Goal: Task Accomplishment & Management: Manage account settings

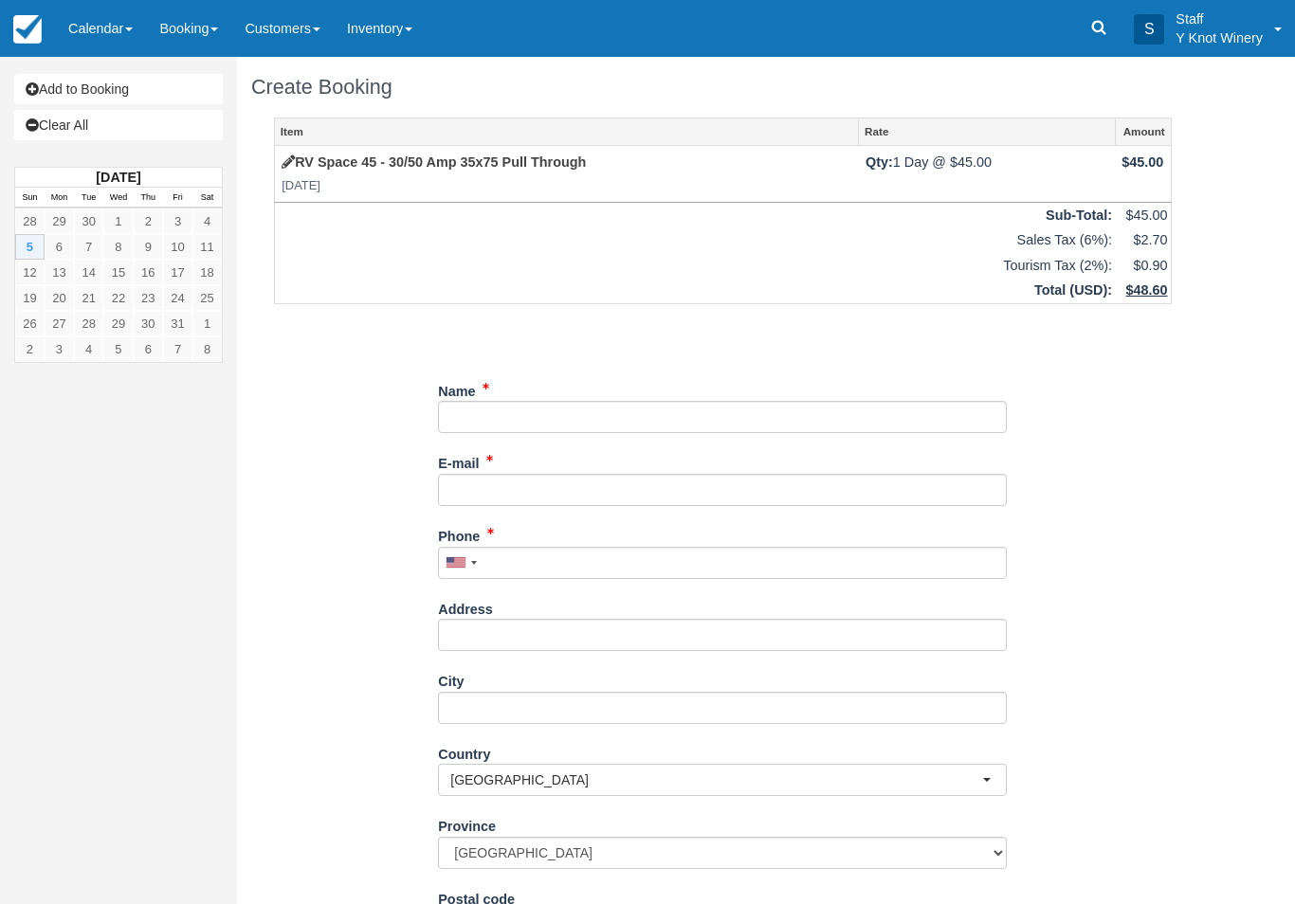
scroll to position [-1, 0]
click at [105, 32] on link "Calendar" at bounding box center [100, 28] width 91 height 57
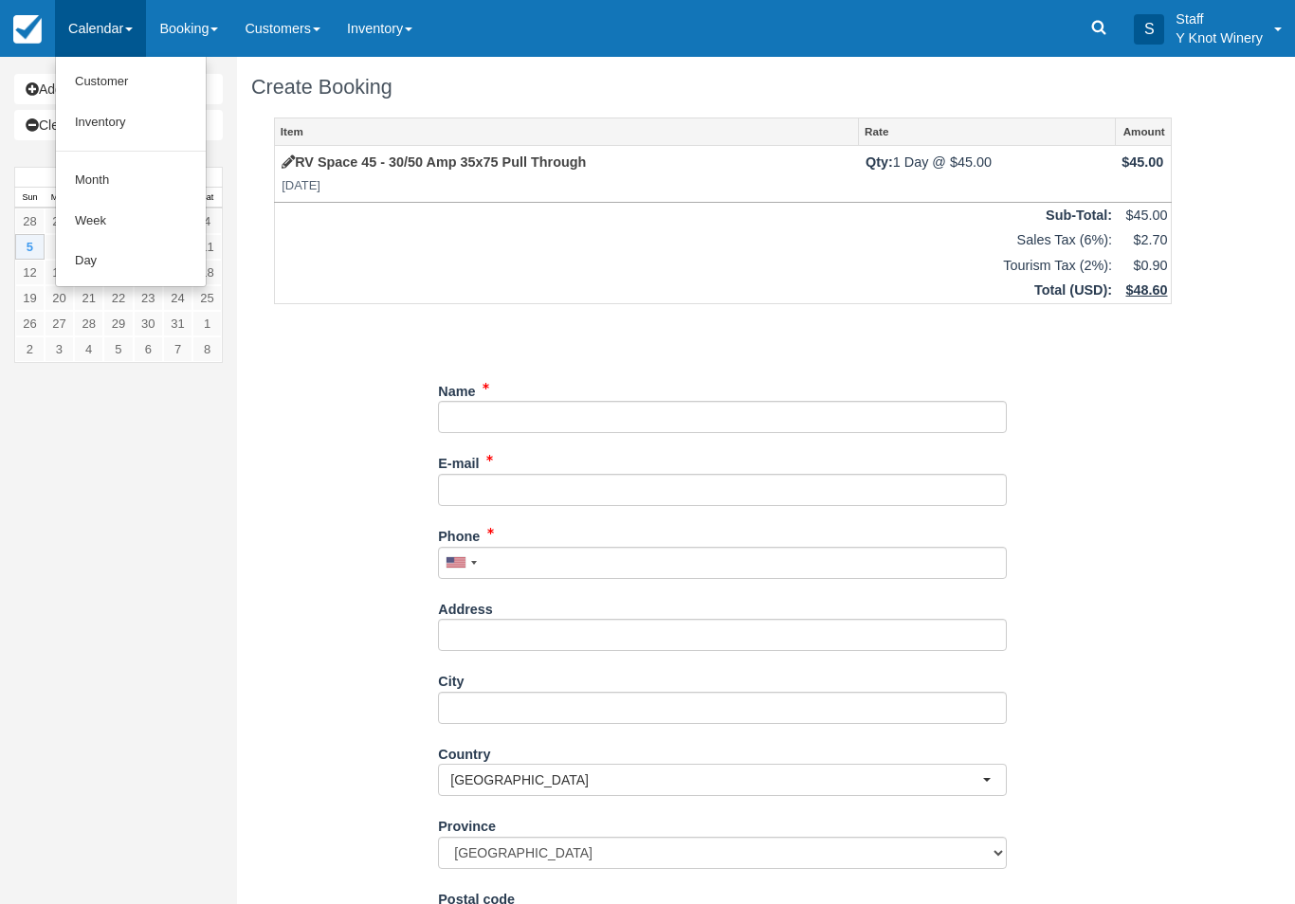
click at [92, 89] on link "Customer" at bounding box center [131, 82] width 150 height 41
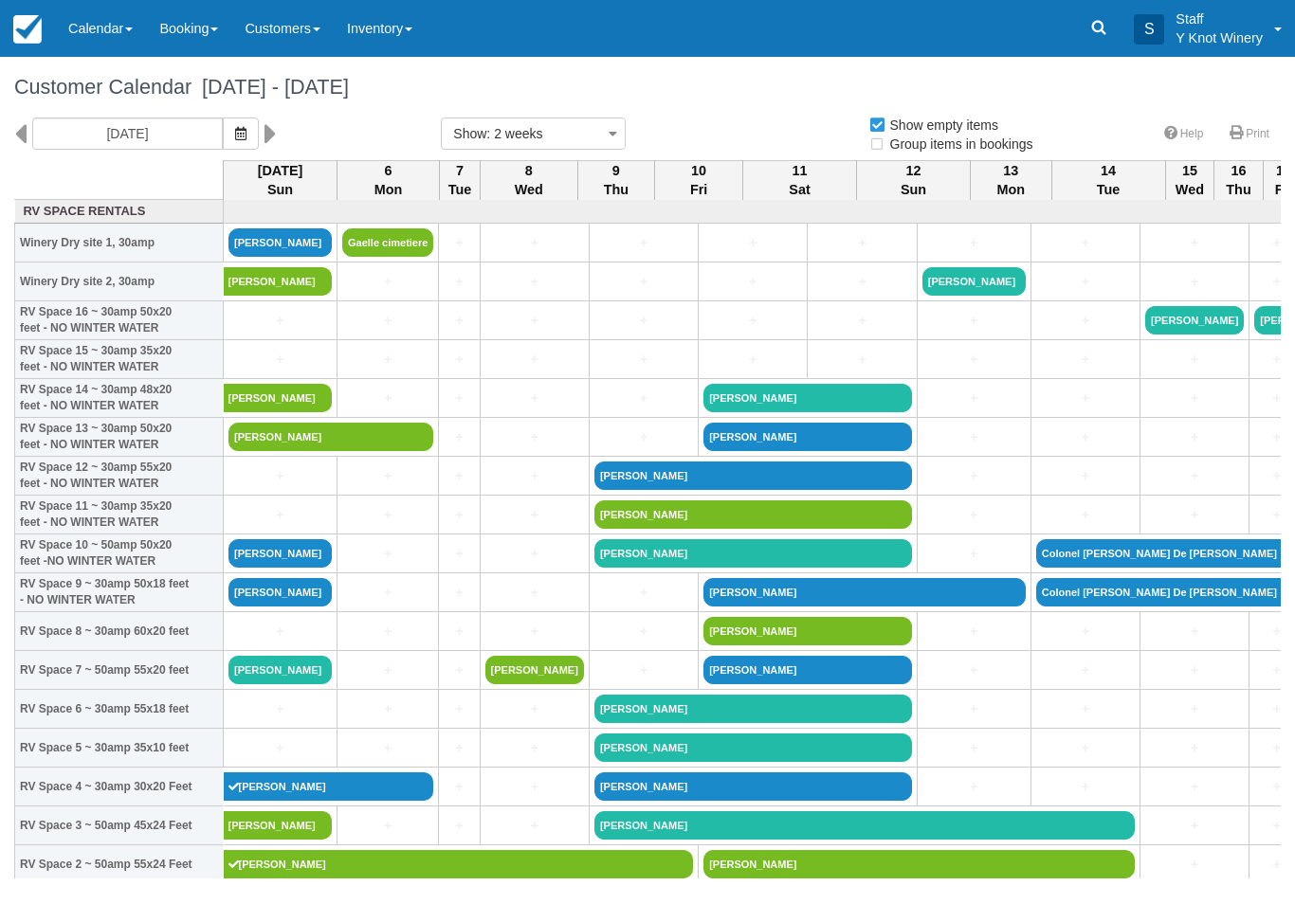
select select
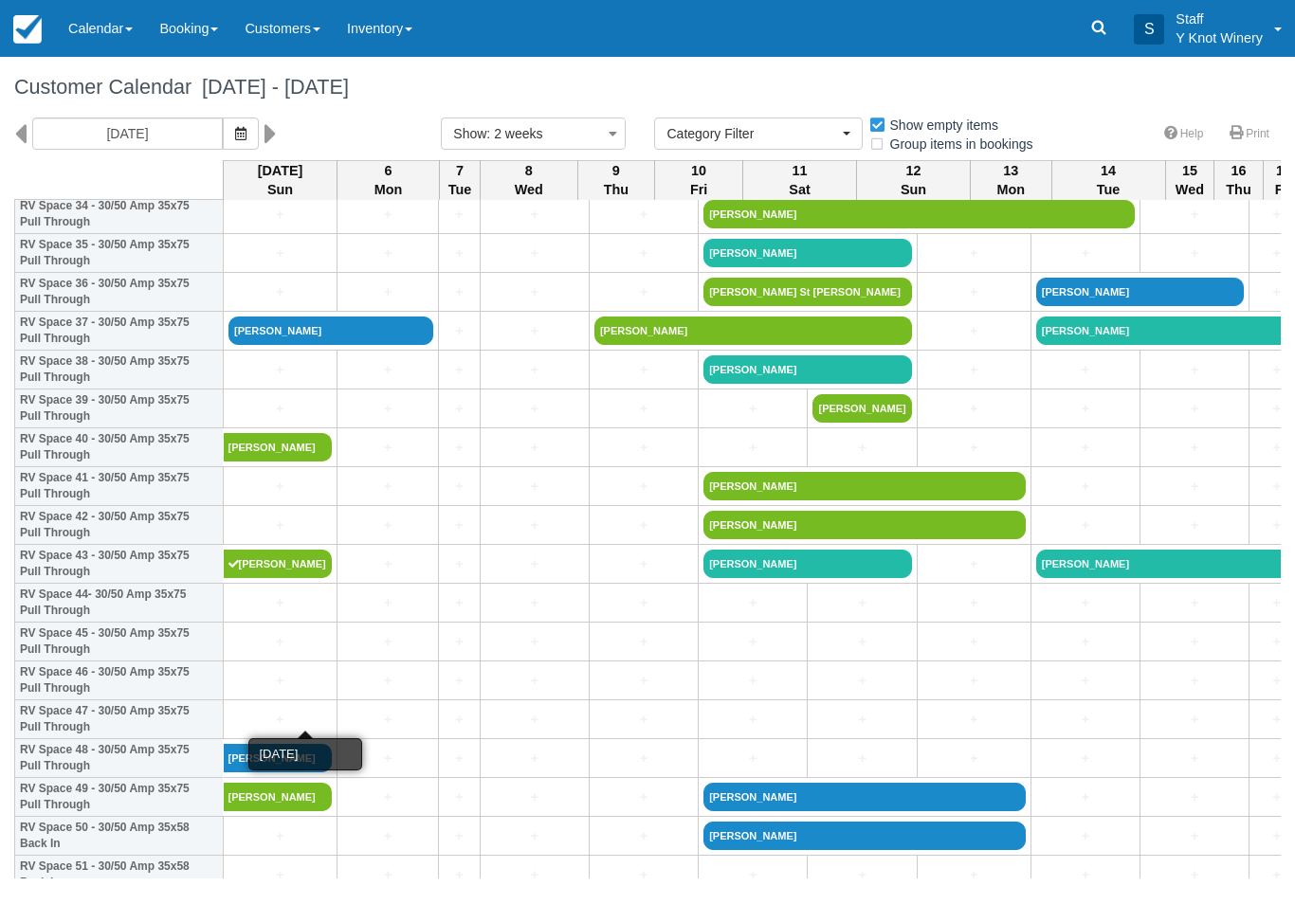
scroll to position [1389, 0]
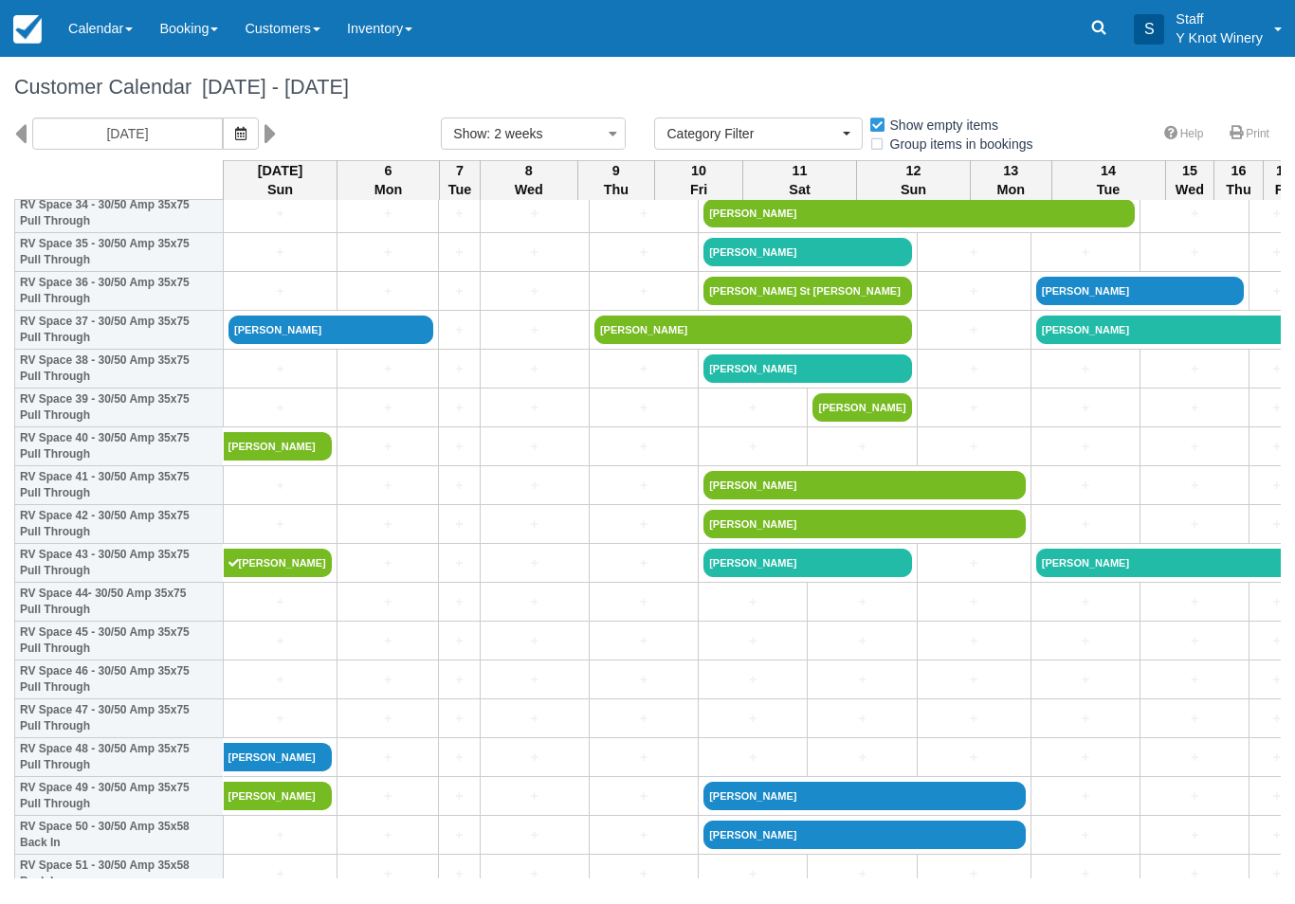
click at [298, 496] on link "+" at bounding box center [279, 486] width 103 height 20
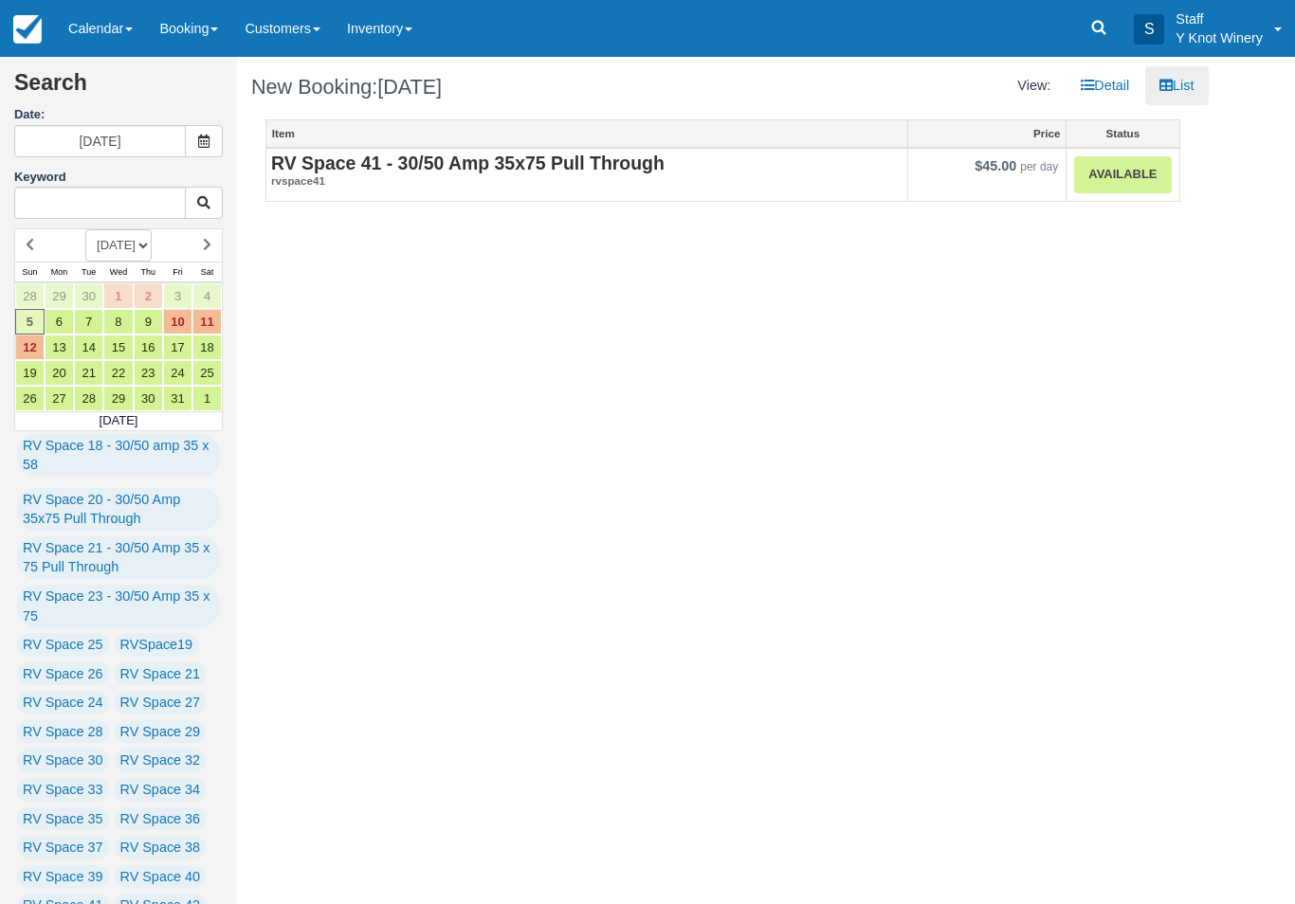
click at [1126, 190] on link "Available" at bounding box center [1122, 174] width 97 height 37
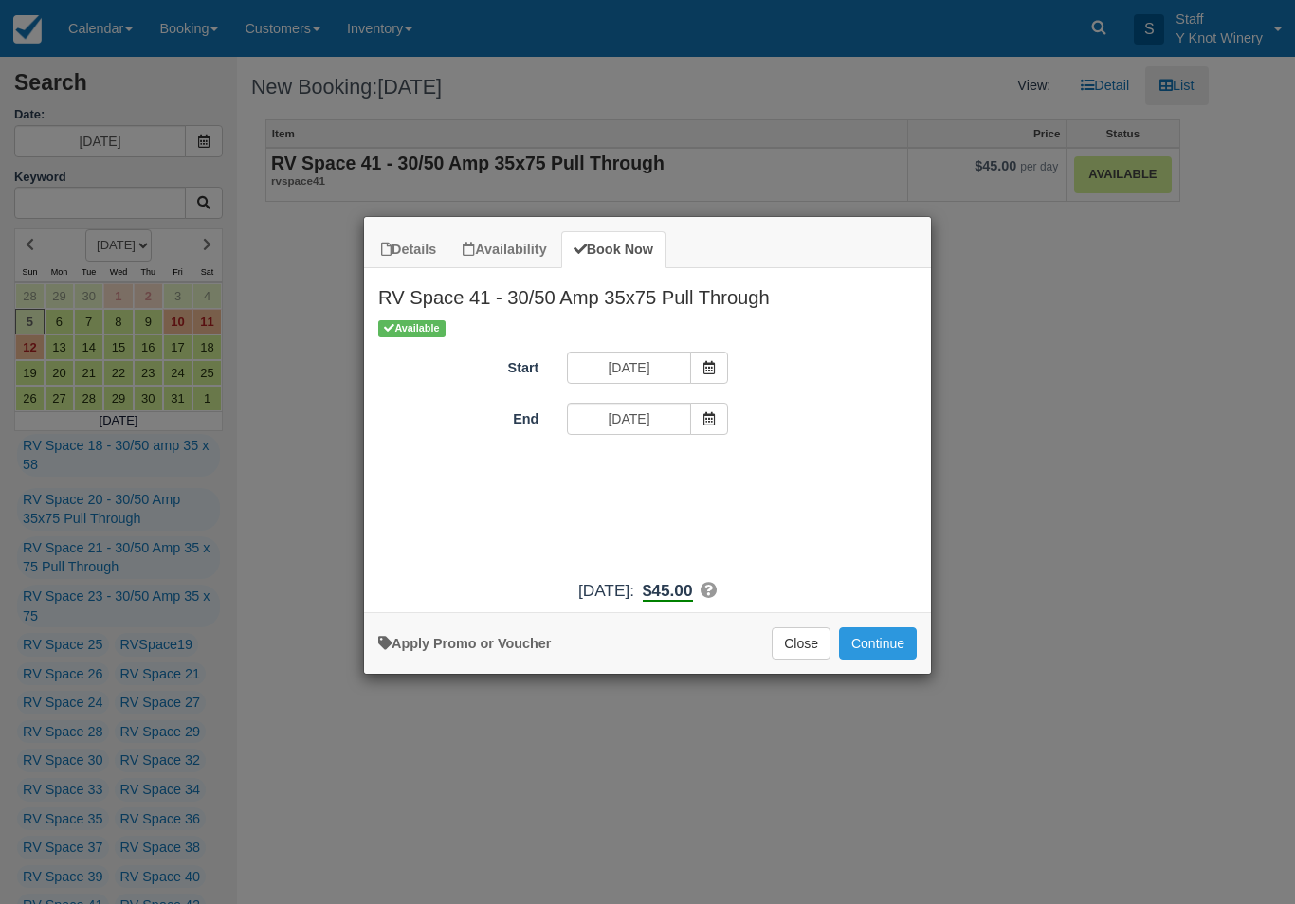
click at [812, 658] on button "Close" at bounding box center [801, 643] width 59 height 32
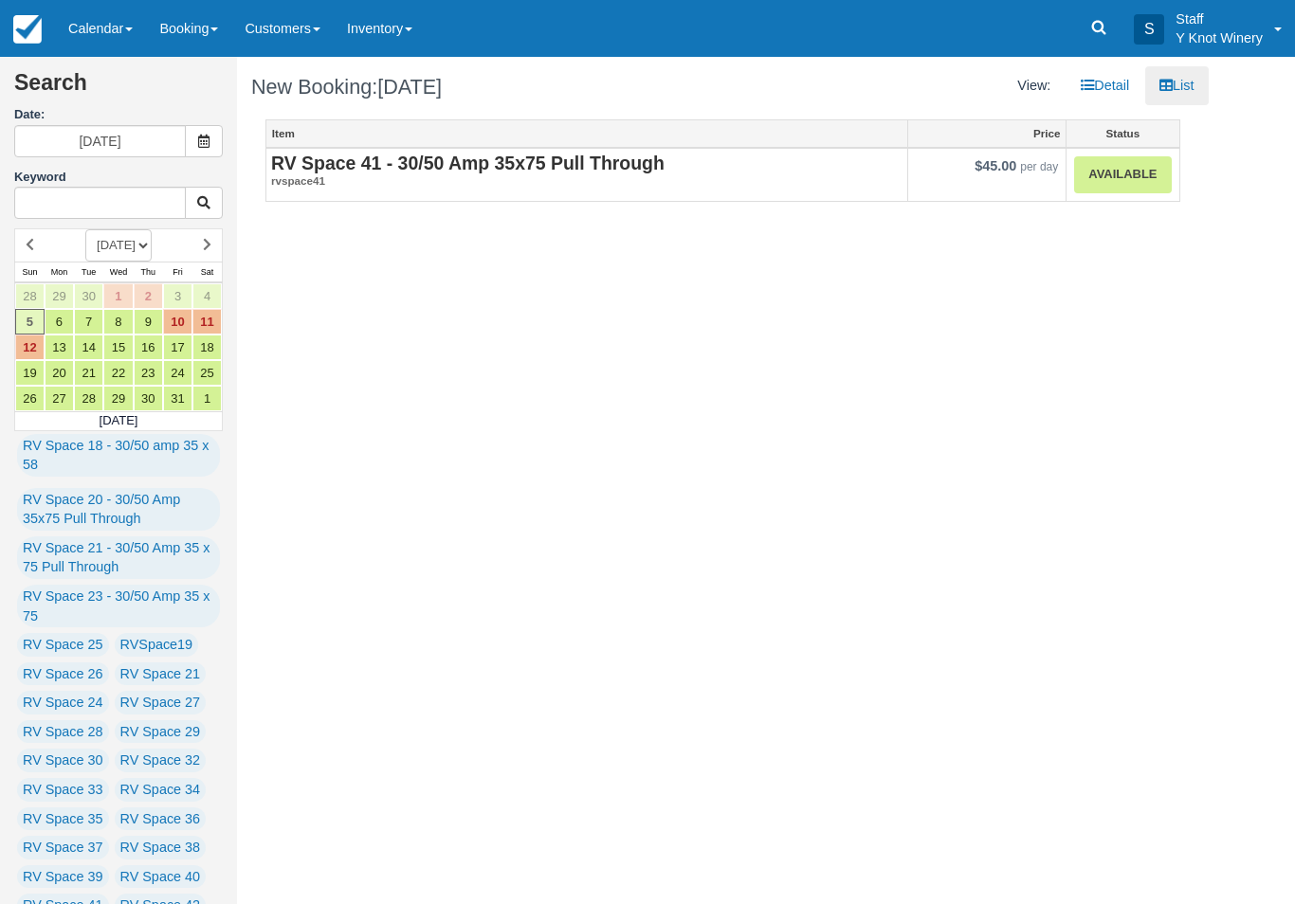
click at [113, 21] on link "Calendar" at bounding box center [100, 28] width 91 height 57
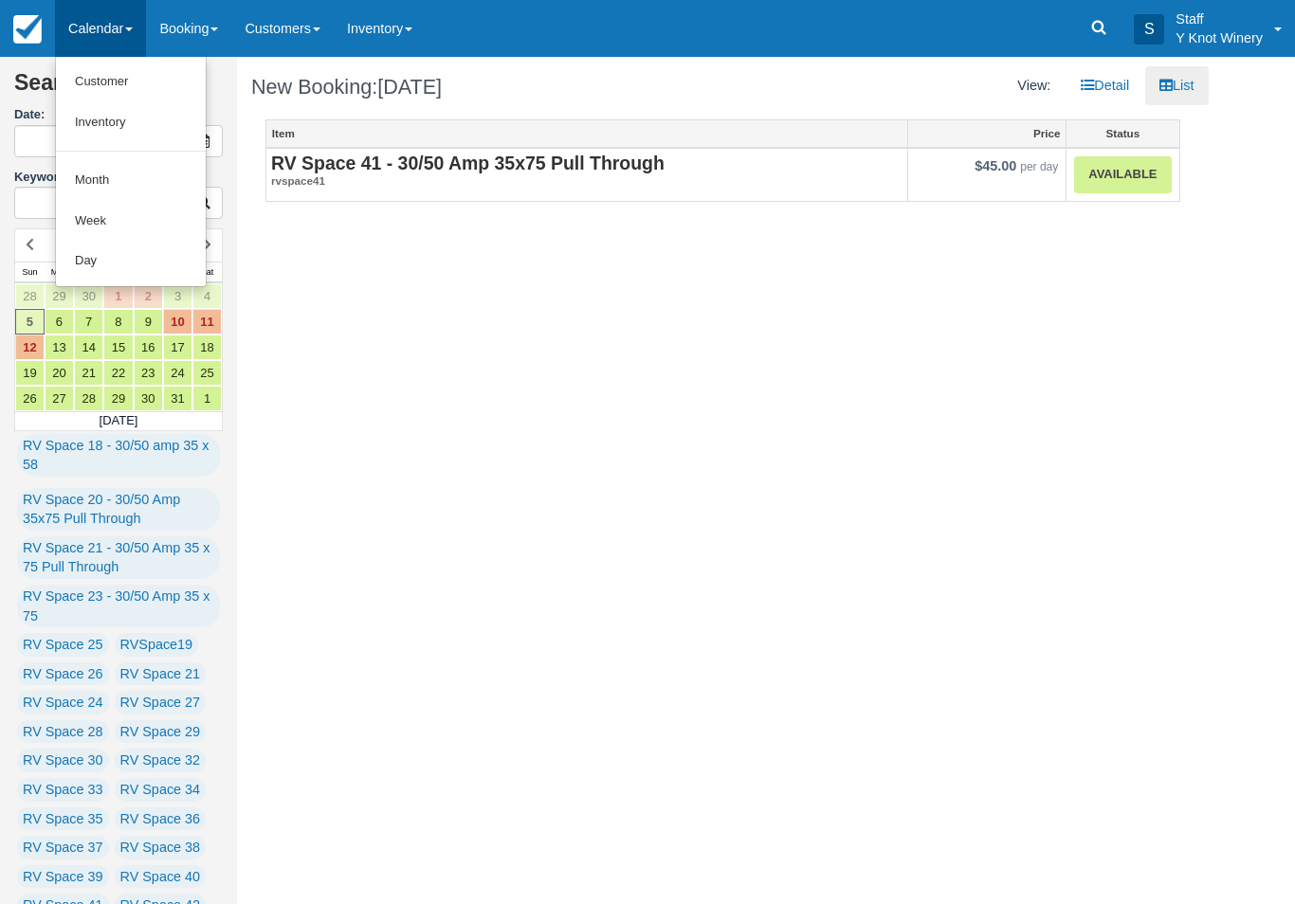
click at [119, 87] on link "Customer" at bounding box center [131, 82] width 150 height 41
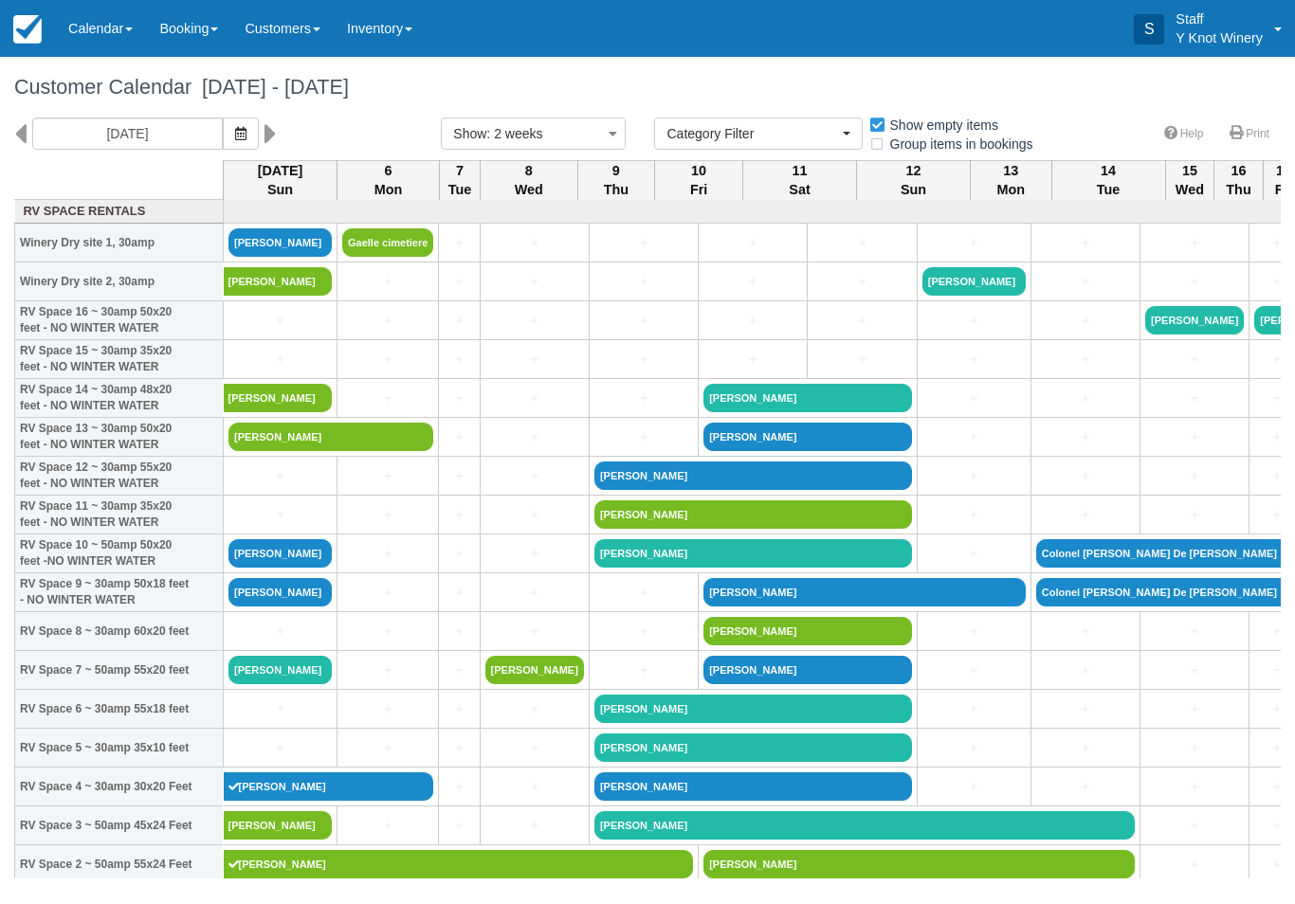
select select
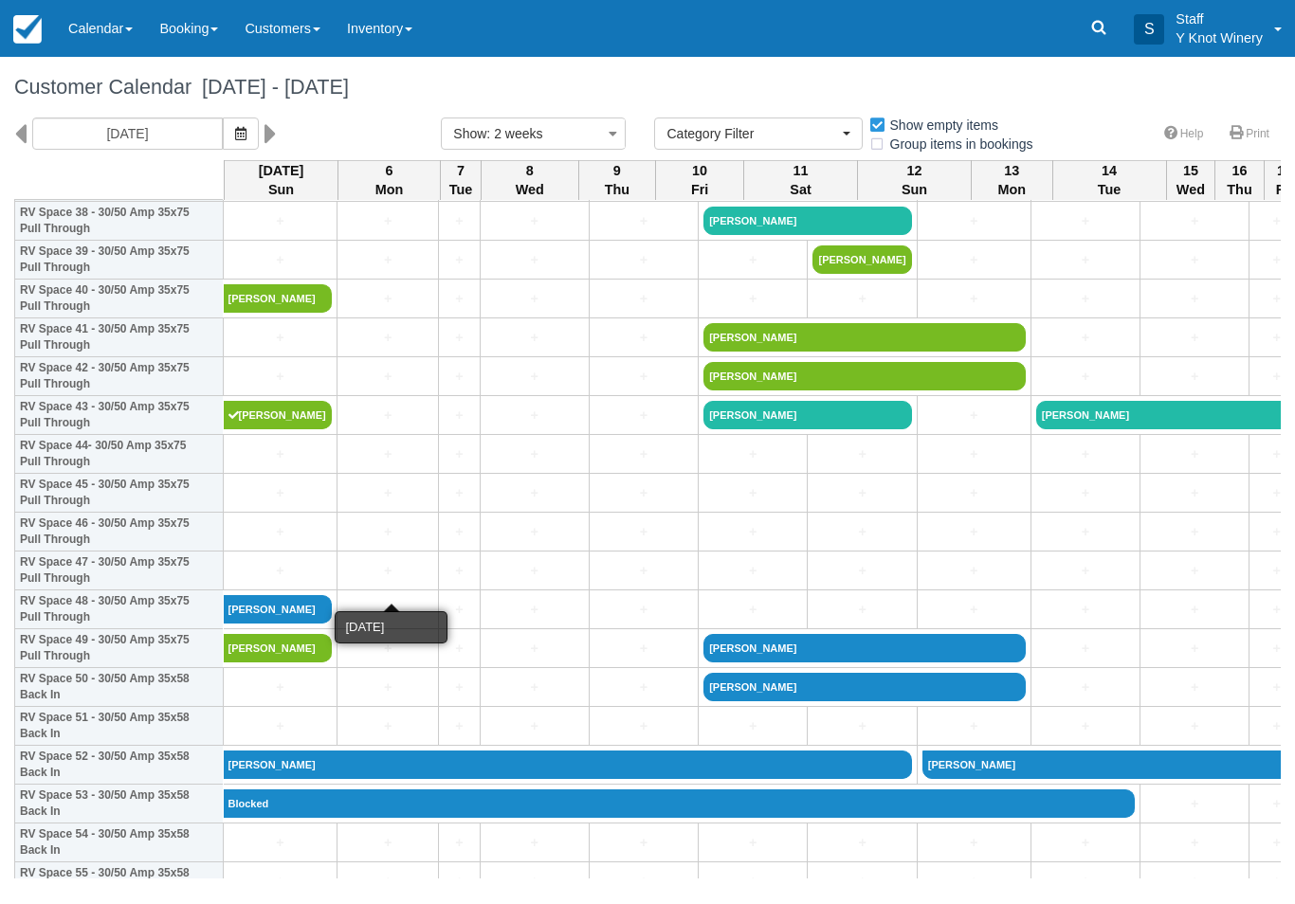
scroll to position [1537, 0]
click at [283, 536] on td "+" at bounding box center [281, 532] width 114 height 39
click at [285, 542] on link "+" at bounding box center [279, 532] width 103 height 20
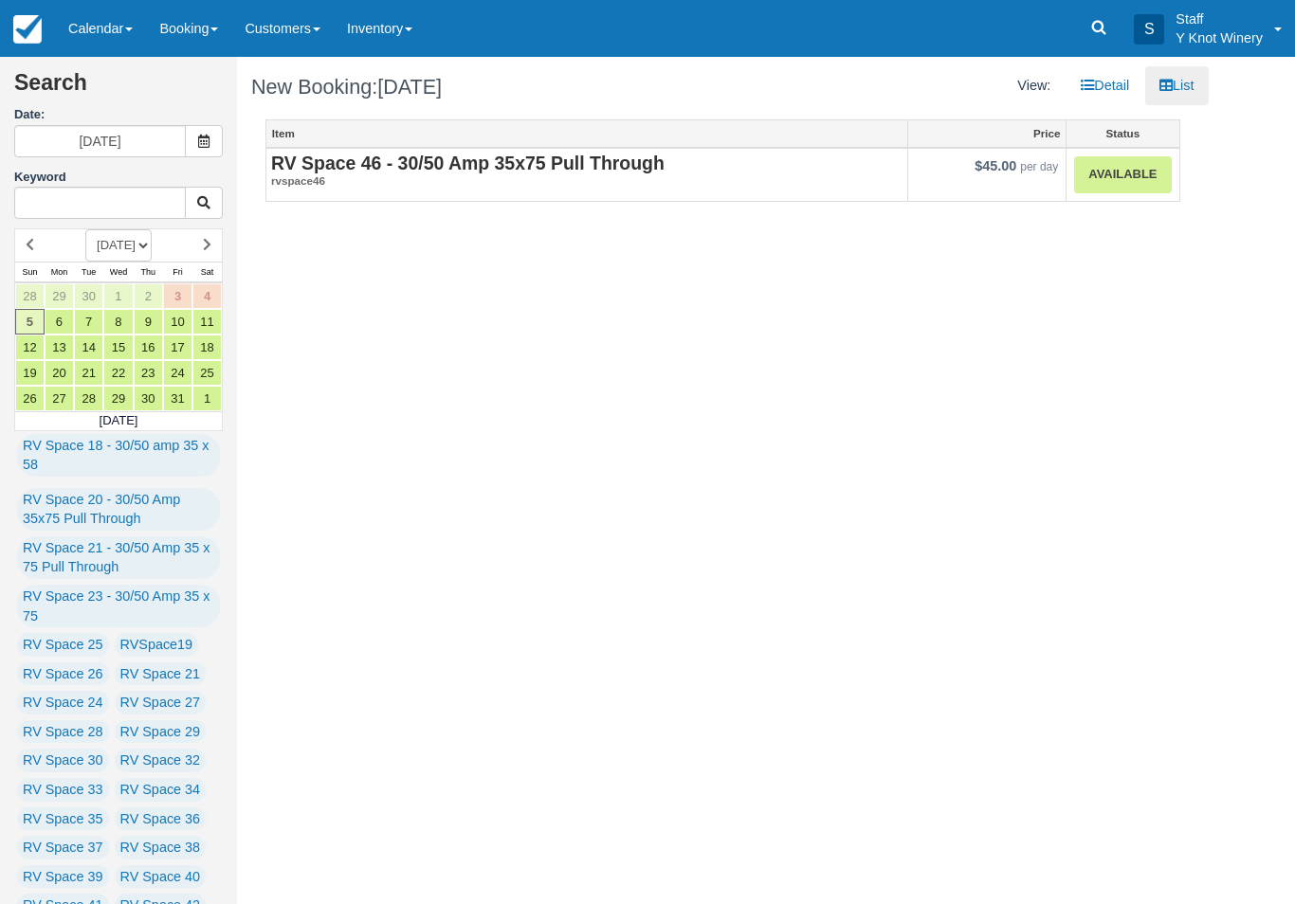
click at [1121, 192] on link "Available" at bounding box center [1122, 174] width 97 height 37
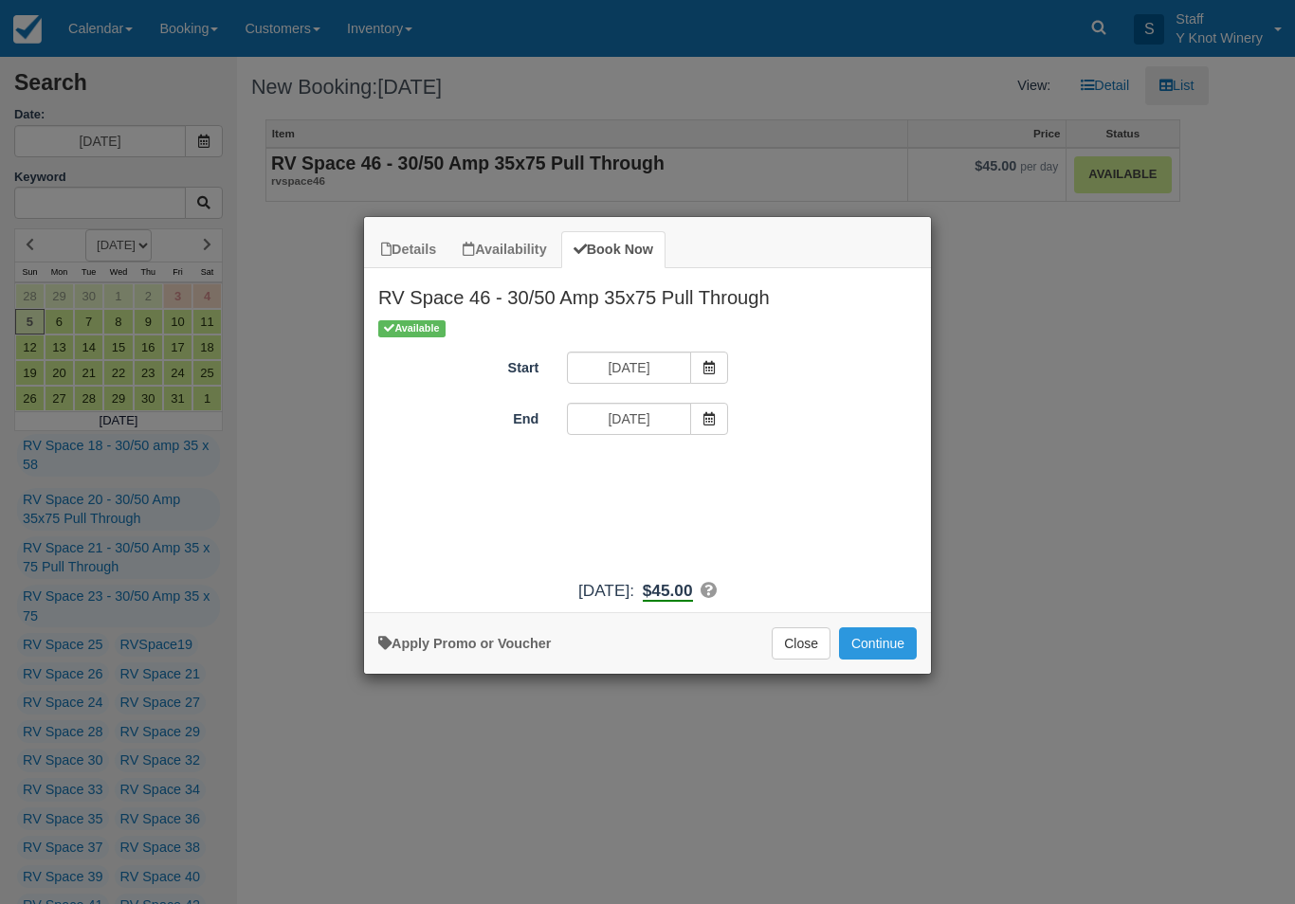
click at [876, 648] on button "Continue" at bounding box center [878, 643] width 78 height 32
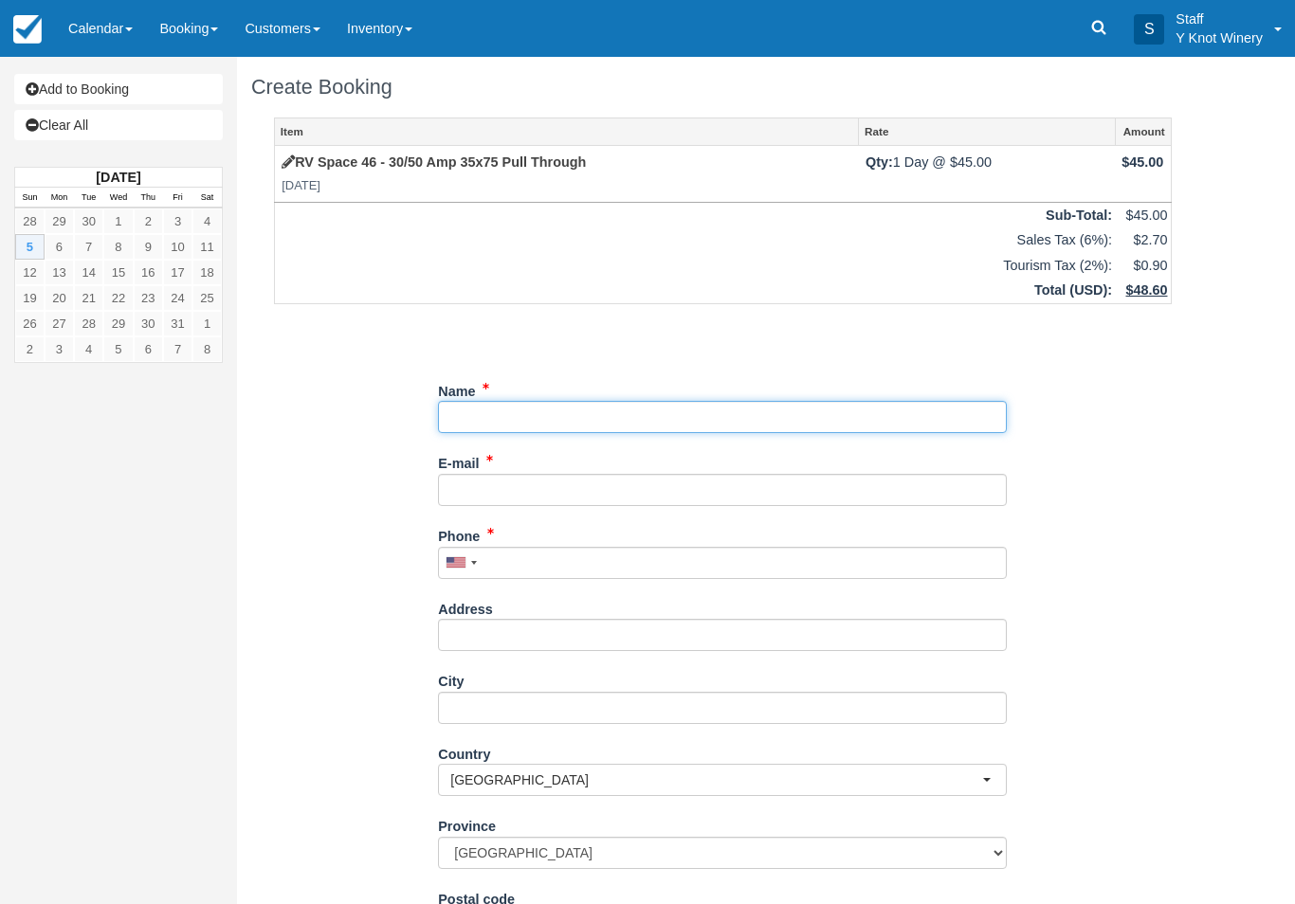
click at [628, 426] on input "Name" at bounding box center [722, 417] width 569 height 32
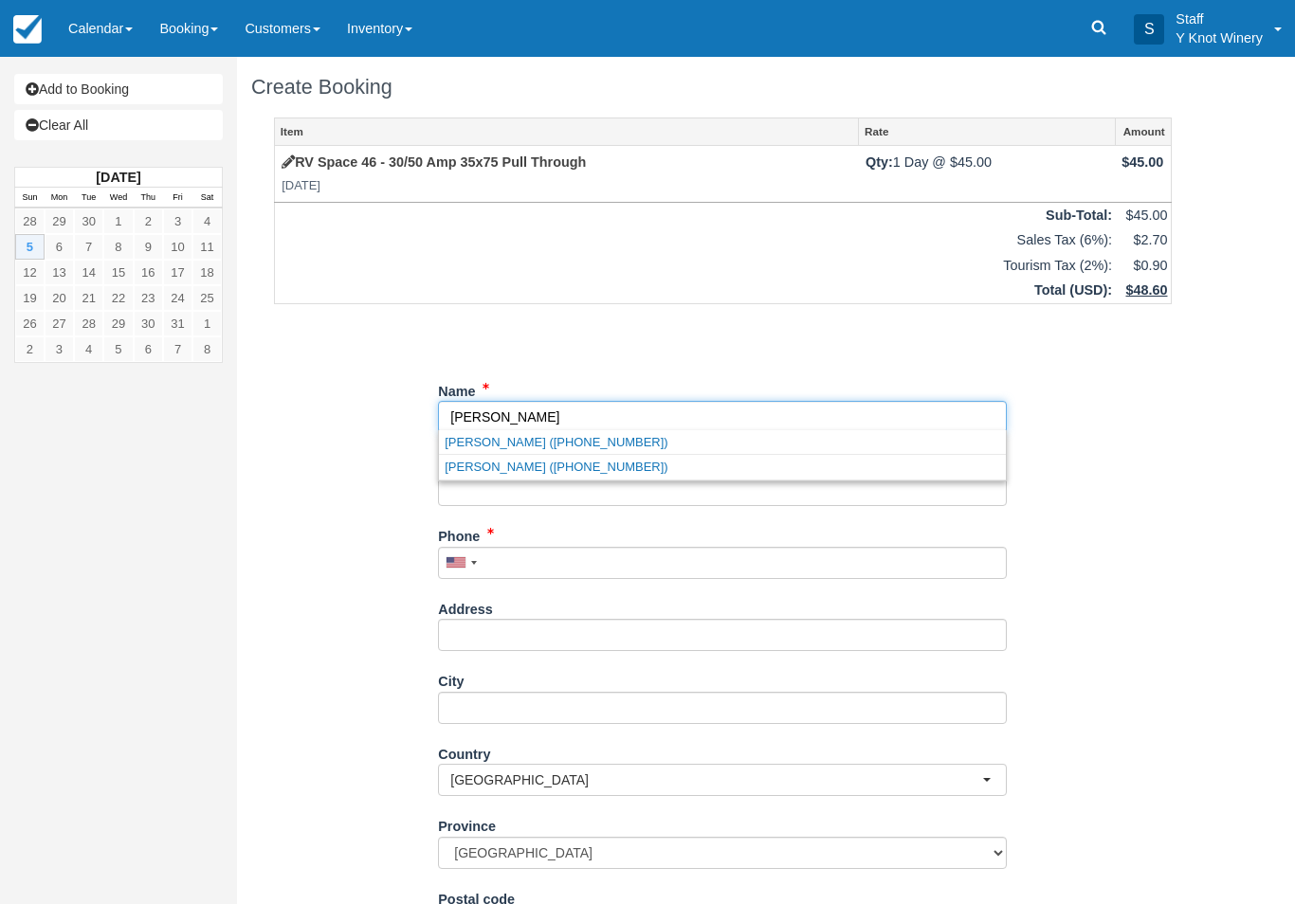
click at [453, 418] on input "Name" at bounding box center [722, 417] width 569 height 32
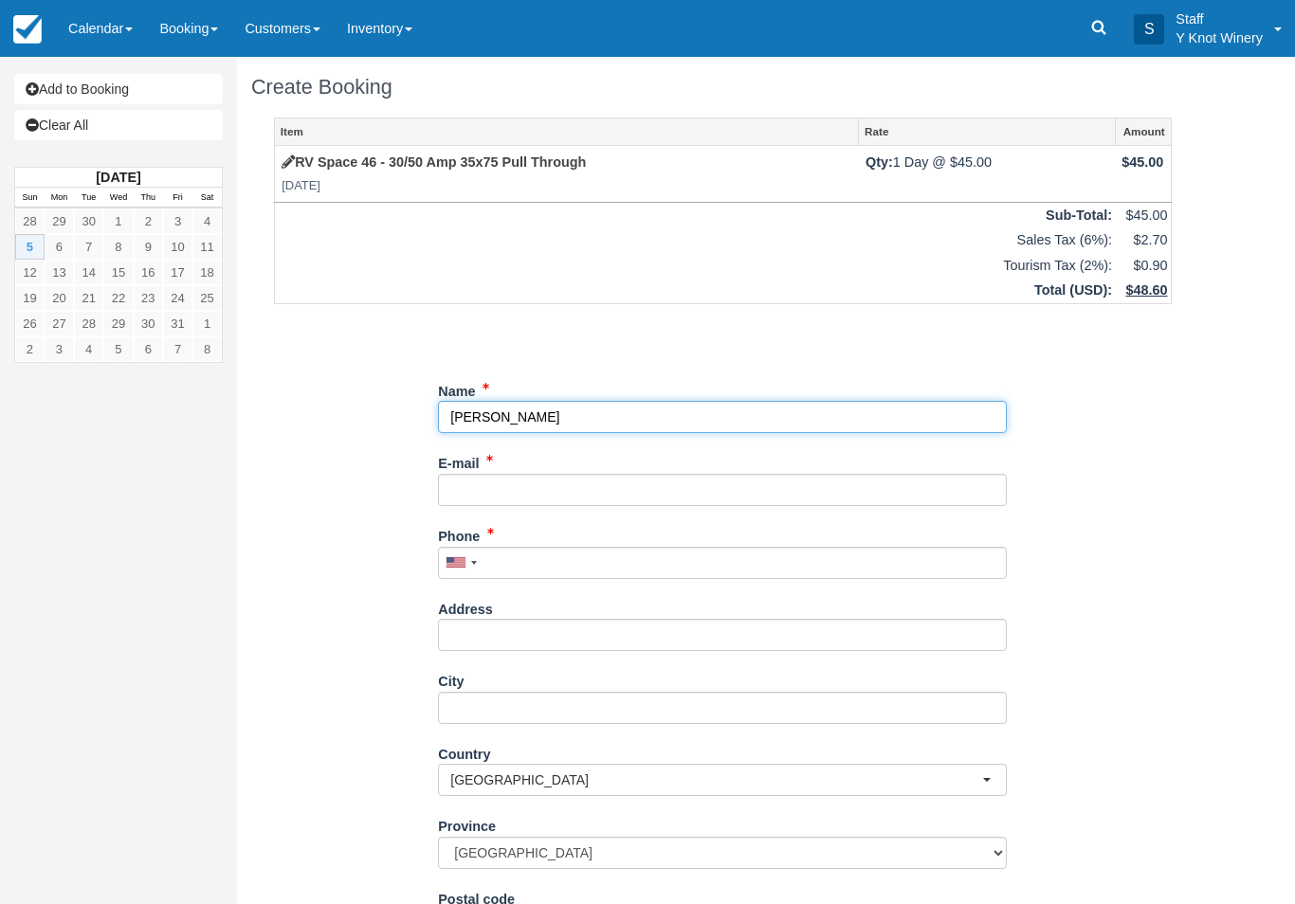
type input "[PERSON_NAME]"
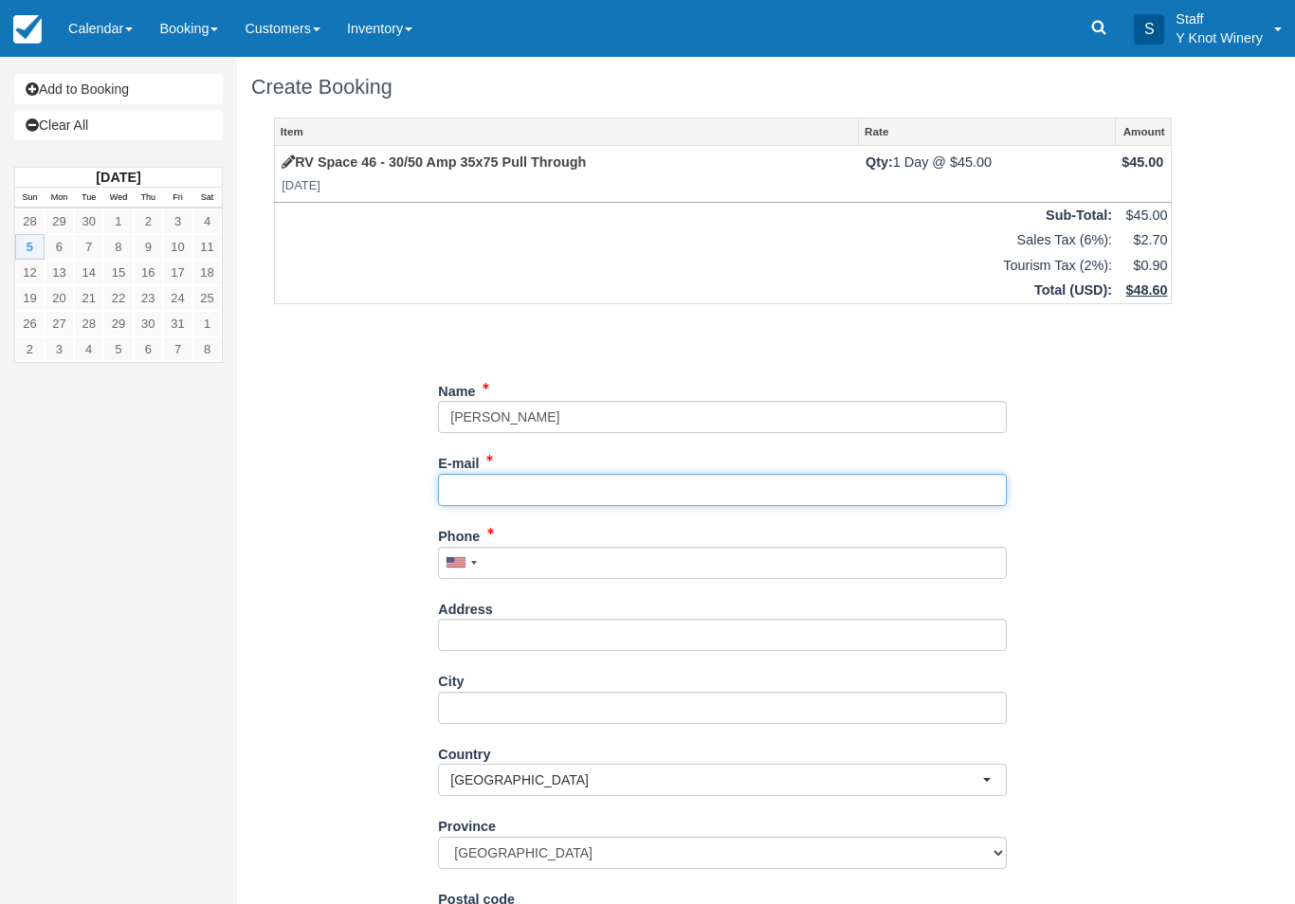
click at [552, 487] on input "E-mail" at bounding box center [722, 490] width 569 height 32
type input "[EMAIL_ADDRESS][DOMAIN_NAME]"
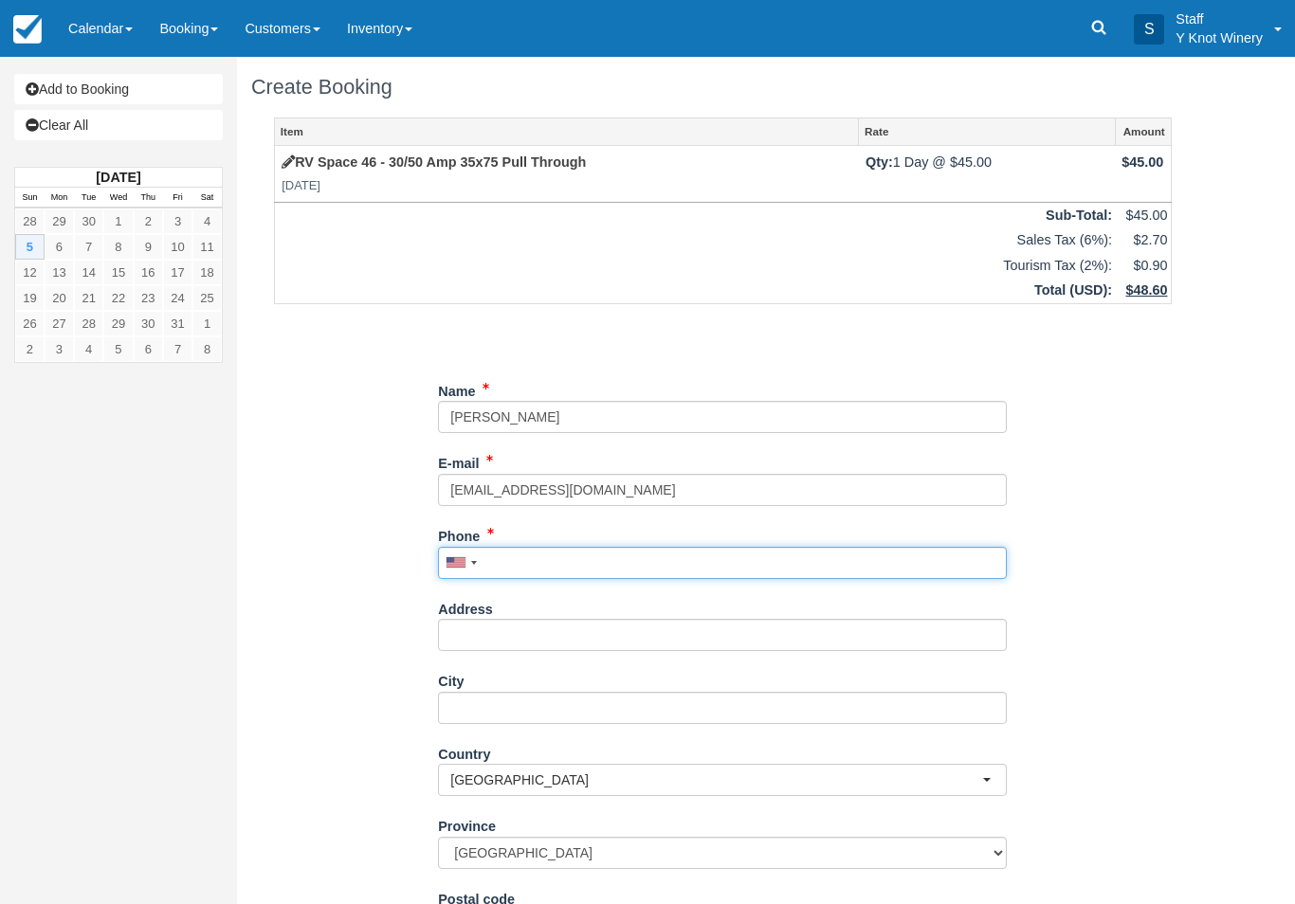
click at [542, 550] on input "Phone" at bounding box center [722, 563] width 569 height 32
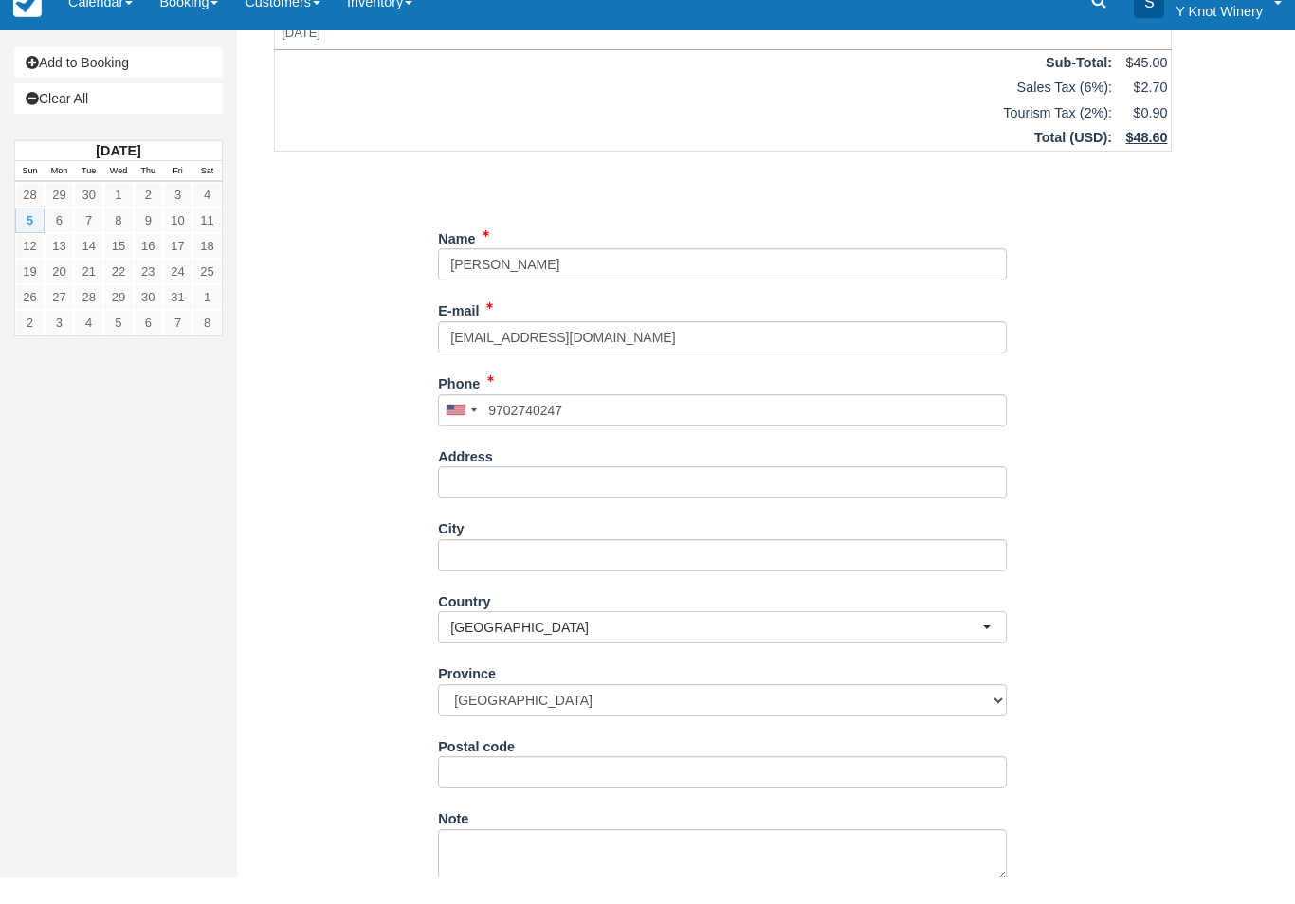
type input "+19702740247"
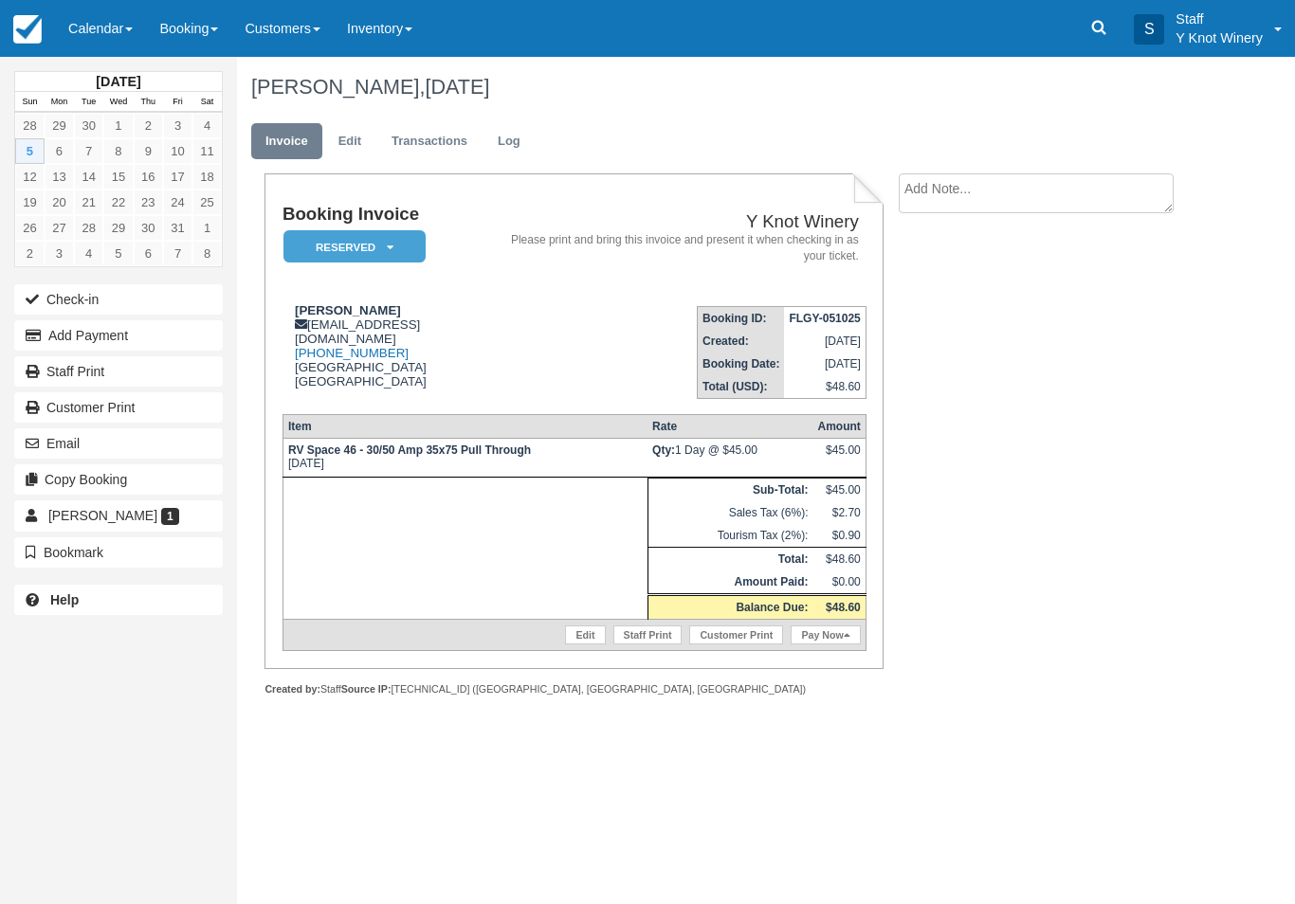
click at [574, 645] on link "Edit" at bounding box center [585, 635] width 40 height 19
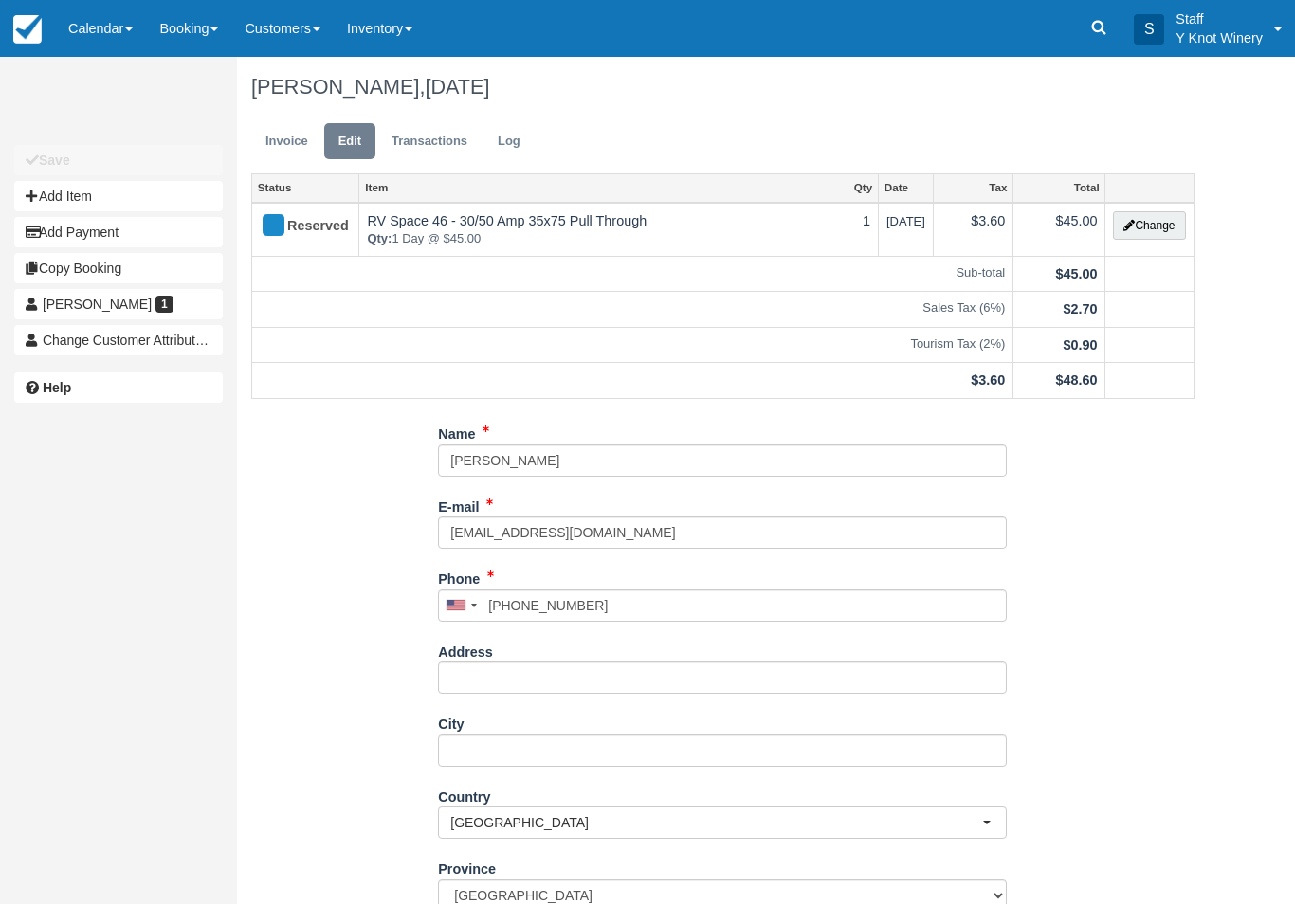
click at [1150, 220] on button "Change" at bounding box center [1149, 225] width 72 height 28
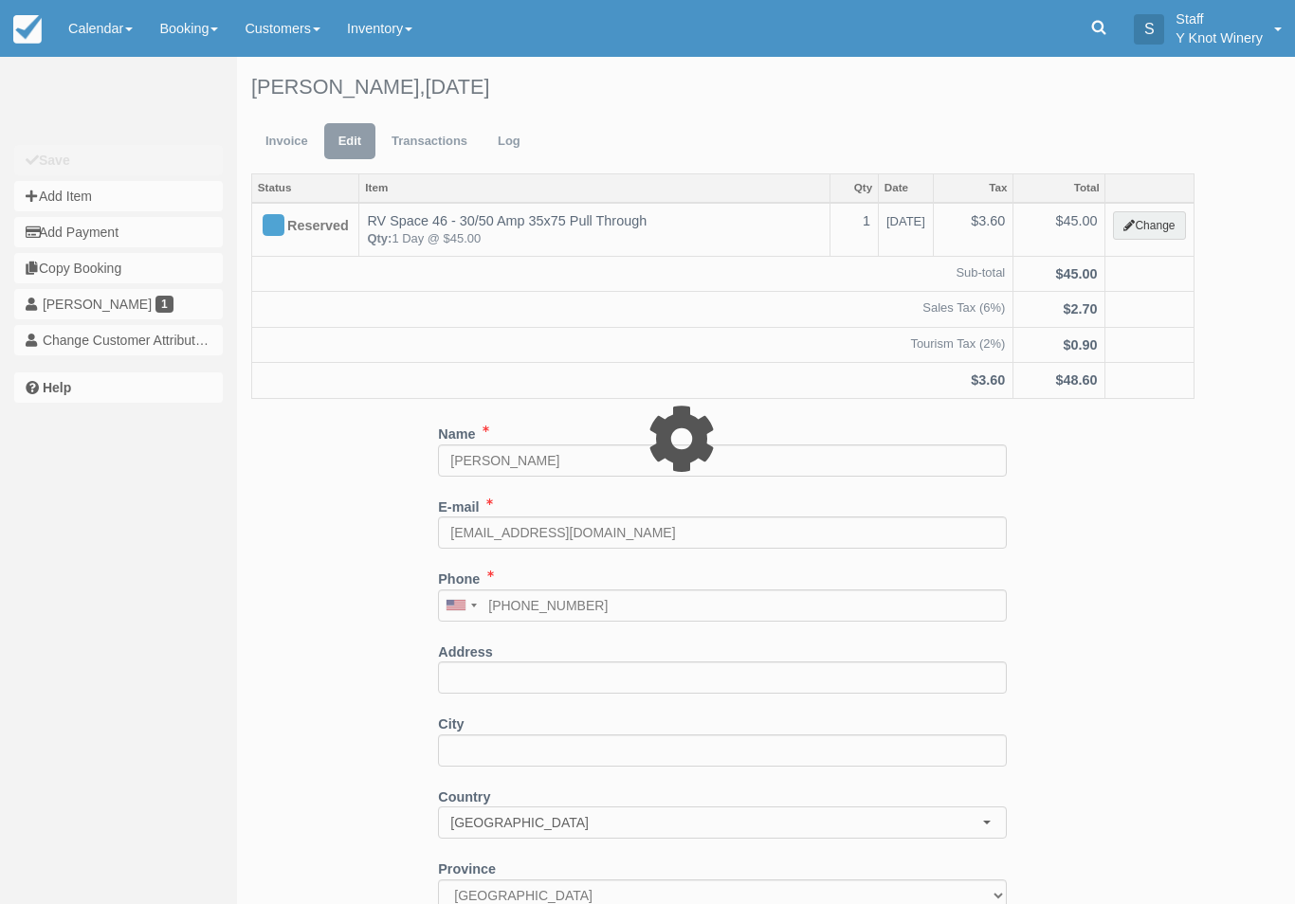
type input "45.00"
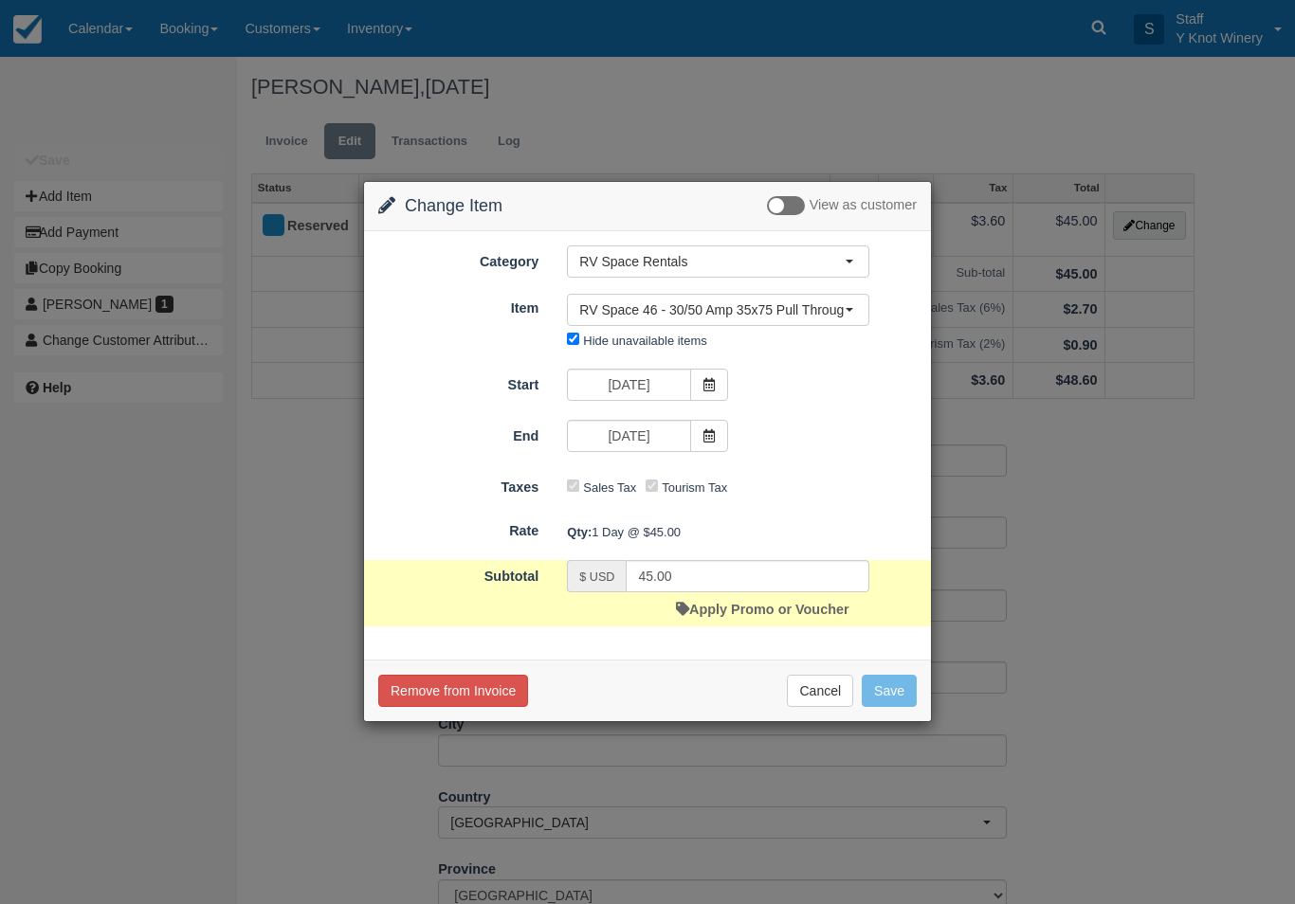
click at [726, 608] on link "Apply Promo or Voucher" at bounding box center [762, 609] width 173 height 15
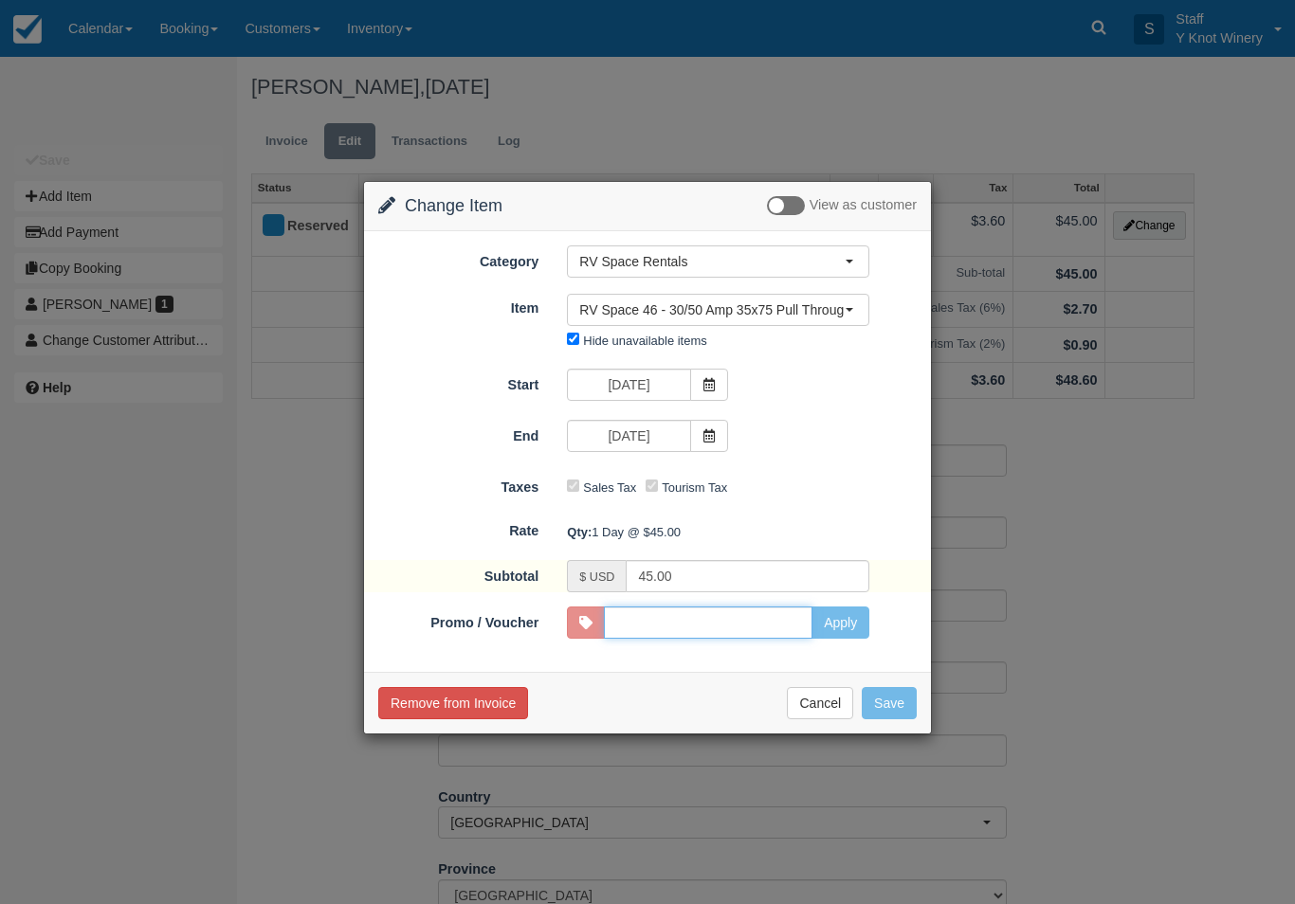
click at [698, 632] on input "Promo / Voucher" at bounding box center [708, 623] width 209 height 32
type input "GSAM"
click at [835, 626] on button "Apply" at bounding box center [840, 623] width 58 height 32
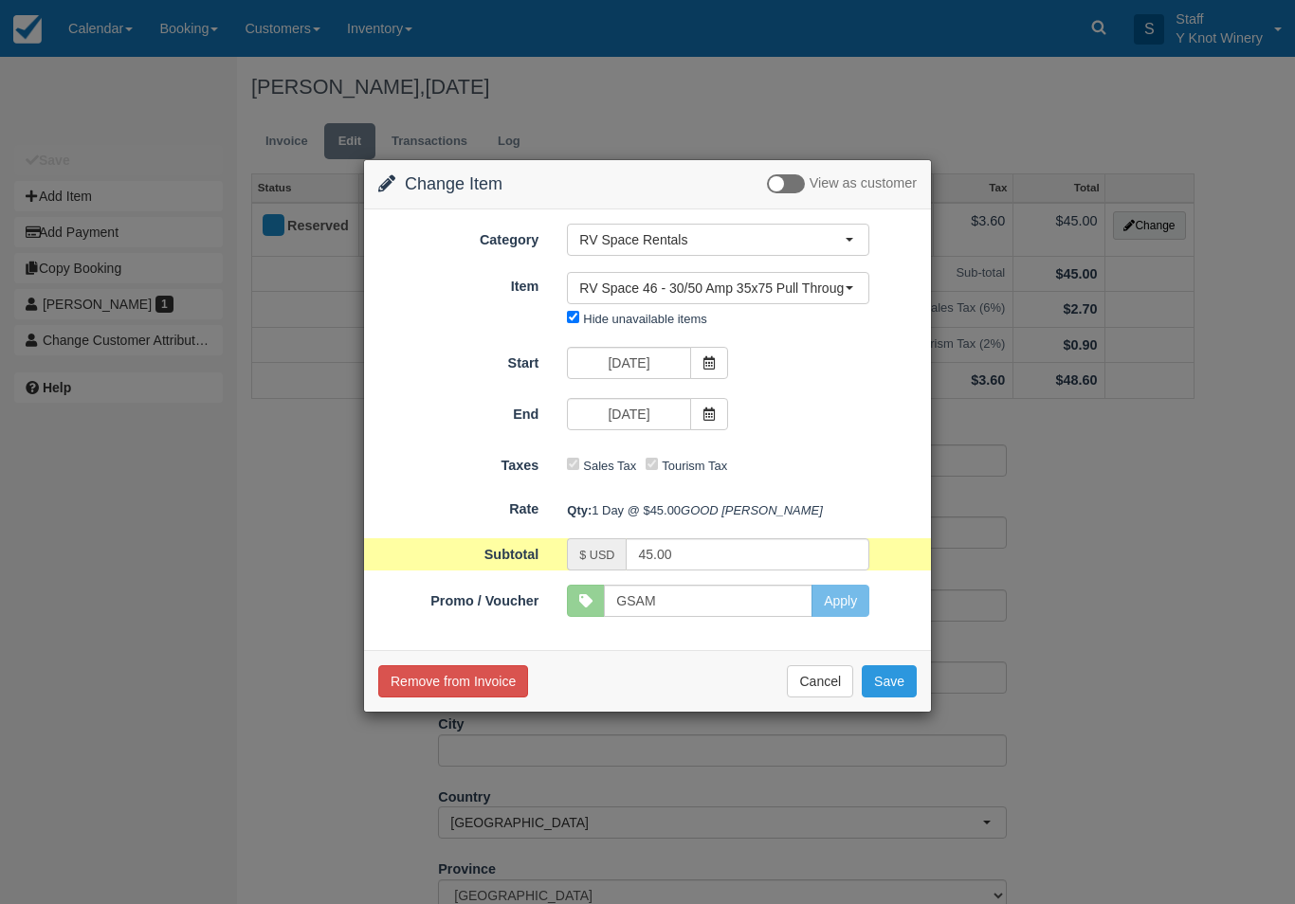
click at [887, 698] on button "Save" at bounding box center [889, 681] width 55 height 32
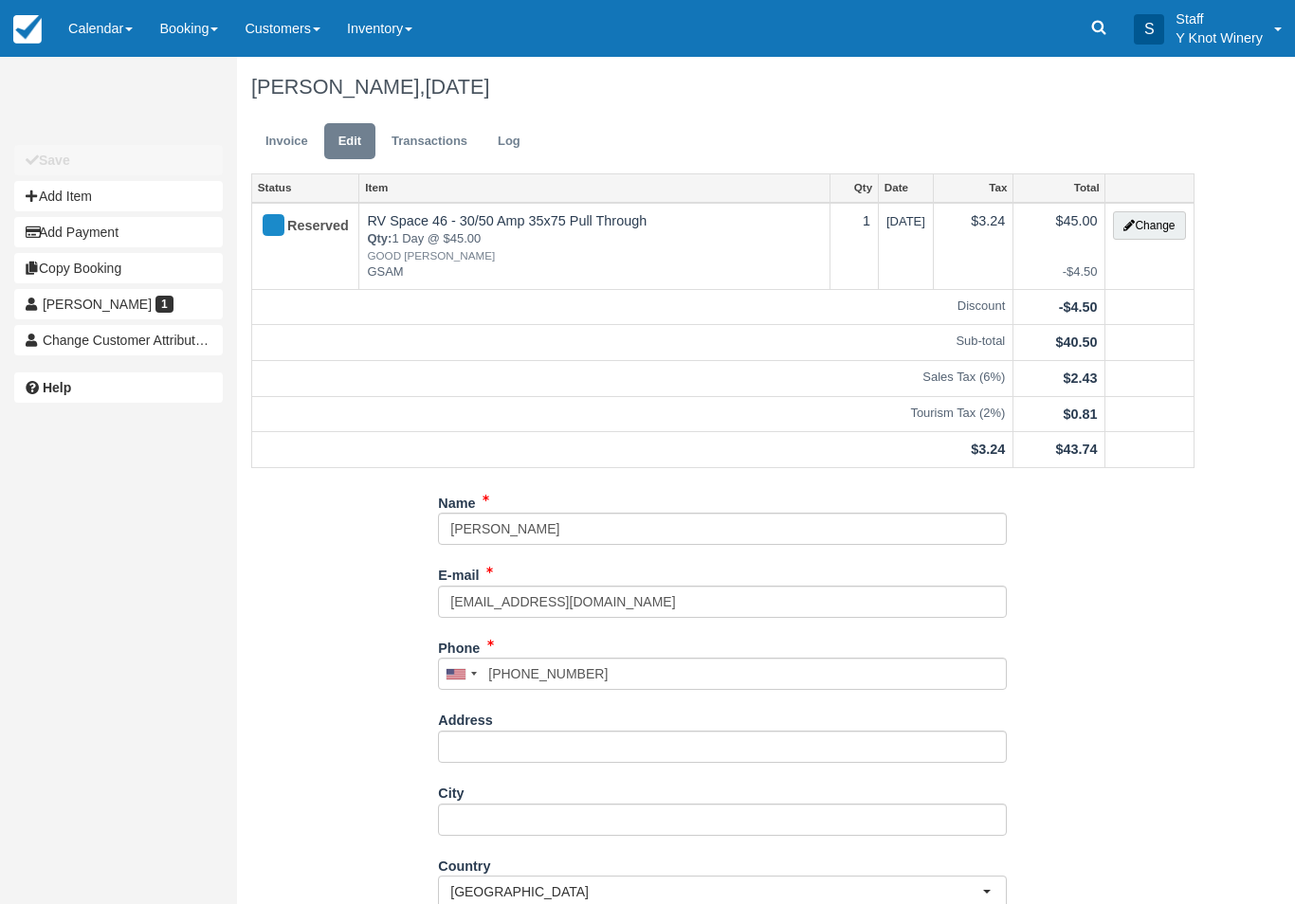
click at [282, 146] on link "Invoice" at bounding box center [286, 141] width 71 height 37
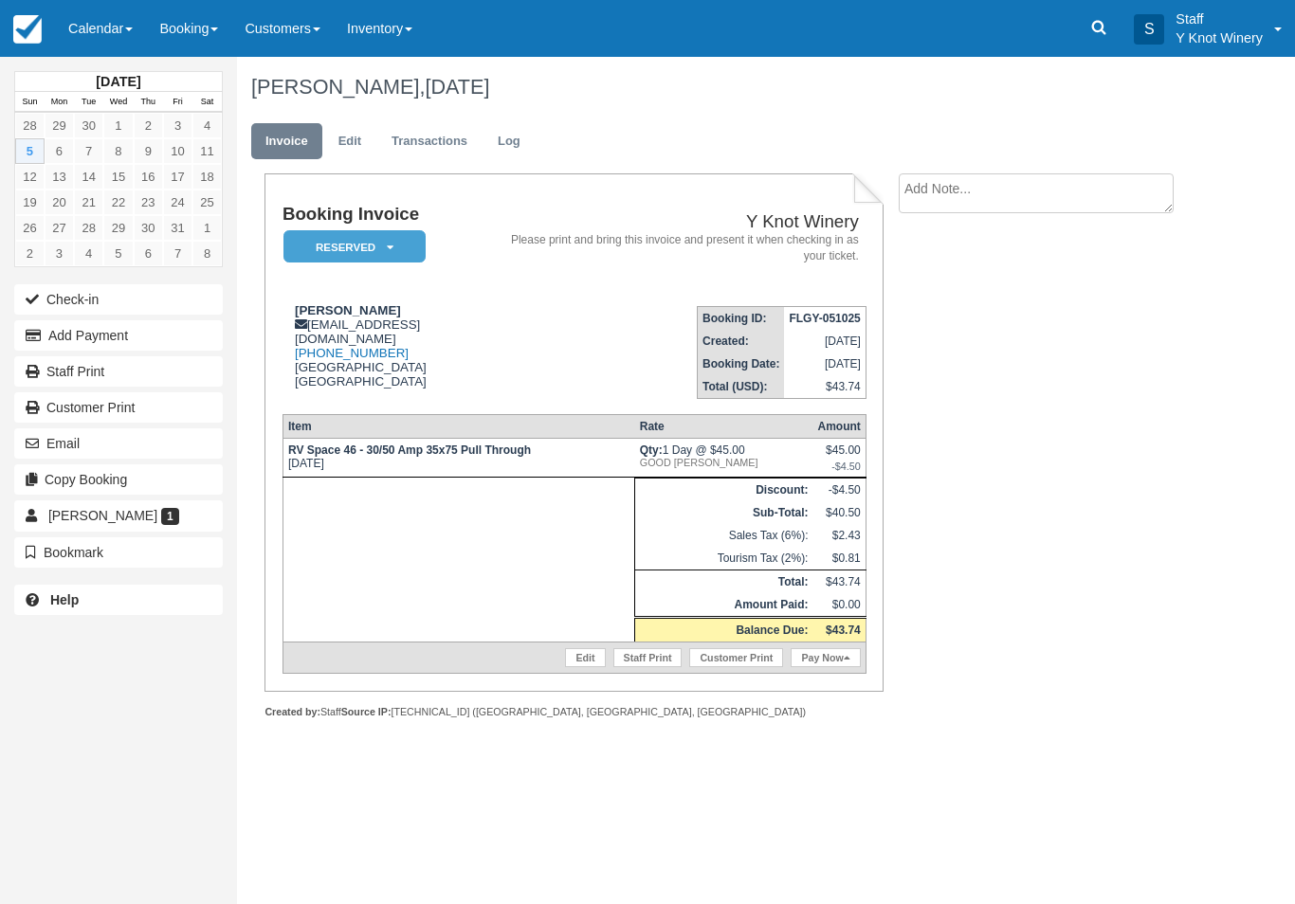
click at [73, 420] on link "Customer Print" at bounding box center [118, 407] width 209 height 30
click at [73, 489] on button "Copy Booking" at bounding box center [118, 479] width 209 height 30
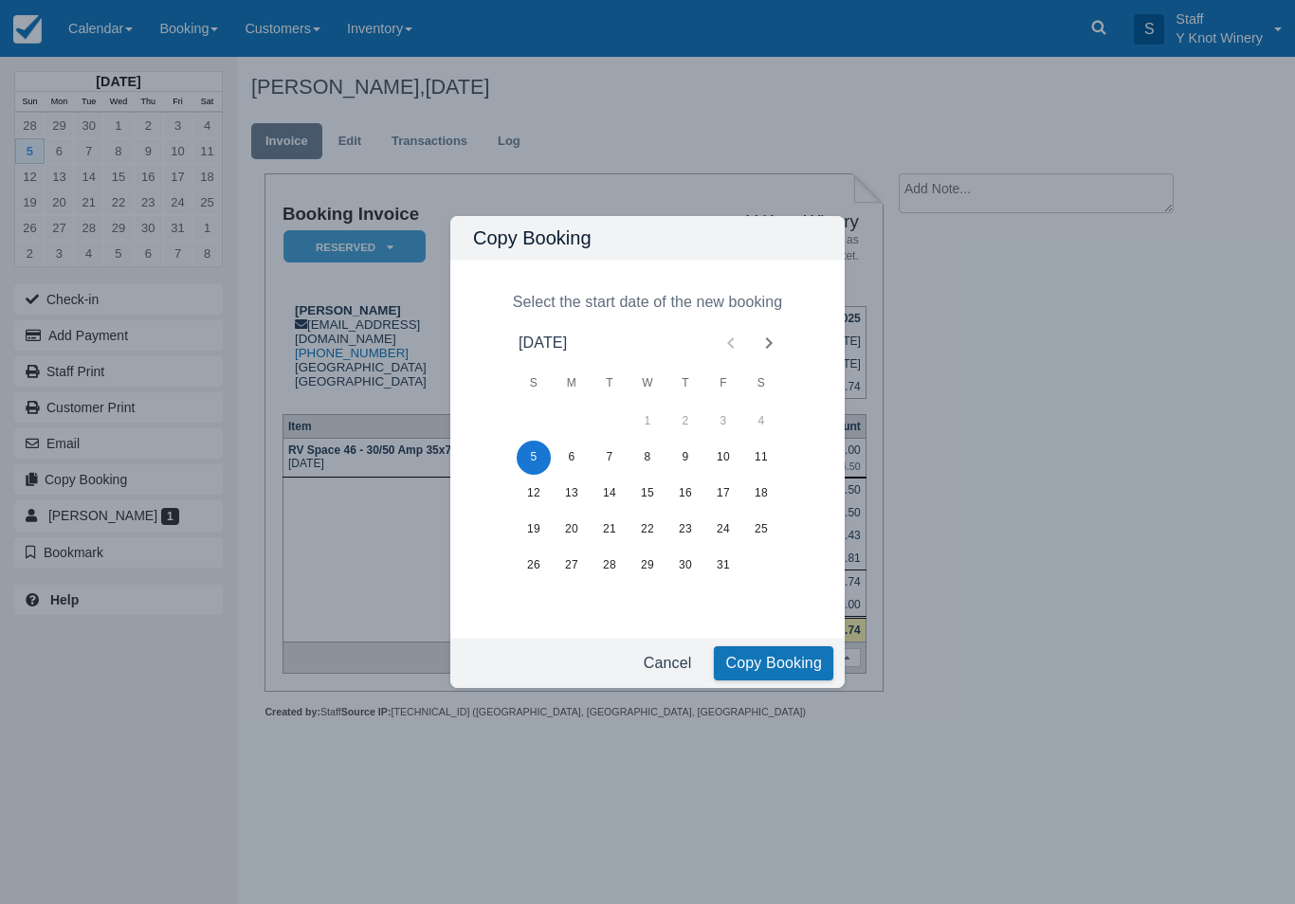
click at [657, 667] on button "Cancel" at bounding box center [668, 663] width 64 height 34
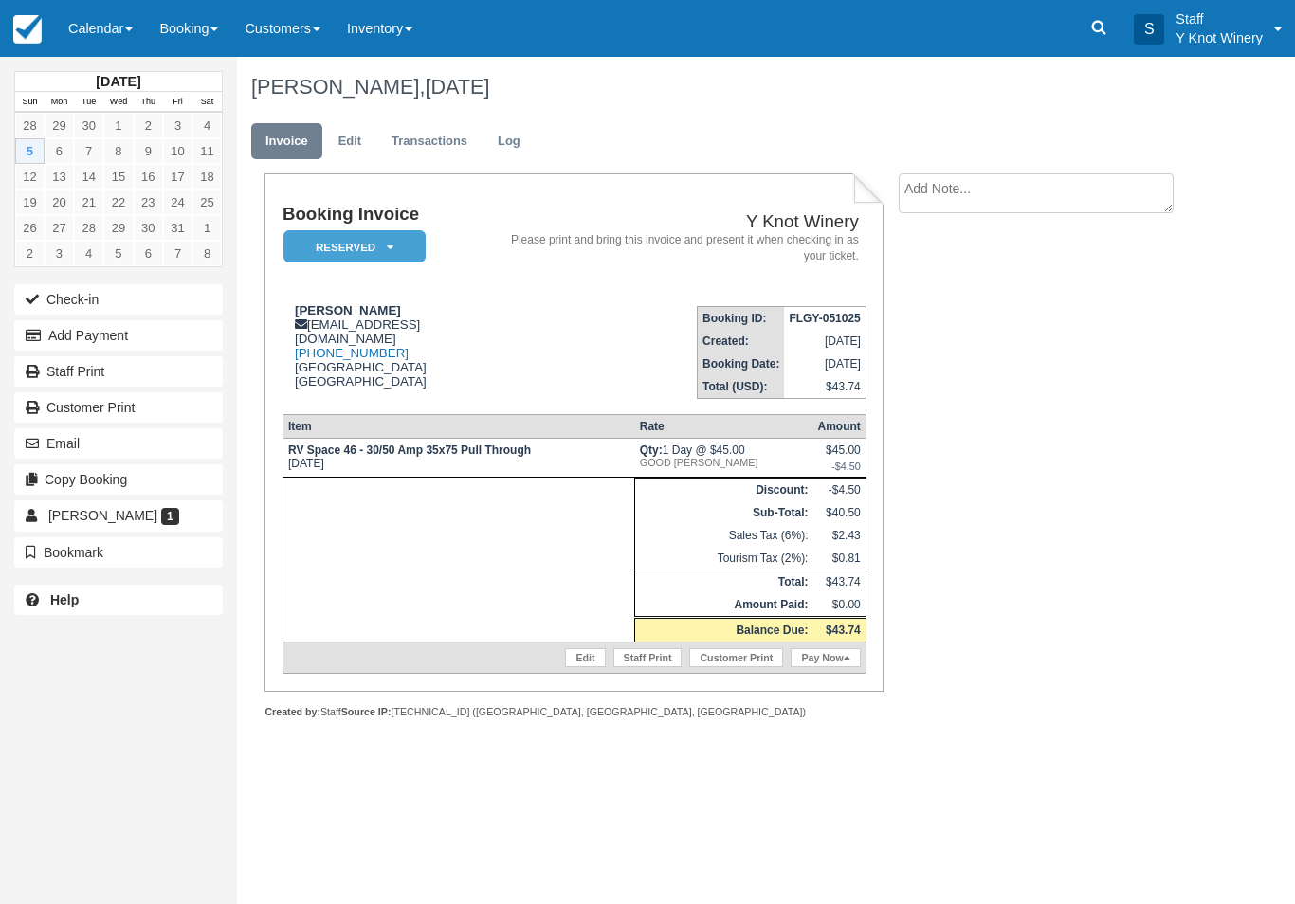
click at [59, 439] on button "Email" at bounding box center [118, 443] width 209 height 30
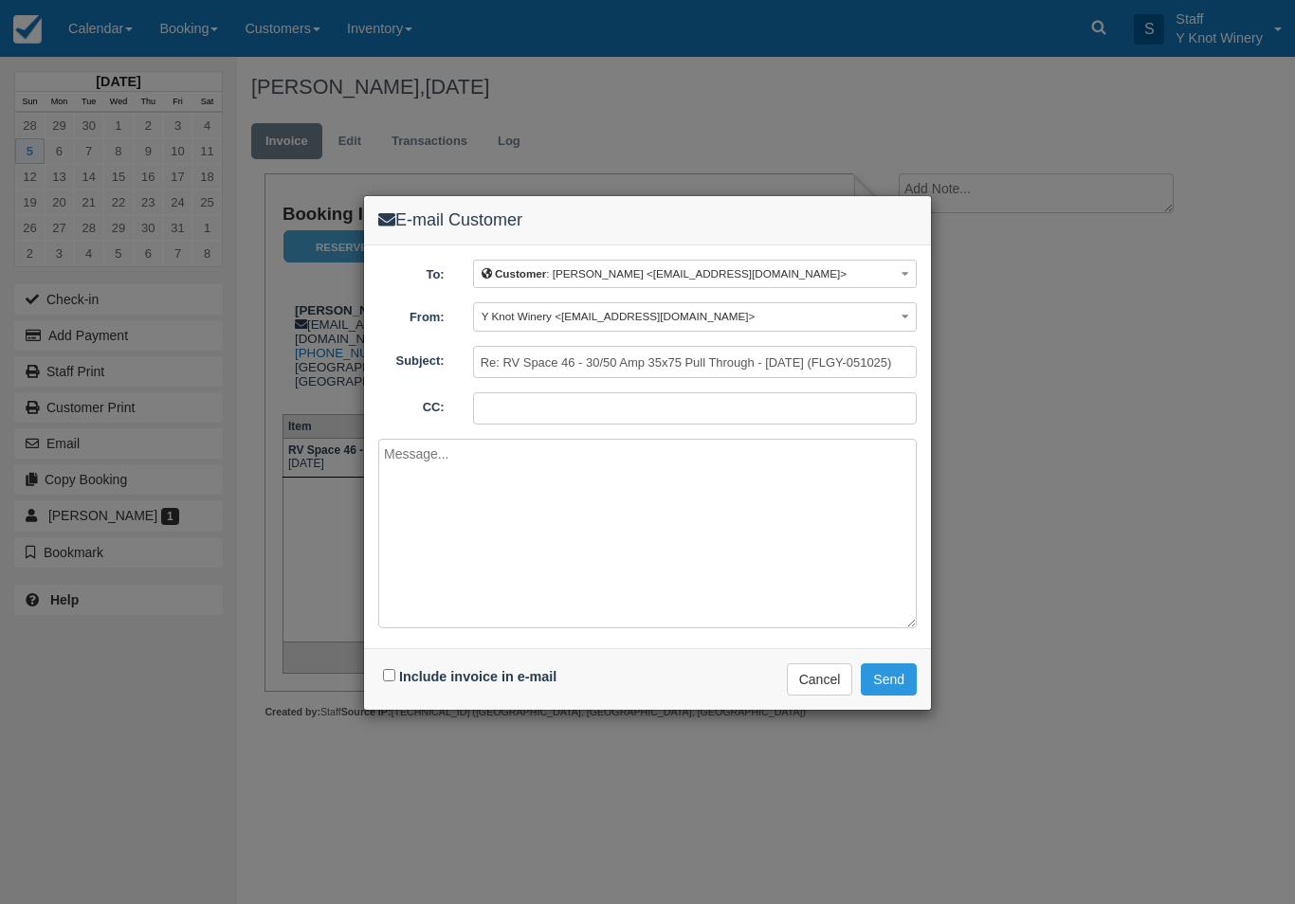
click at [395, 669] on input "Include invoice in e-mail" at bounding box center [389, 675] width 12 height 12
checkbox input "true"
click at [893, 680] on button "Send" at bounding box center [889, 679] width 56 height 32
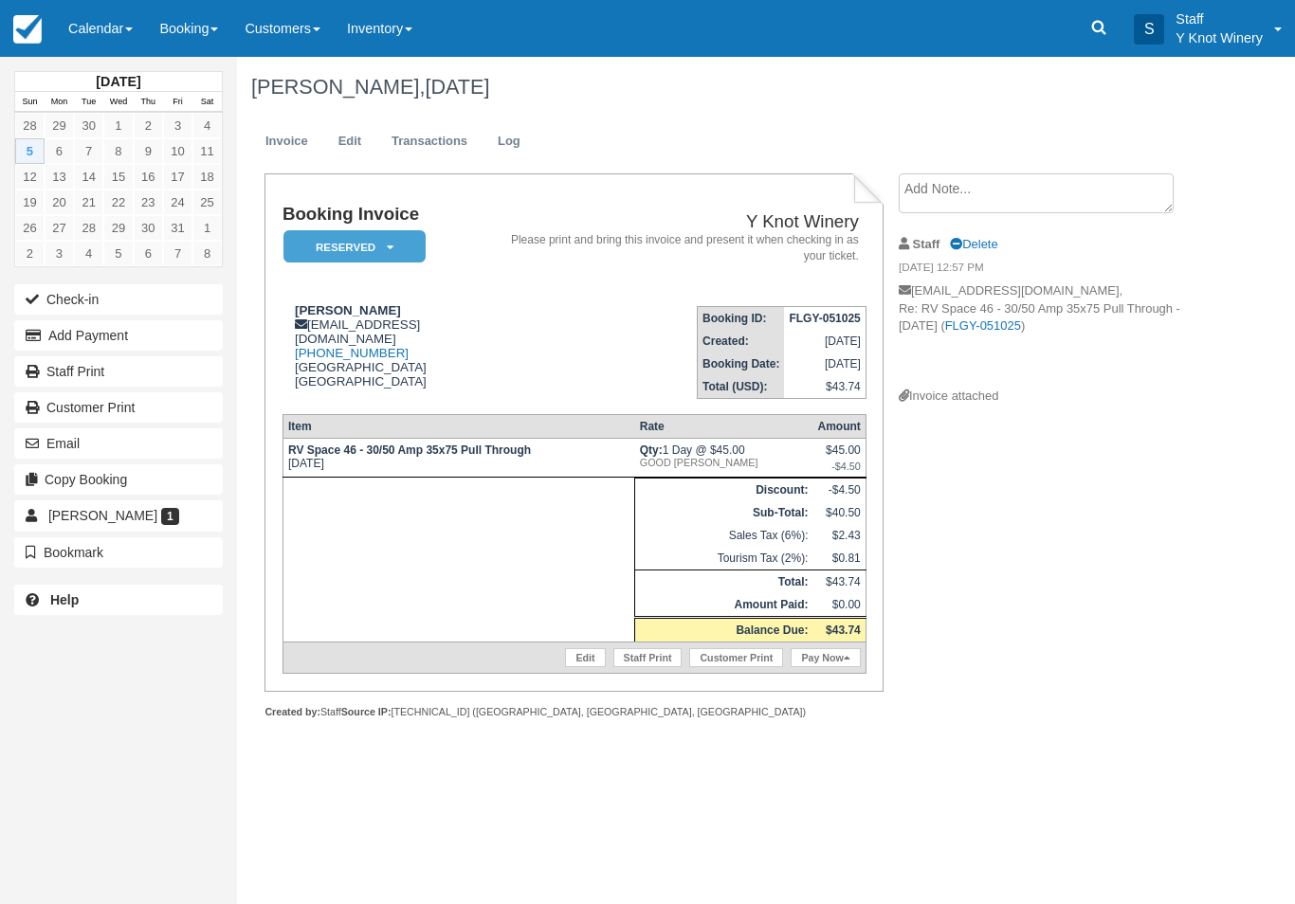
click at [832, 667] on link "Pay Now" at bounding box center [824, 657] width 69 height 19
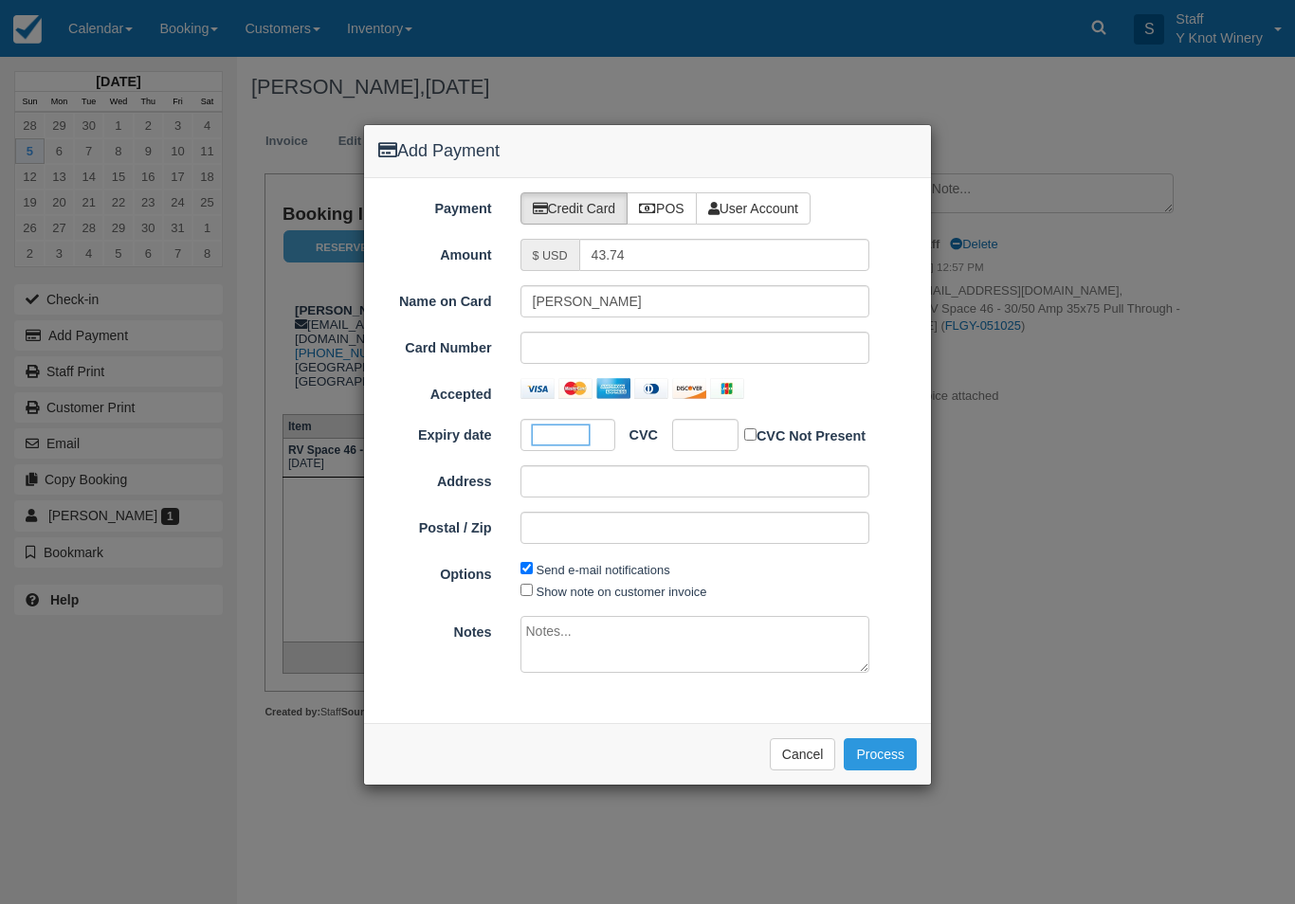
click at [709, 444] on div at bounding box center [705, 435] width 66 height 32
click at [711, 417] on div "Name on Card Robert Anderson Card Number Accepted Expiry date CVC CVC Not Prese…" at bounding box center [647, 421] width 538 height 273
click at [530, 587] on input "Show note on customer invoice" at bounding box center [526, 590] width 12 height 12
checkbox input "true"
click at [877, 753] on button "Process" at bounding box center [880, 754] width 73 height 32
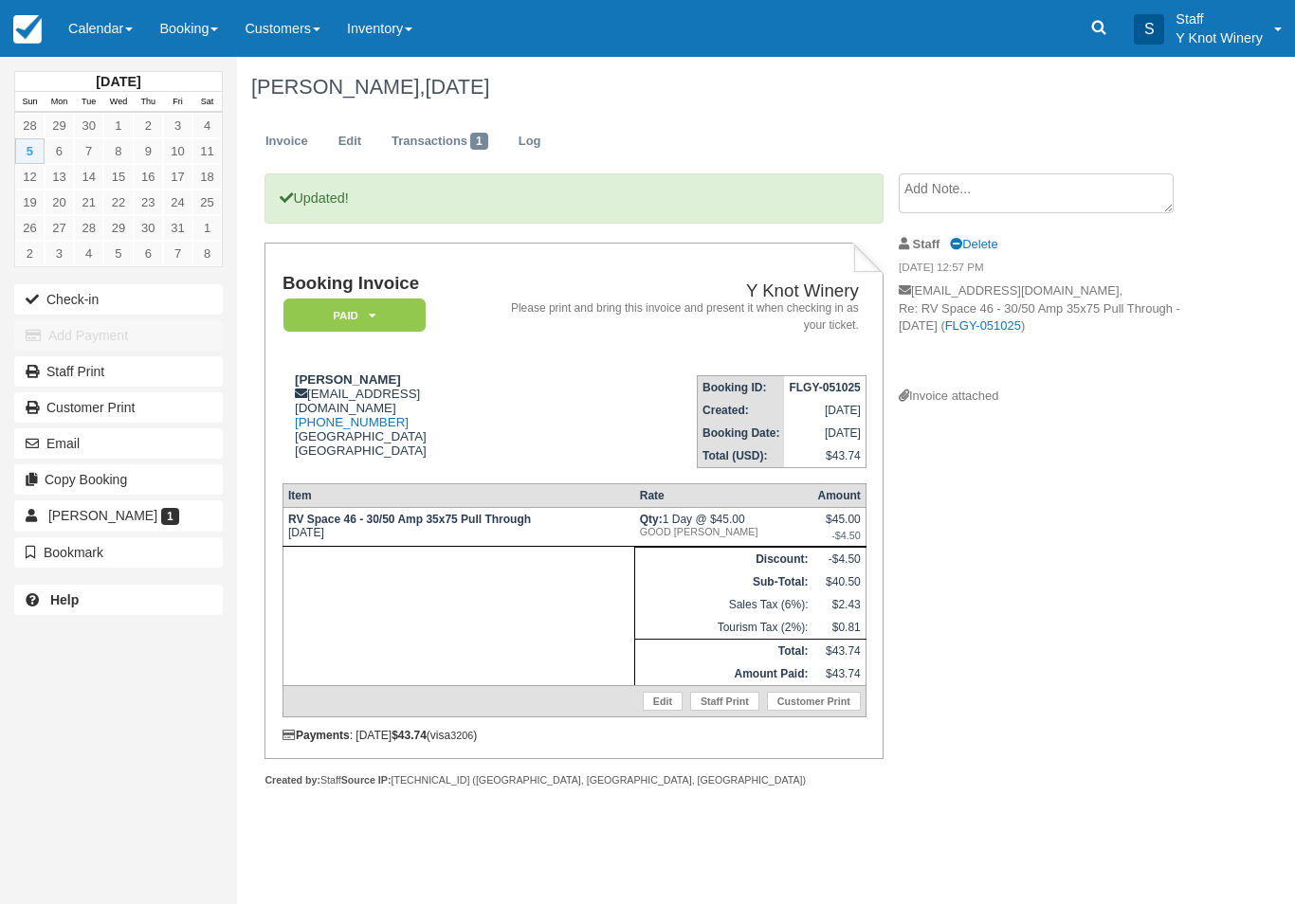
click at [89, 36] on link "Calendar" at bounding box center [100, 28] width 91 height 57
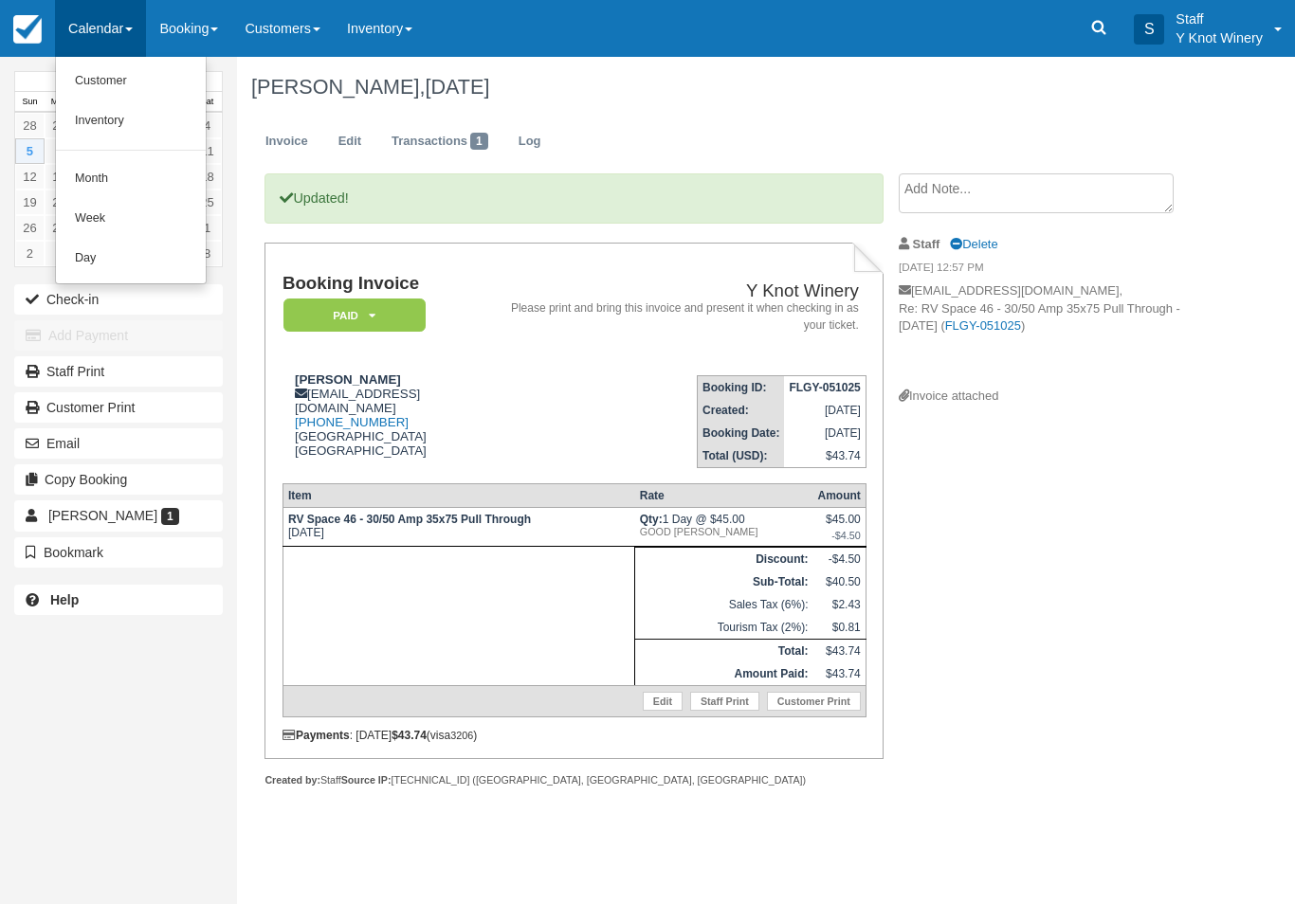
click at [94, 81] on link "Customer" at bounding box center [131, 82] width 150 height 40
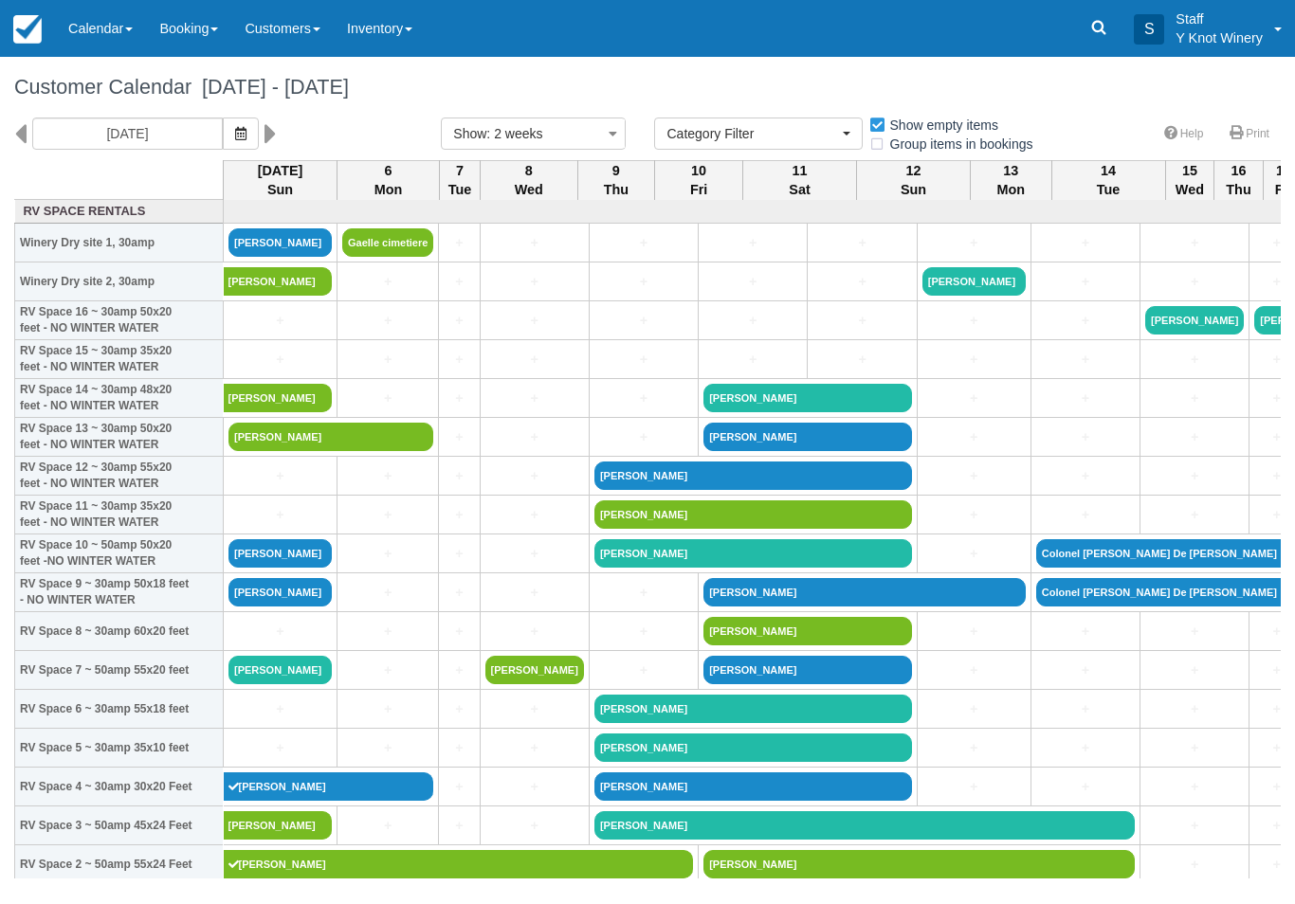
select select
click at [255, 451] on link "[PERSON_NAME]" at bounding box center [330, 437] width 205 height 28
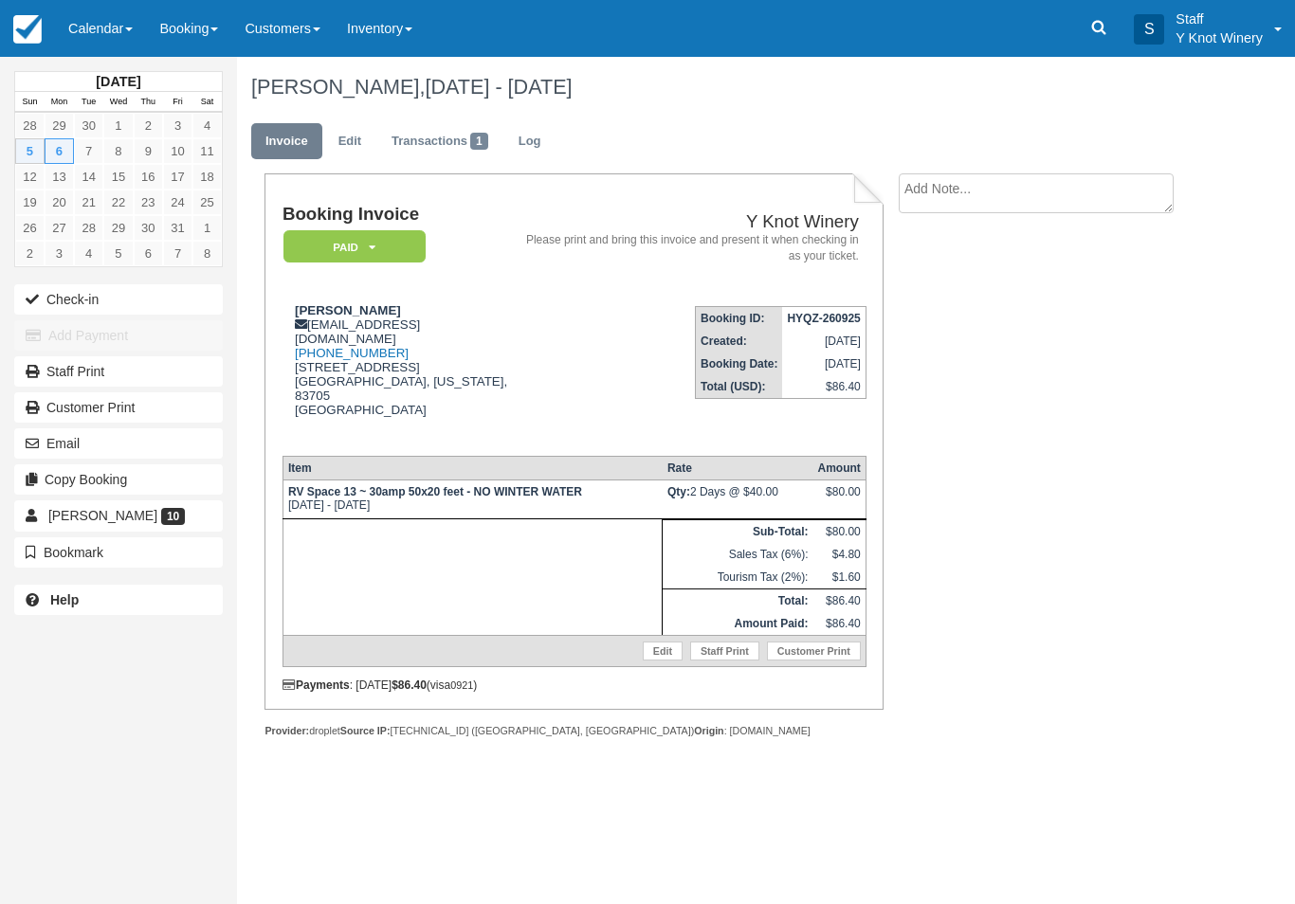
click at [90, 24] on link "Calendar" at bounding box center [100, 28] width 91 height 57
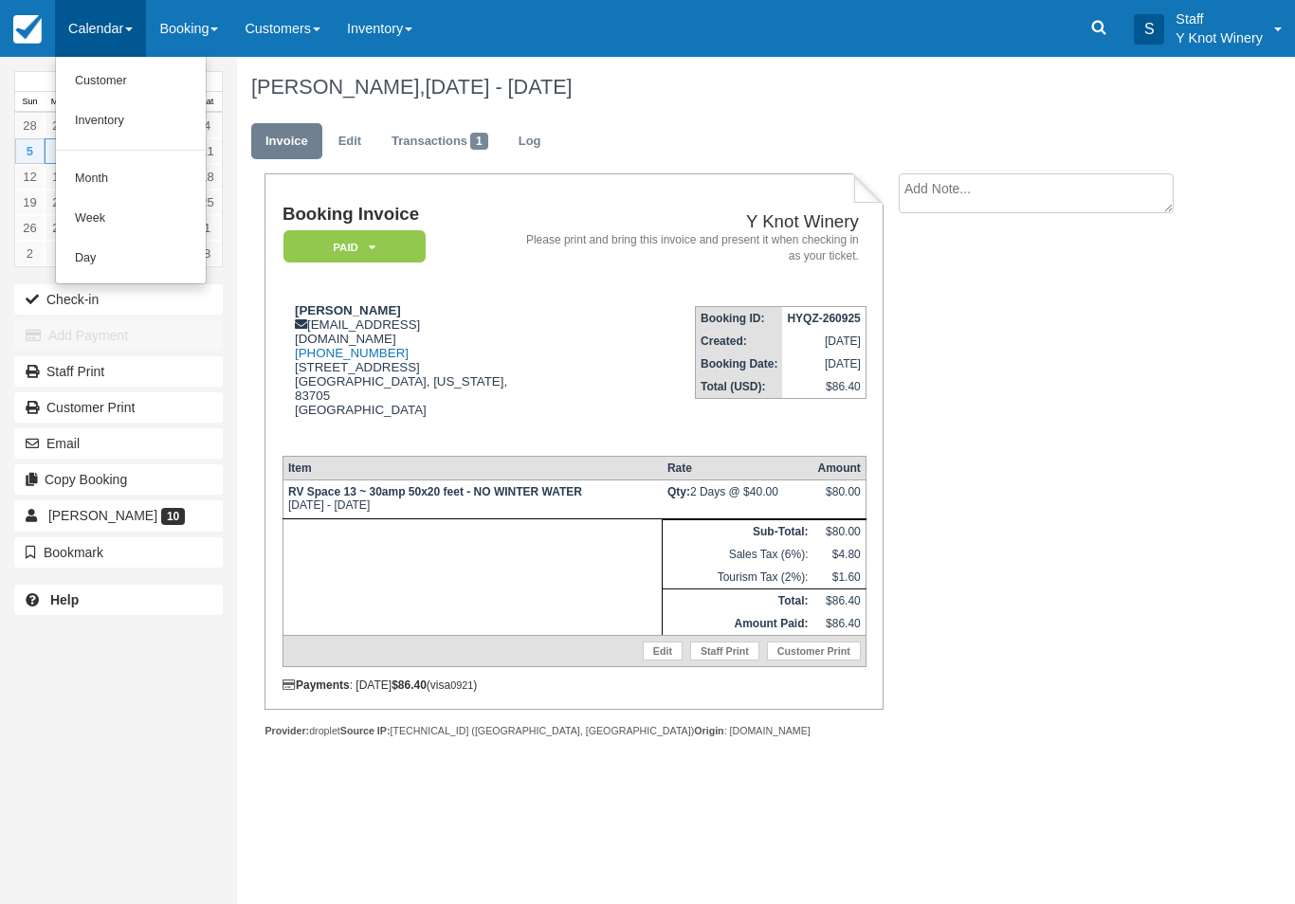
click at [85, 68] on link "Customer" at bounding box center [131, 82] width 150 height 40
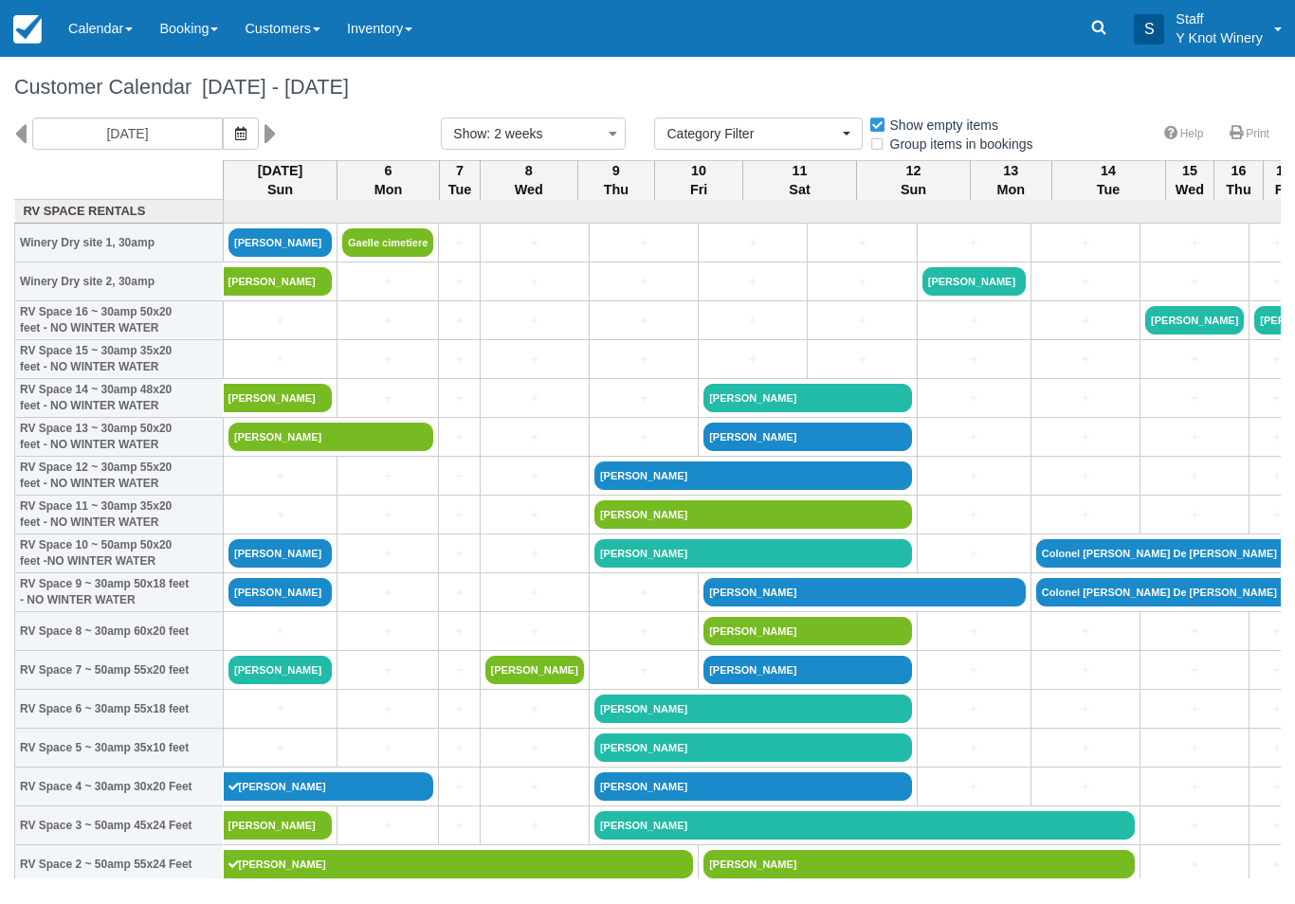
select select
click at [392, 451] on link "[PERSON_NAME]" at bounding box center [330, 437] width 205 height 28
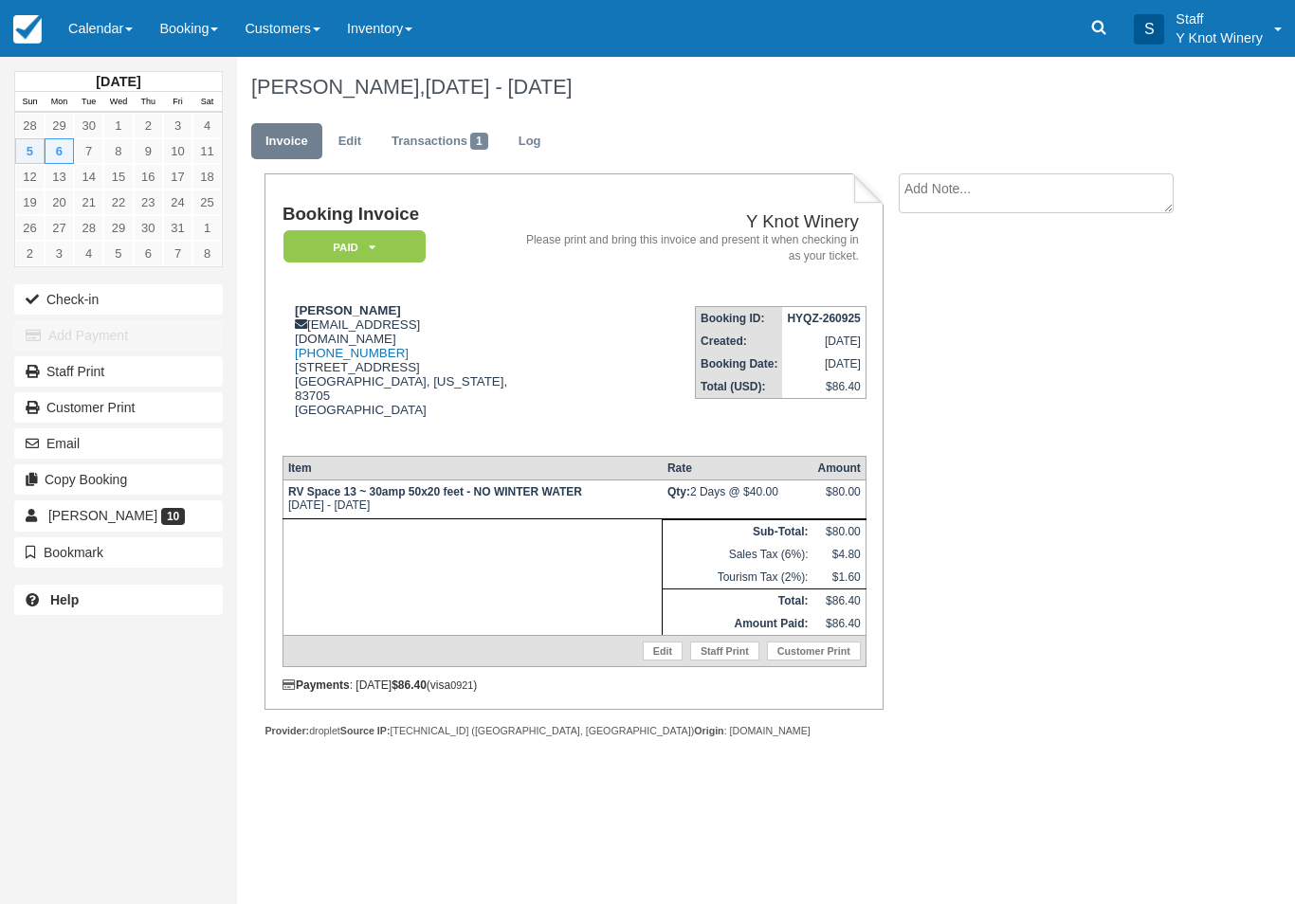
click at [652, 661] on link "Edit" at bounding box center [663, 651] width 40 height 19
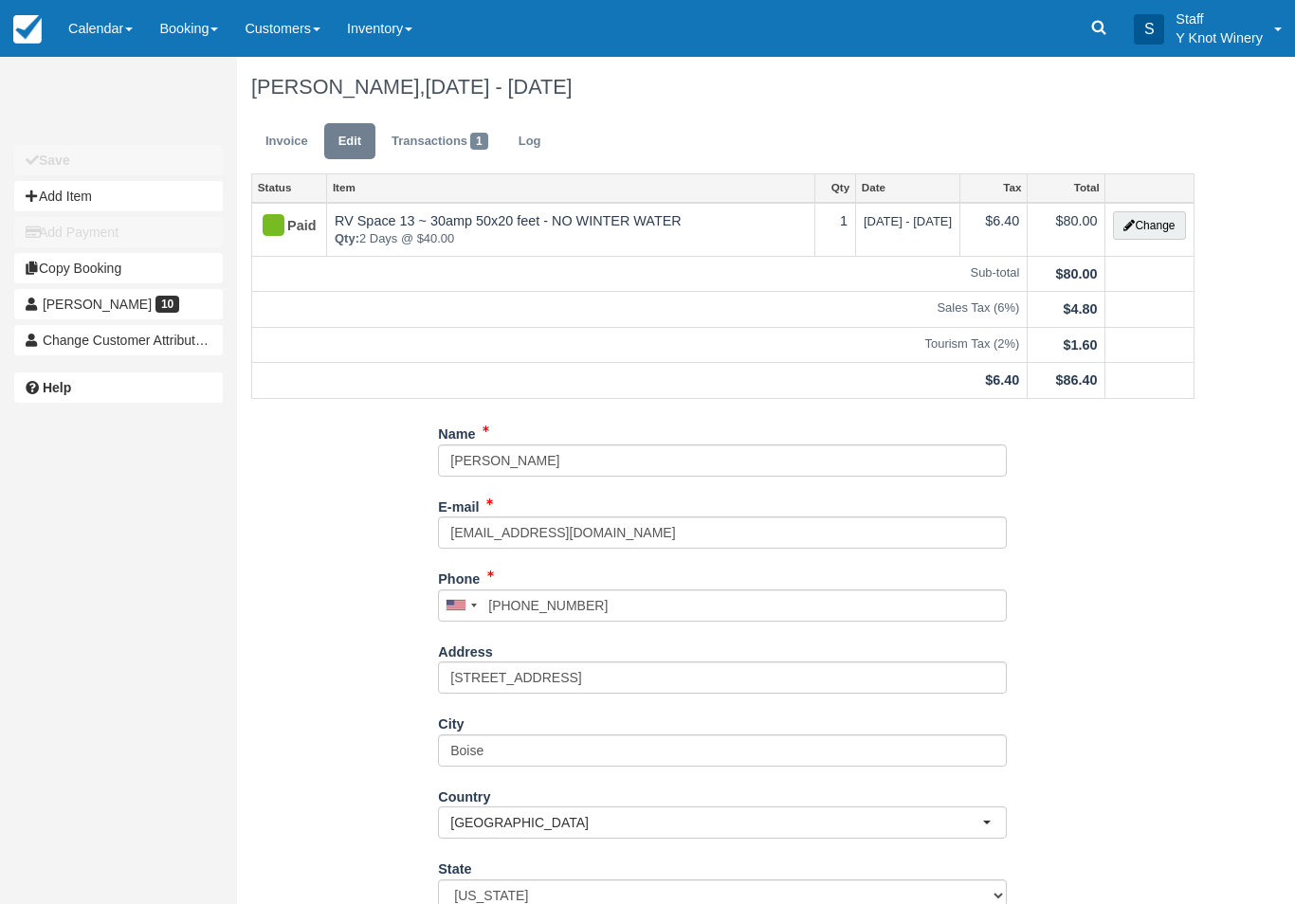
click at [1137, 231] on button "Change" at bounding box center [1149, 225] width 72 height 28
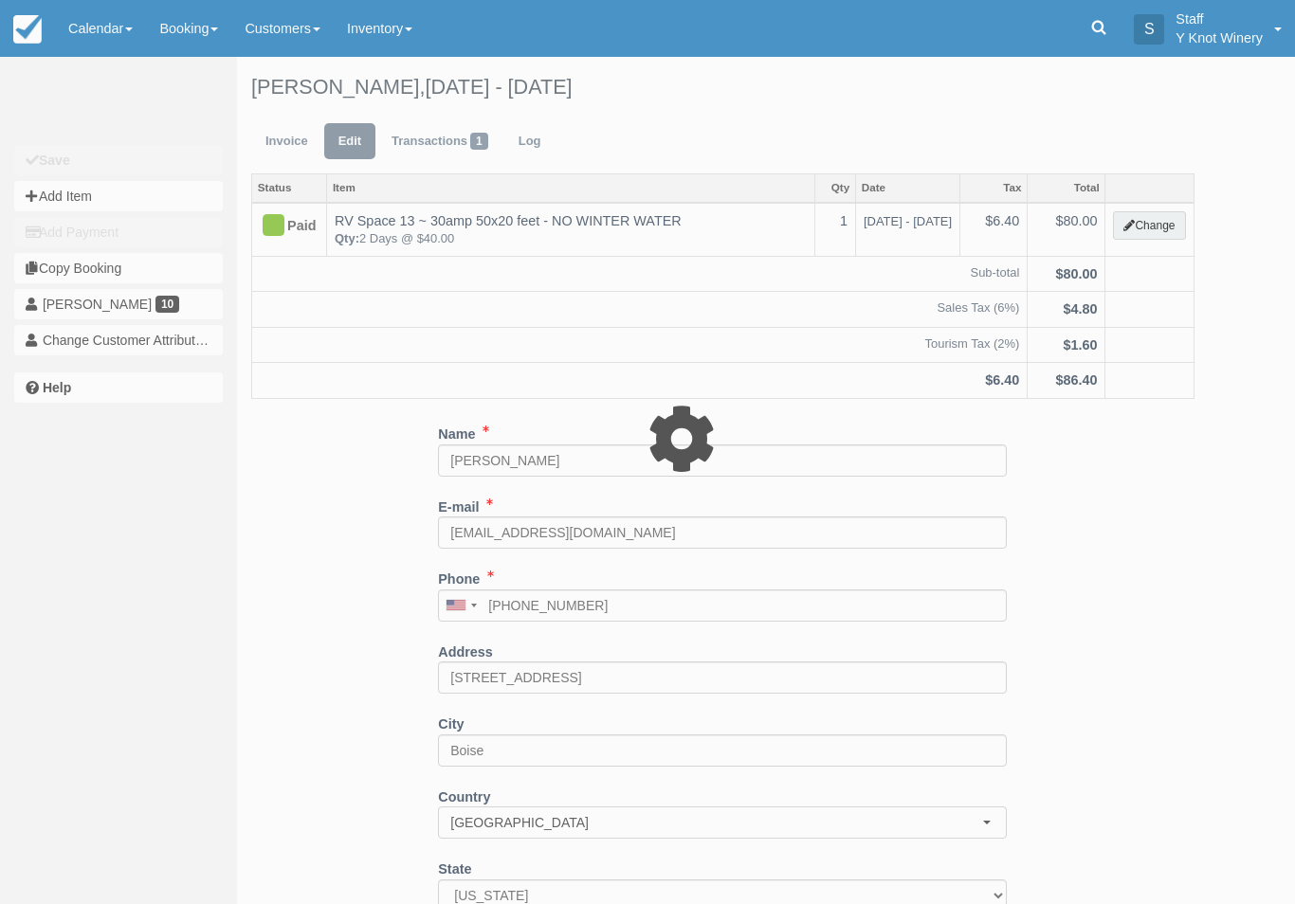
type input "80.00"
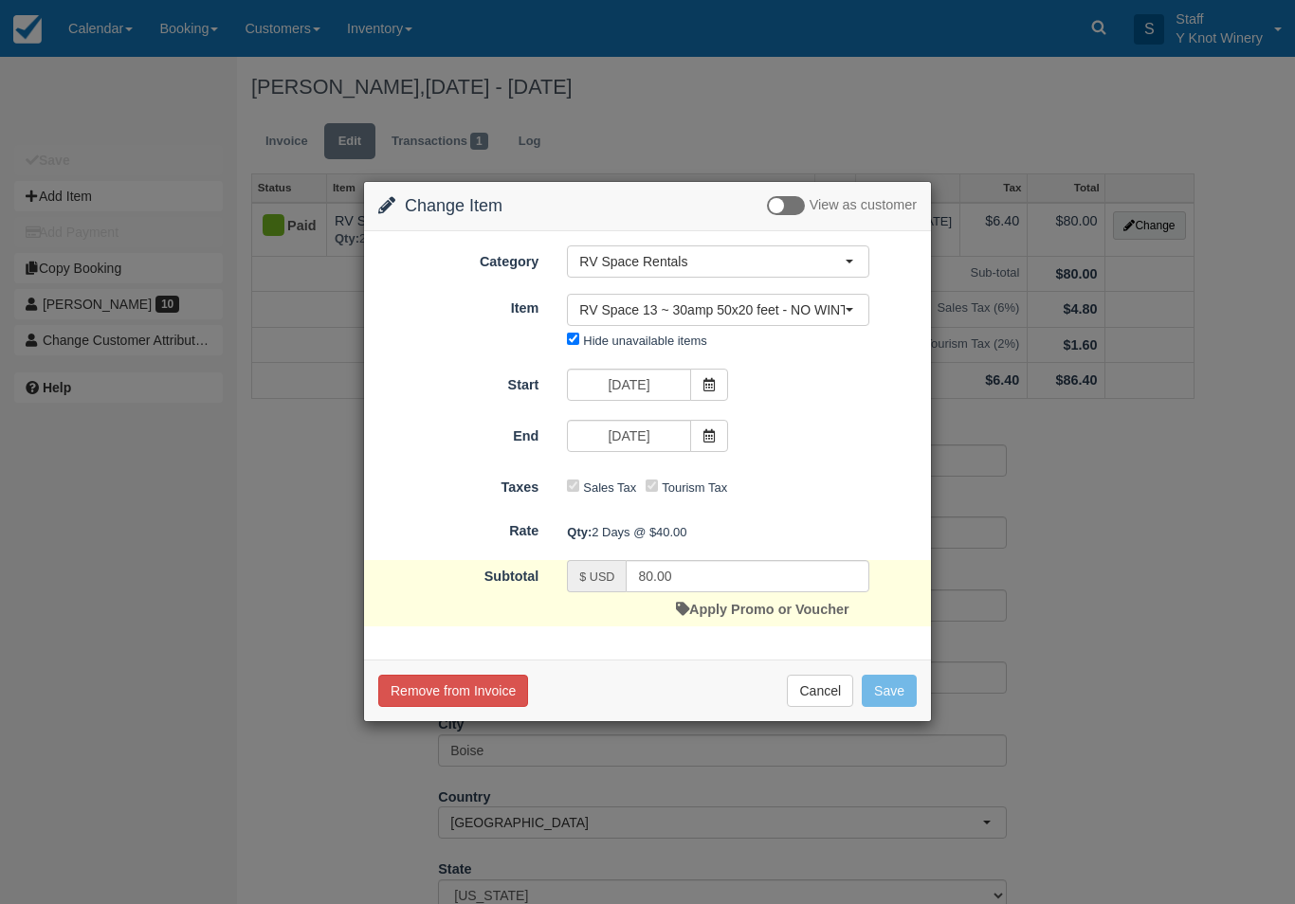
click at [842, 303] on span "RV Space 13 ~ 30amp 50x20 feet - NO WINTER WATER" at bounding box center [711, 309] width 265 height 19
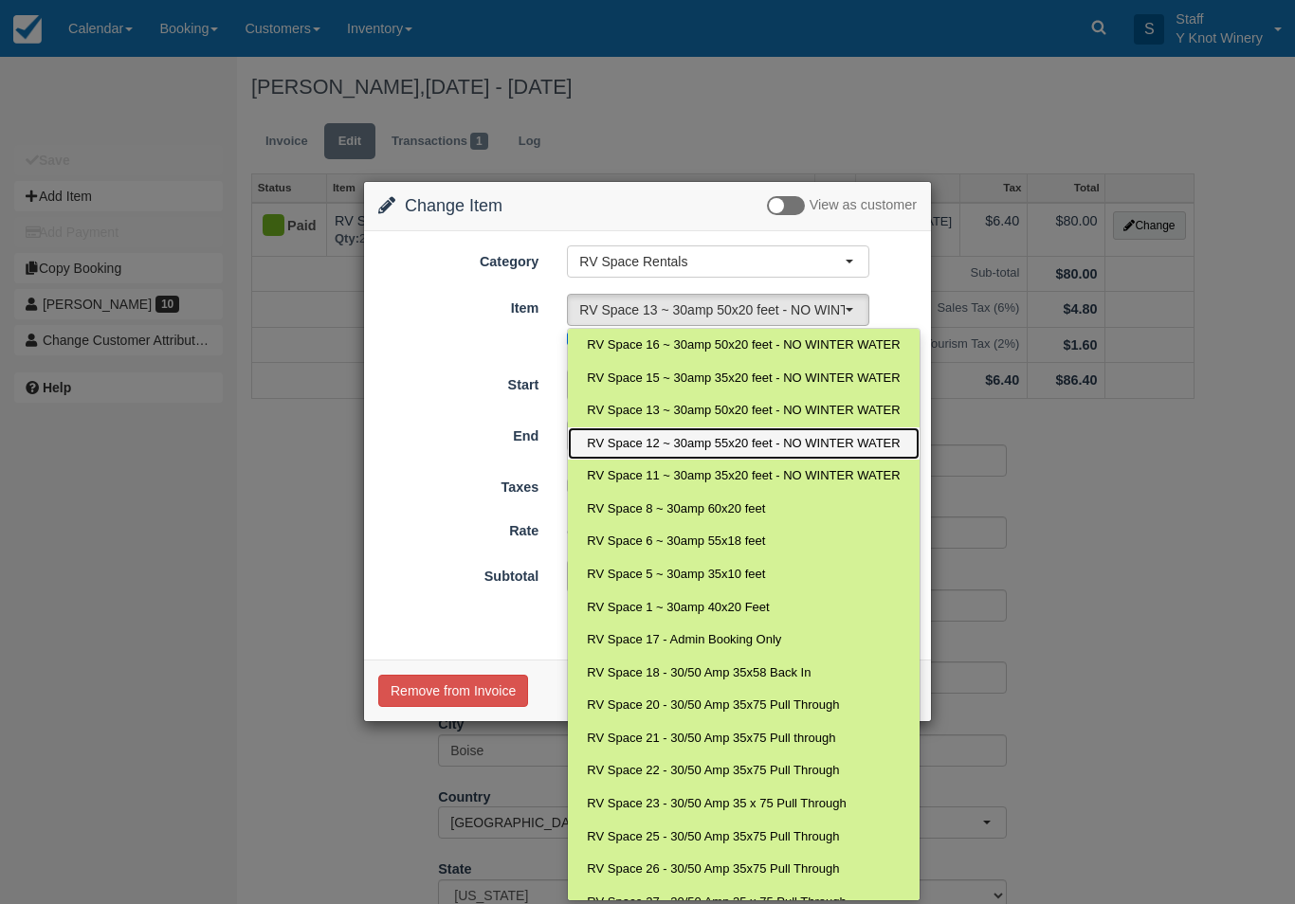
click at [714, 444] on span "RV Space 12 ~ 30amp 55x20 feet - NO WINTER WATER" at bounding box center [743, 444] width 313 height 18
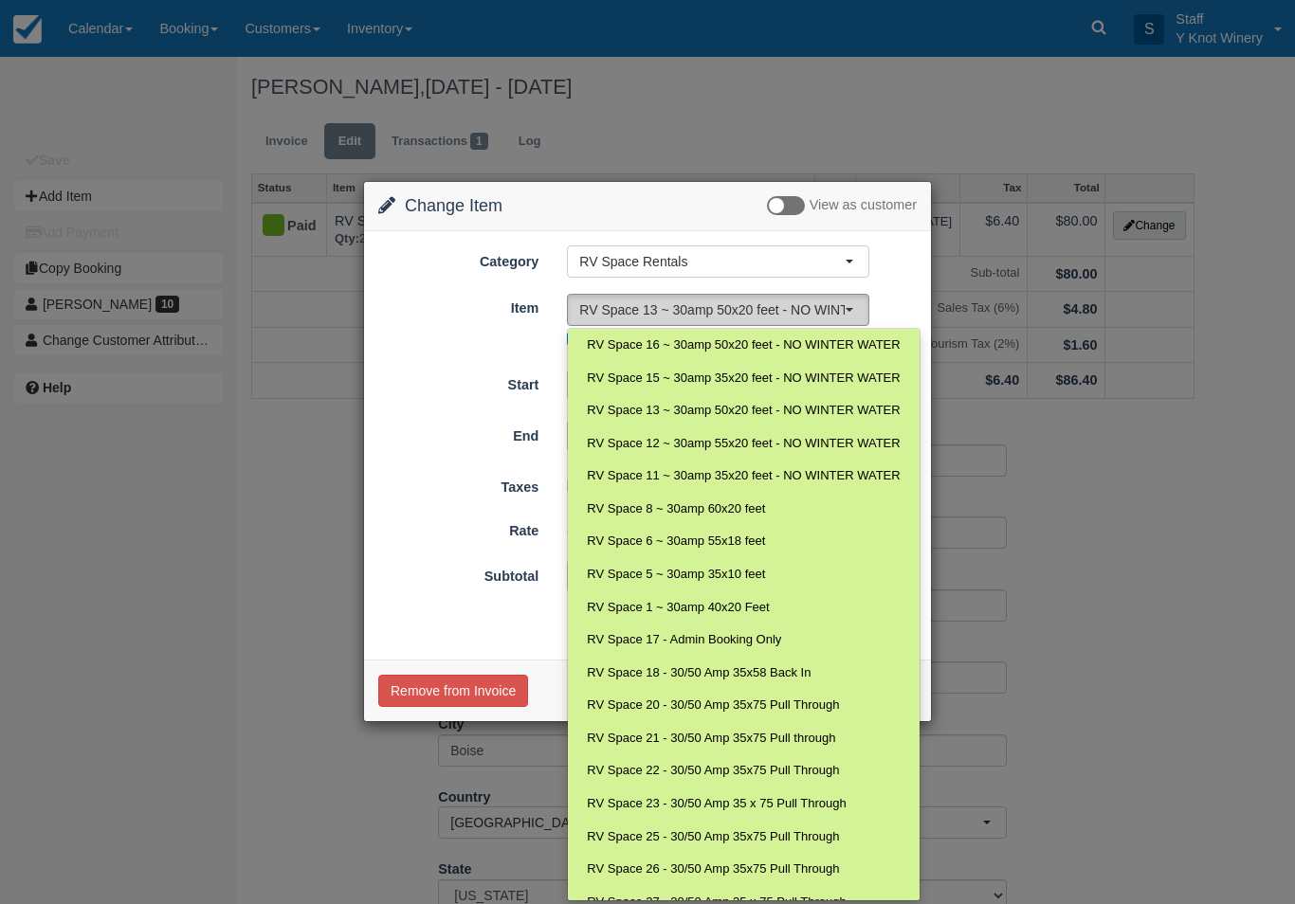
select select "24"
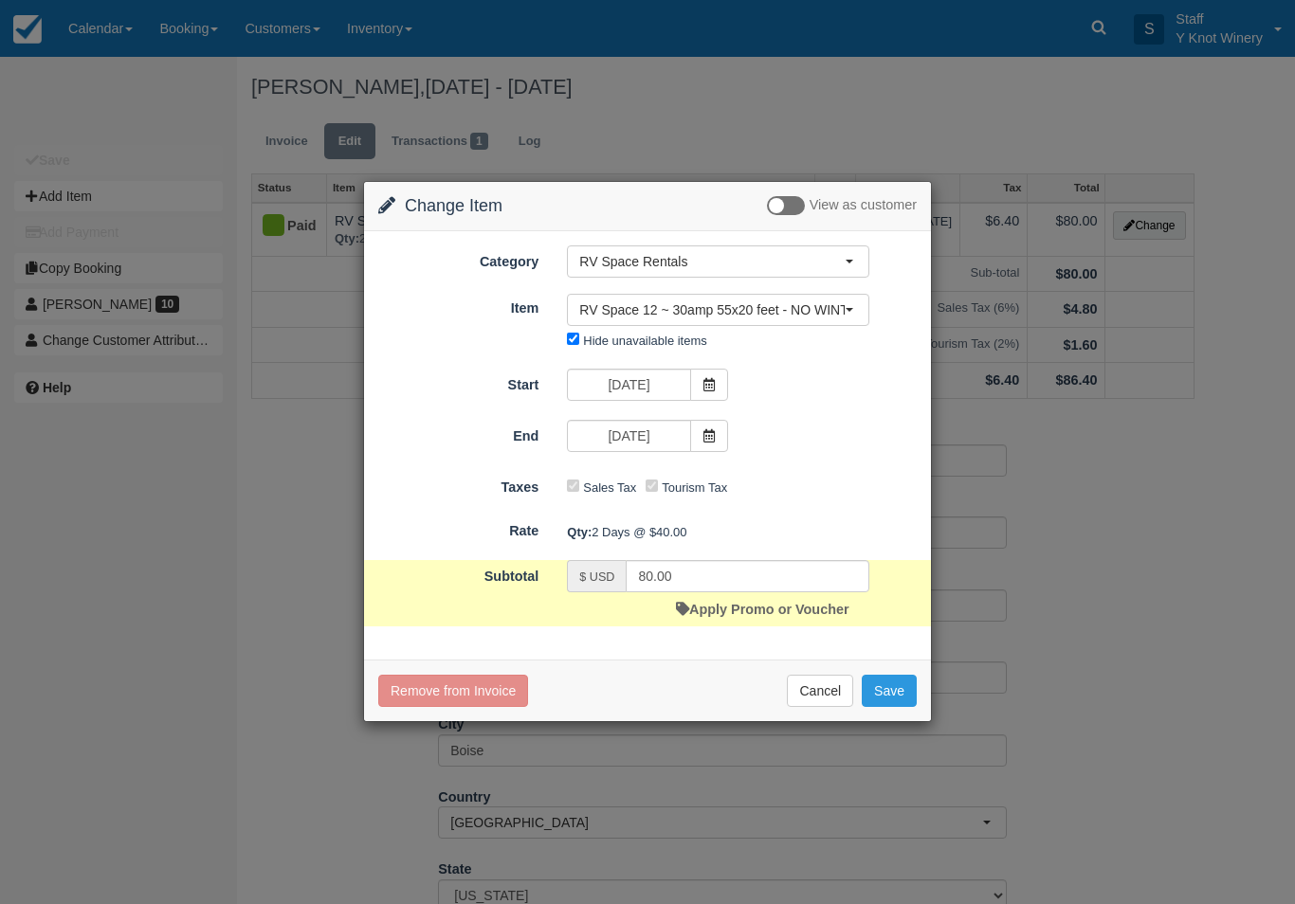
click at [895, 696] on button "Save" at bounding box center [889, 691] width 55 height 32
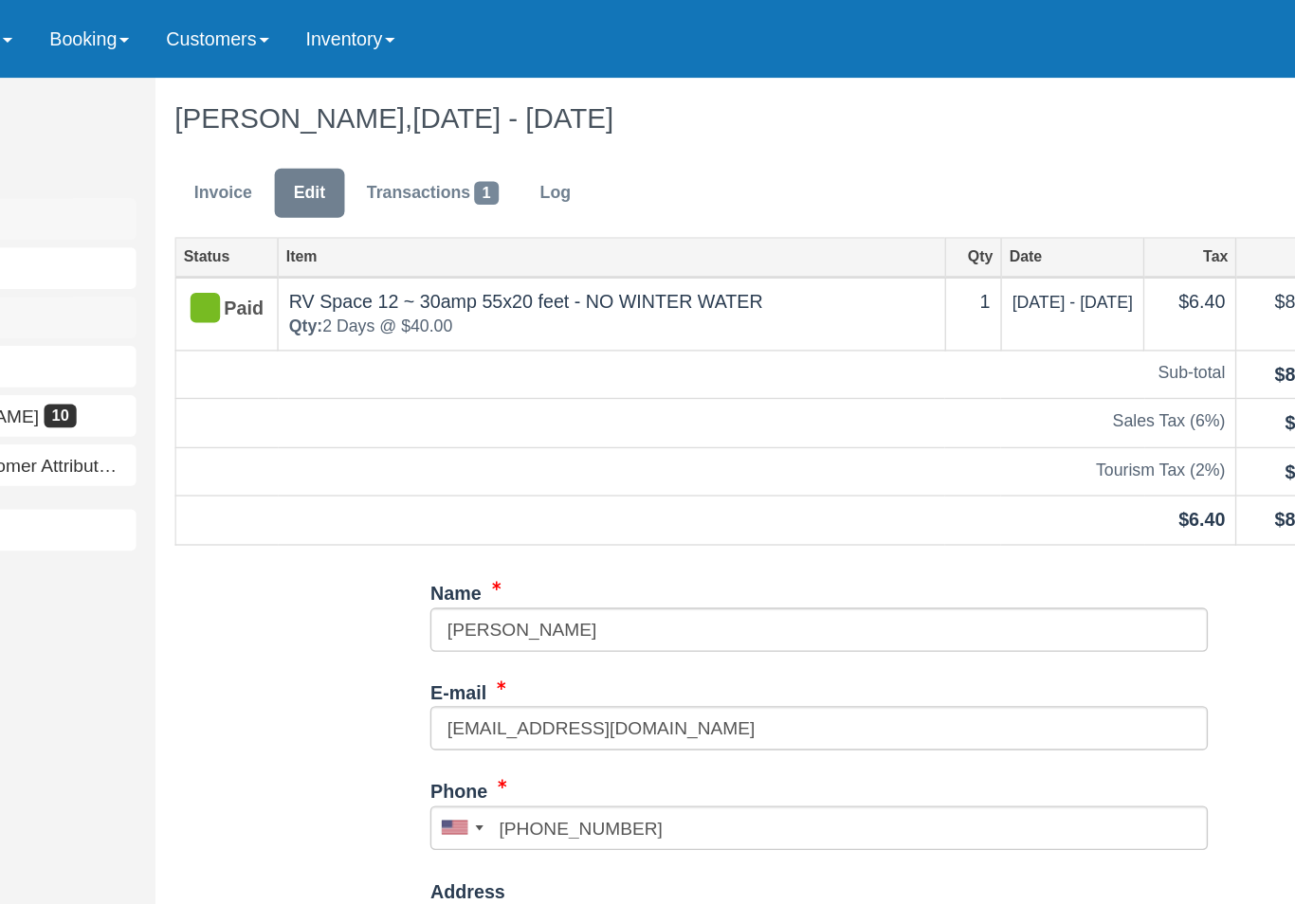
scroll to position [0, 123]
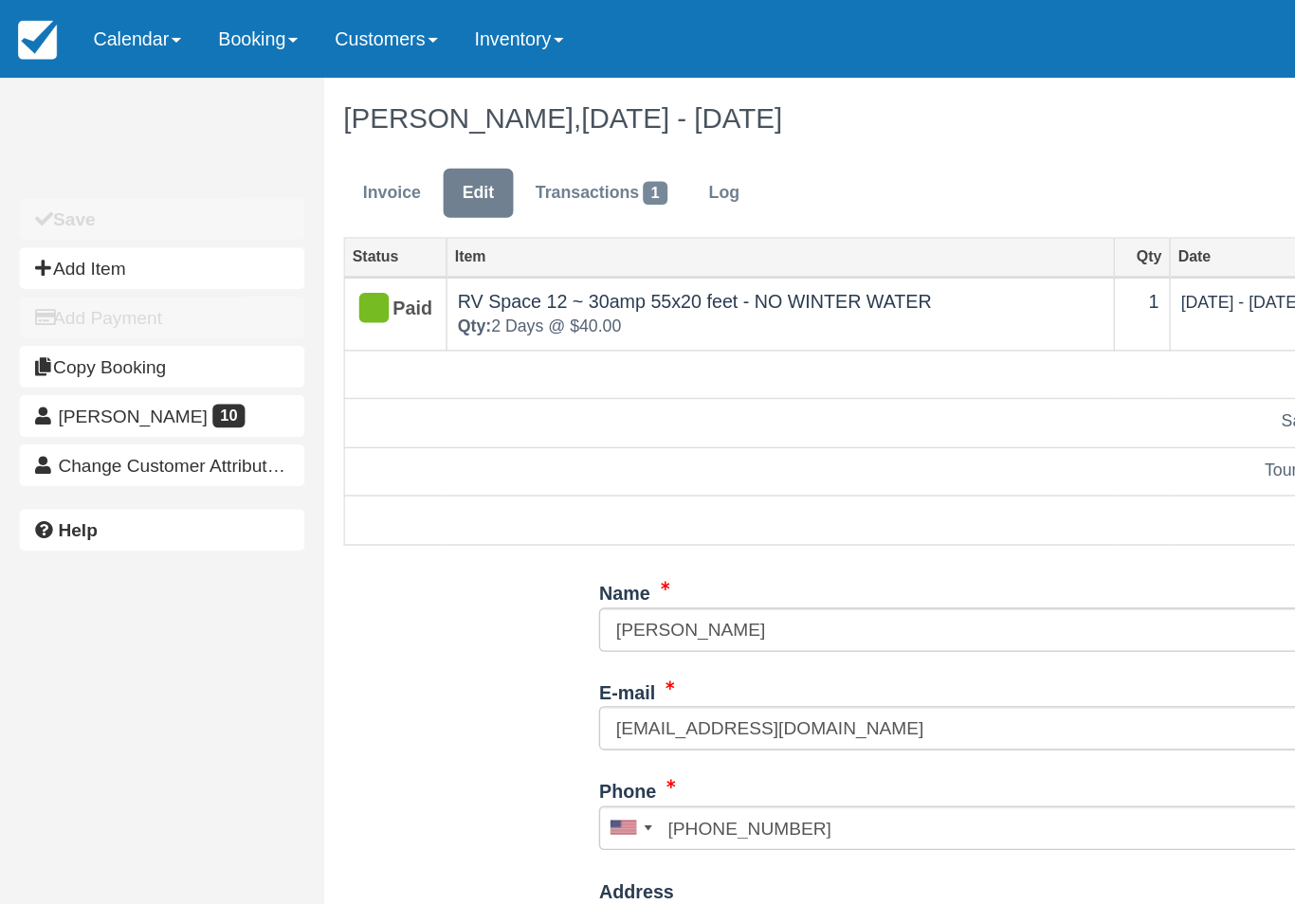
click at [118, 25] on link "Calendar" at bounding box center [100, 28] width 91 height 57
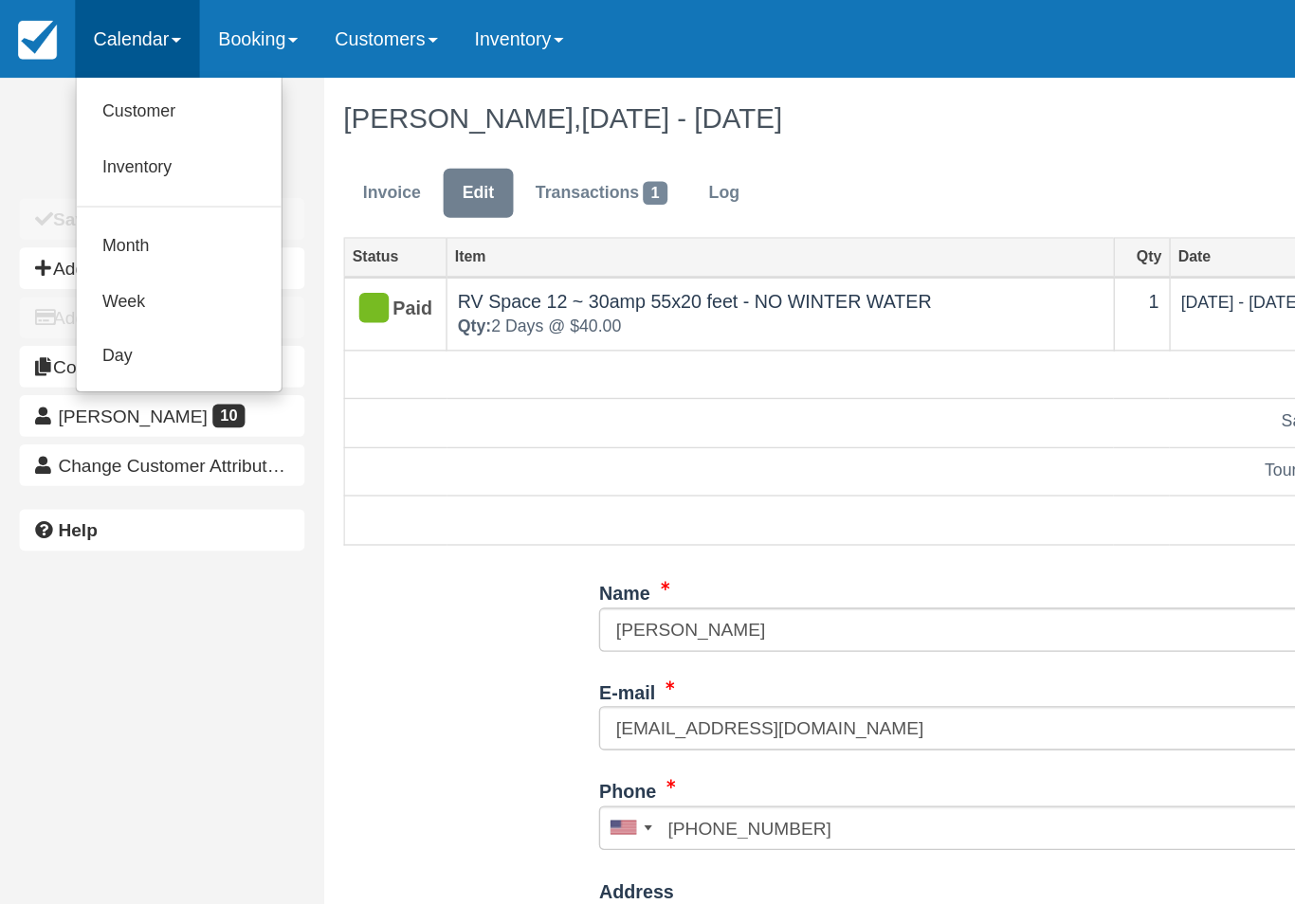
click at [130, 80] on link "Customer" at bounding box center [131, 82] width 150 height 41
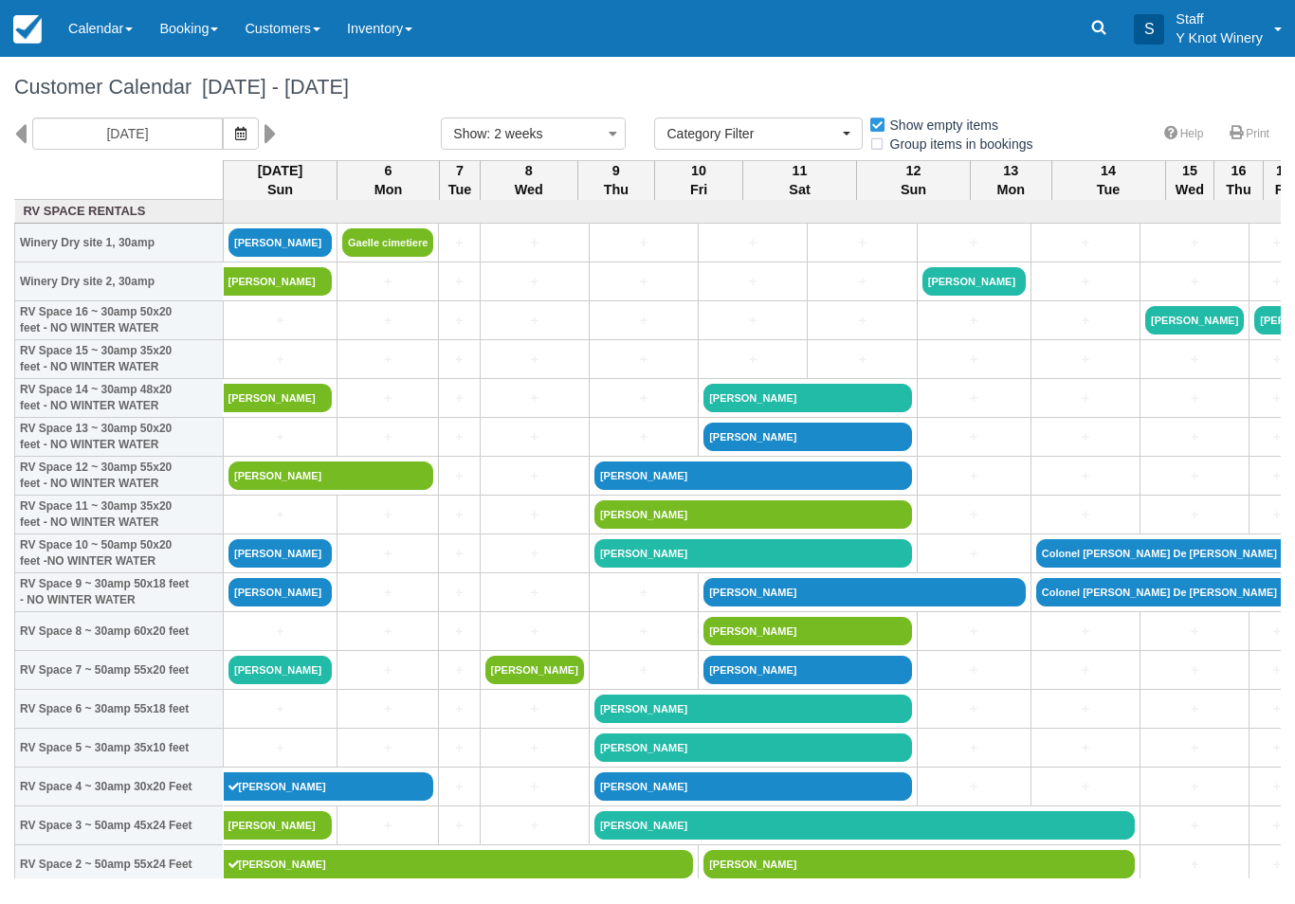
select select
click at [325, 490] on link "[PERSON_NAME]" at bounding box center [330, 476] width 205 height 28
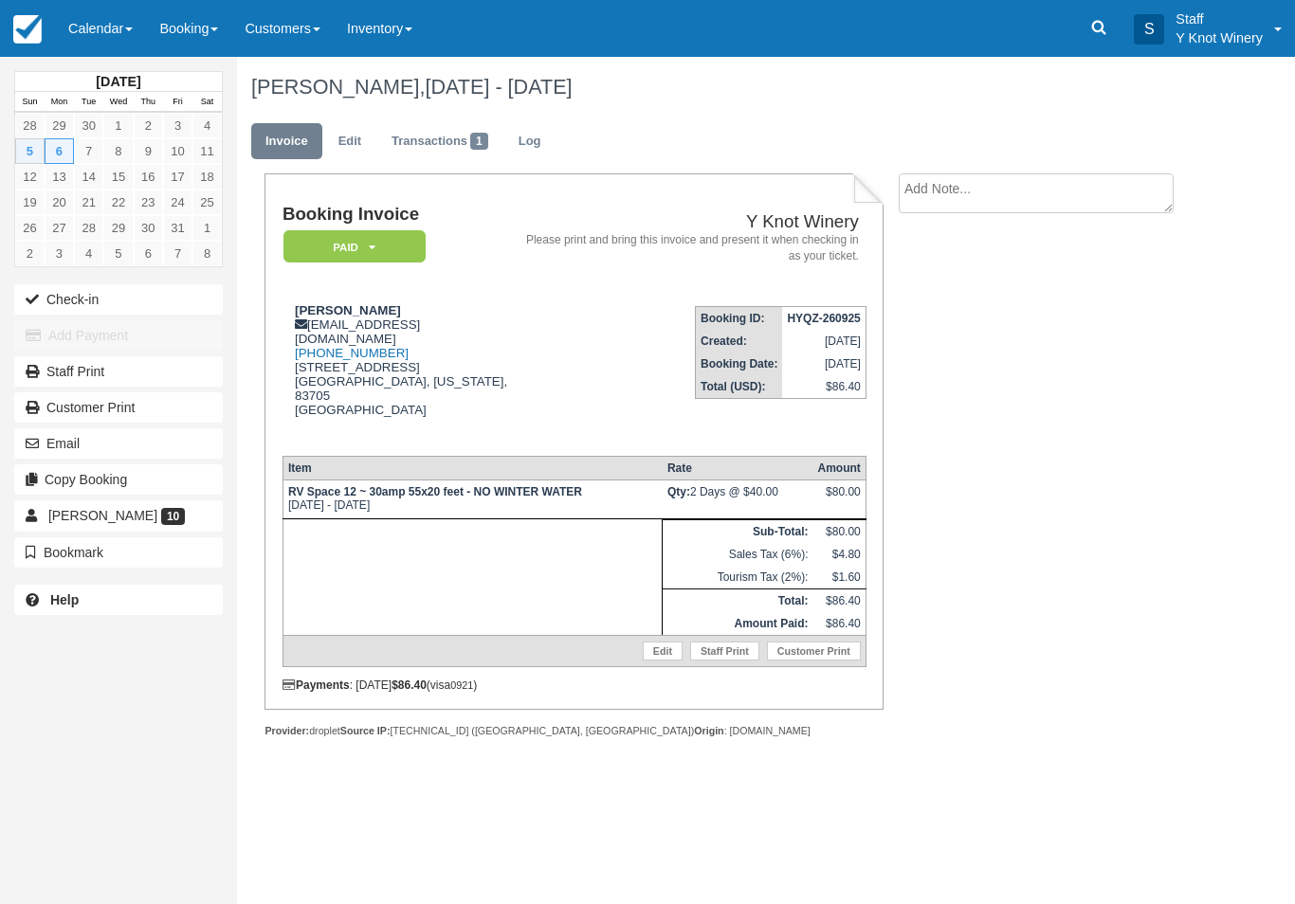
click at [74, 289] on button "Check-in" at bounding box center [118, 299] width 209 height 30
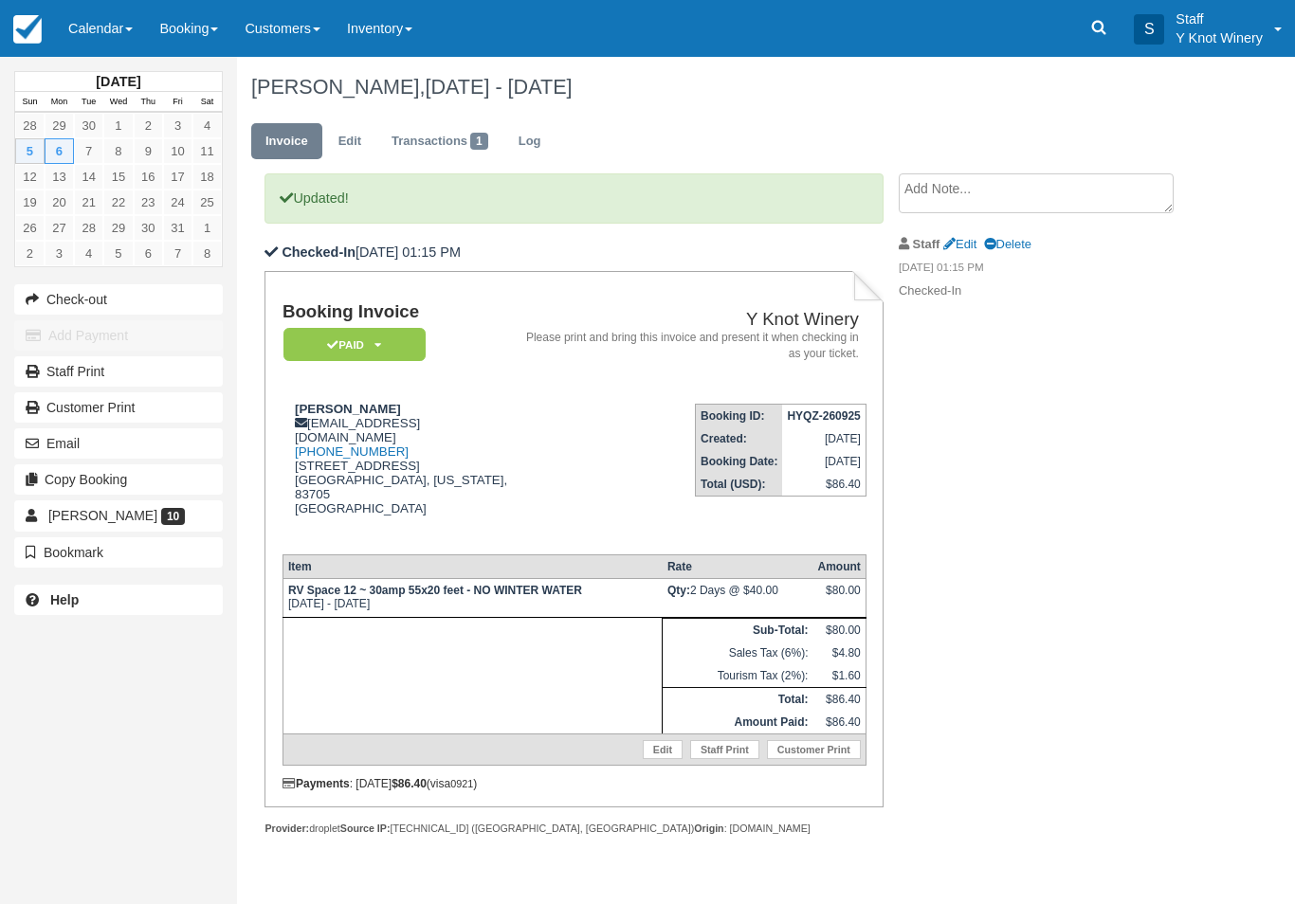
click at [129, 17] on link "Calendar" at bounding box center [100, 28] width 91 height 57
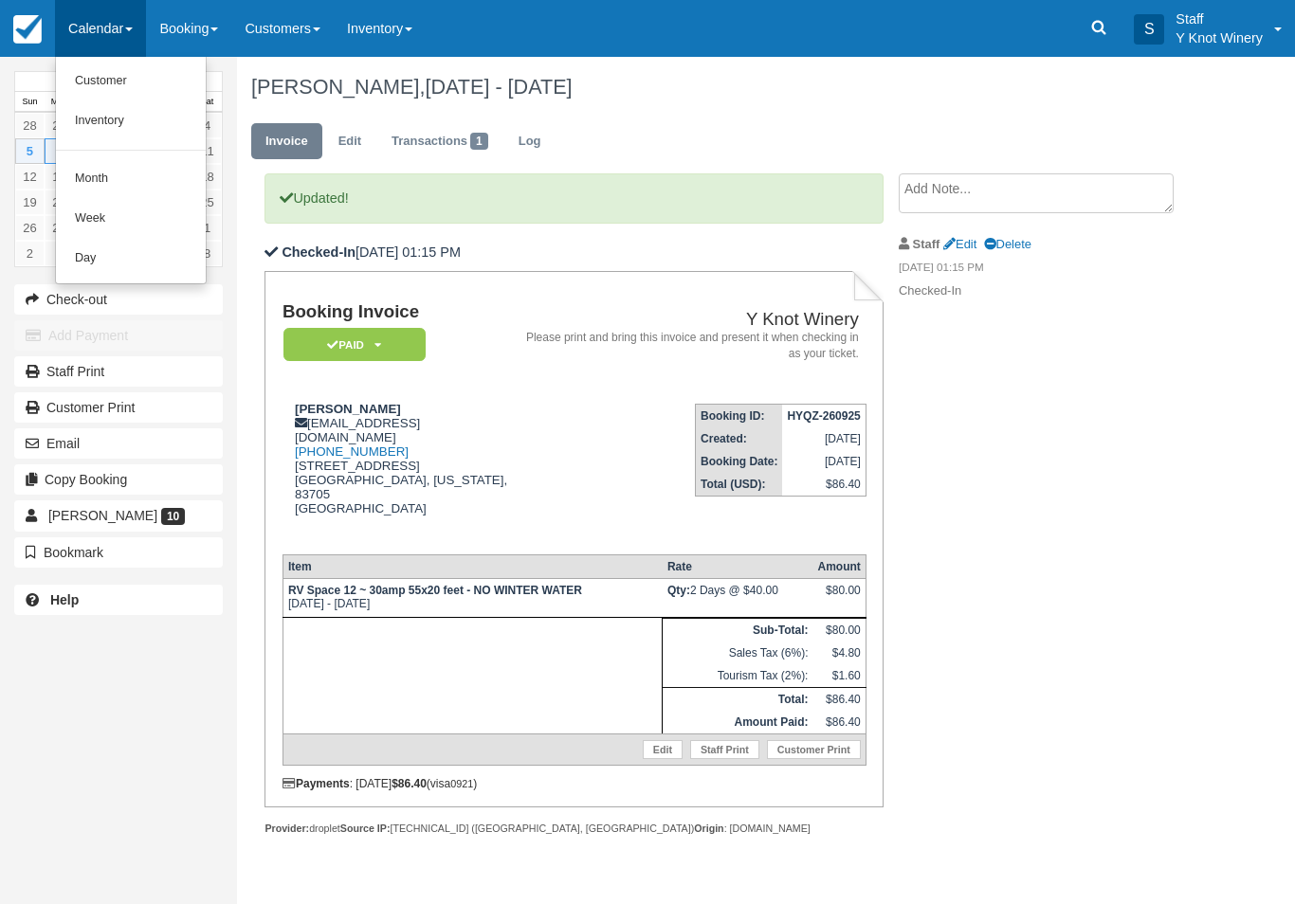
click at [136, 73] on link "Customer" at bounding box center [131, 82] width 150 height 40
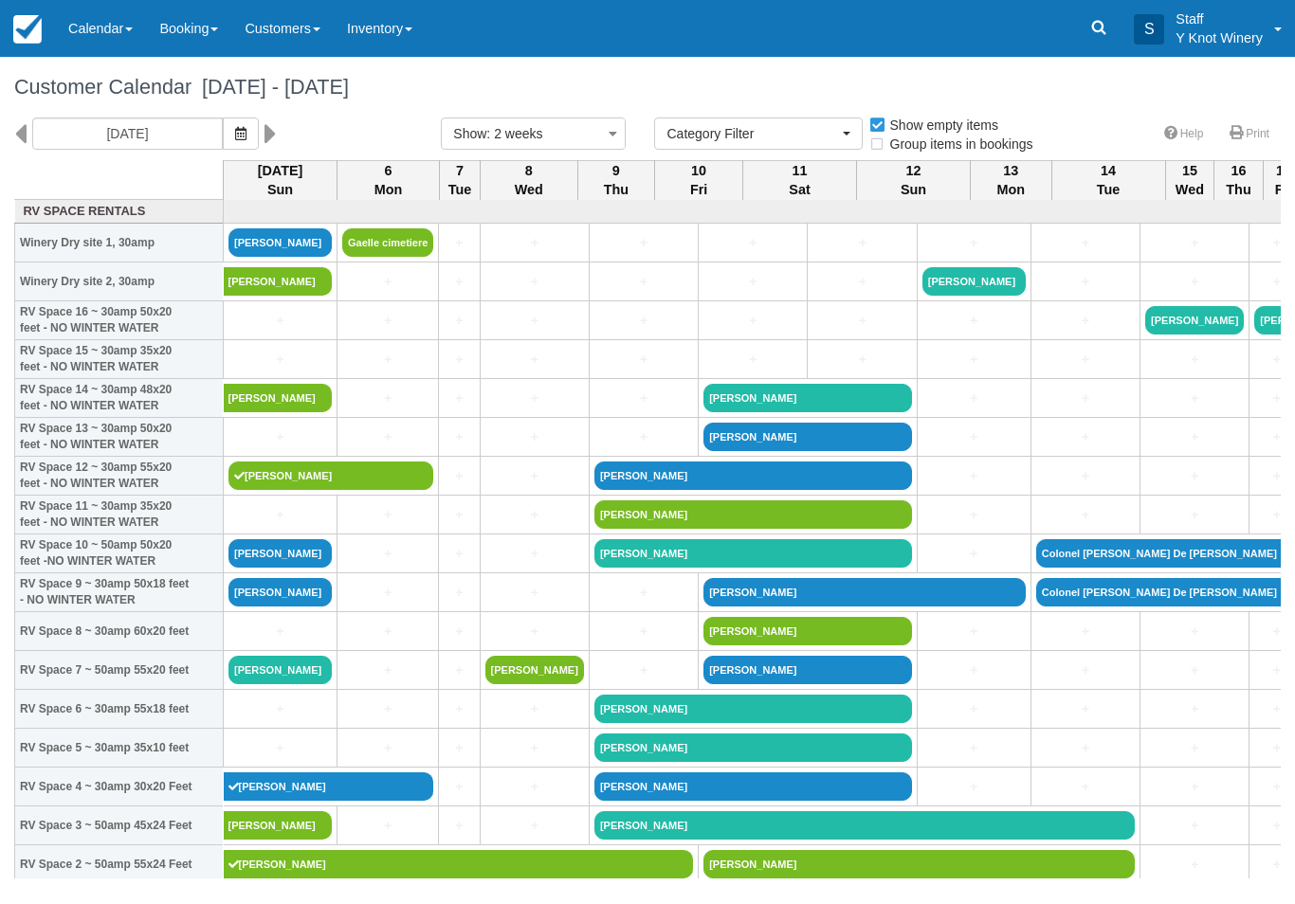
select select
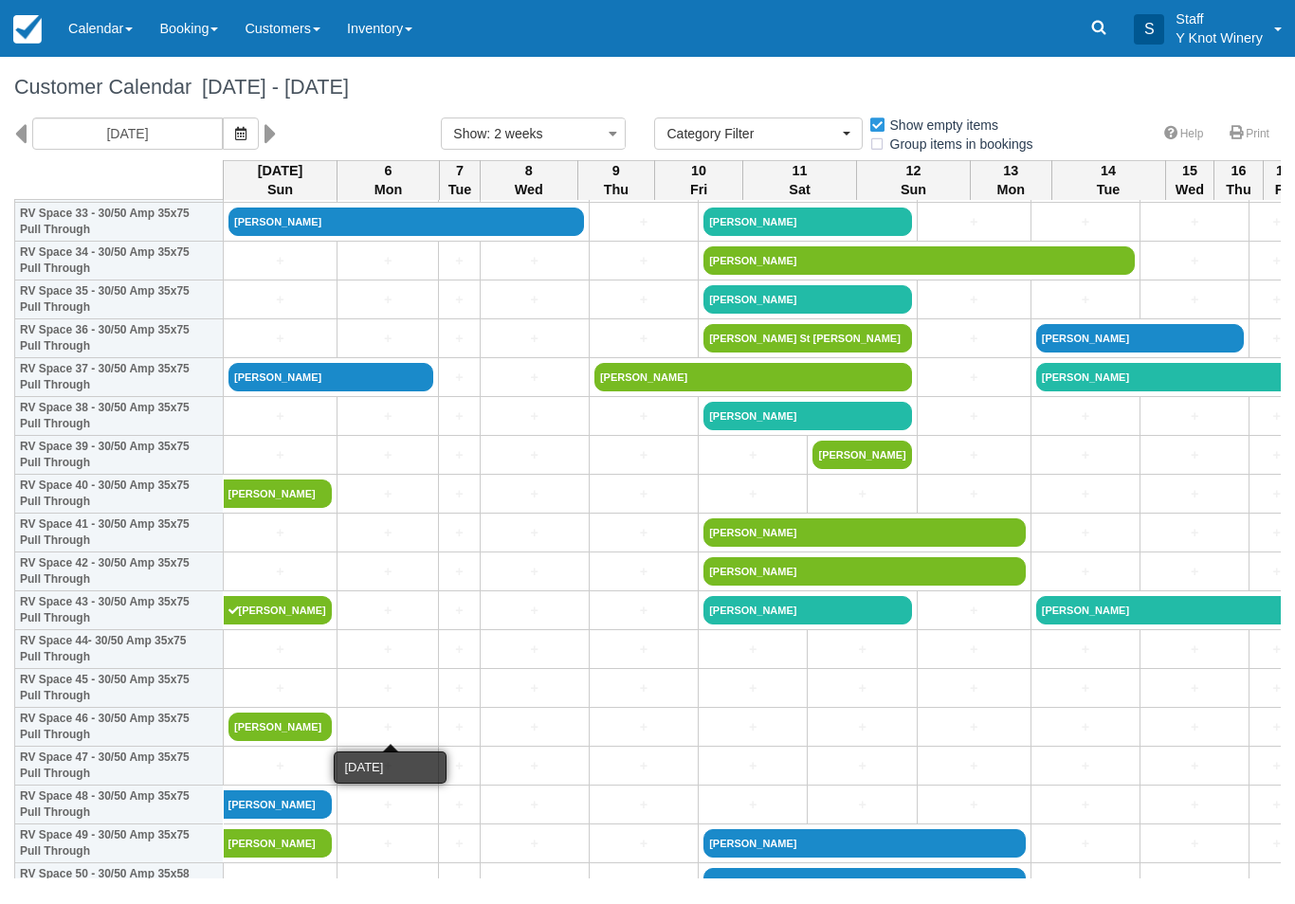
scroll to position [1343, 0]
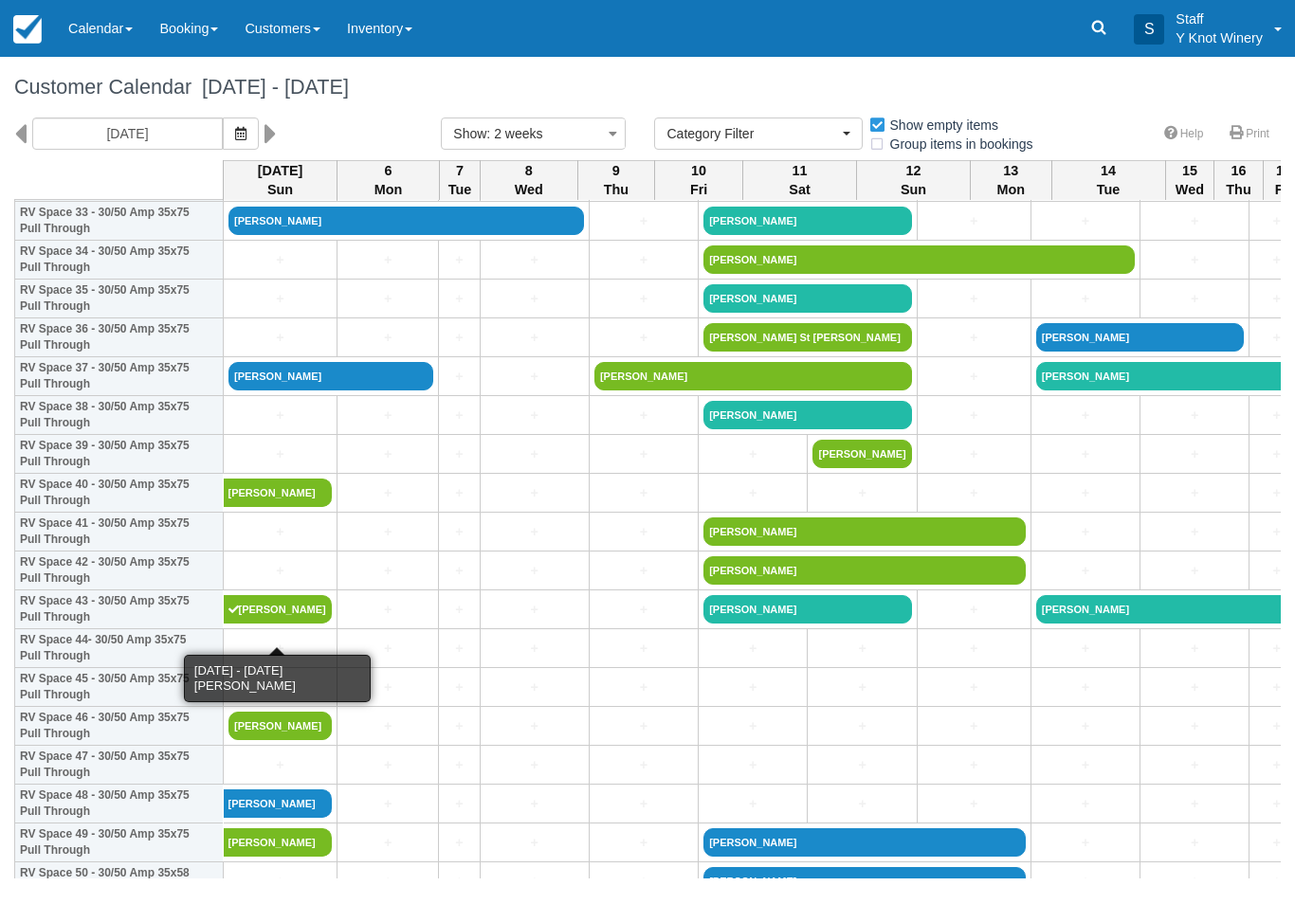
click at [286, 624] on link "Willie Parsons" at bounding box center [278, 609] width 109 height 28
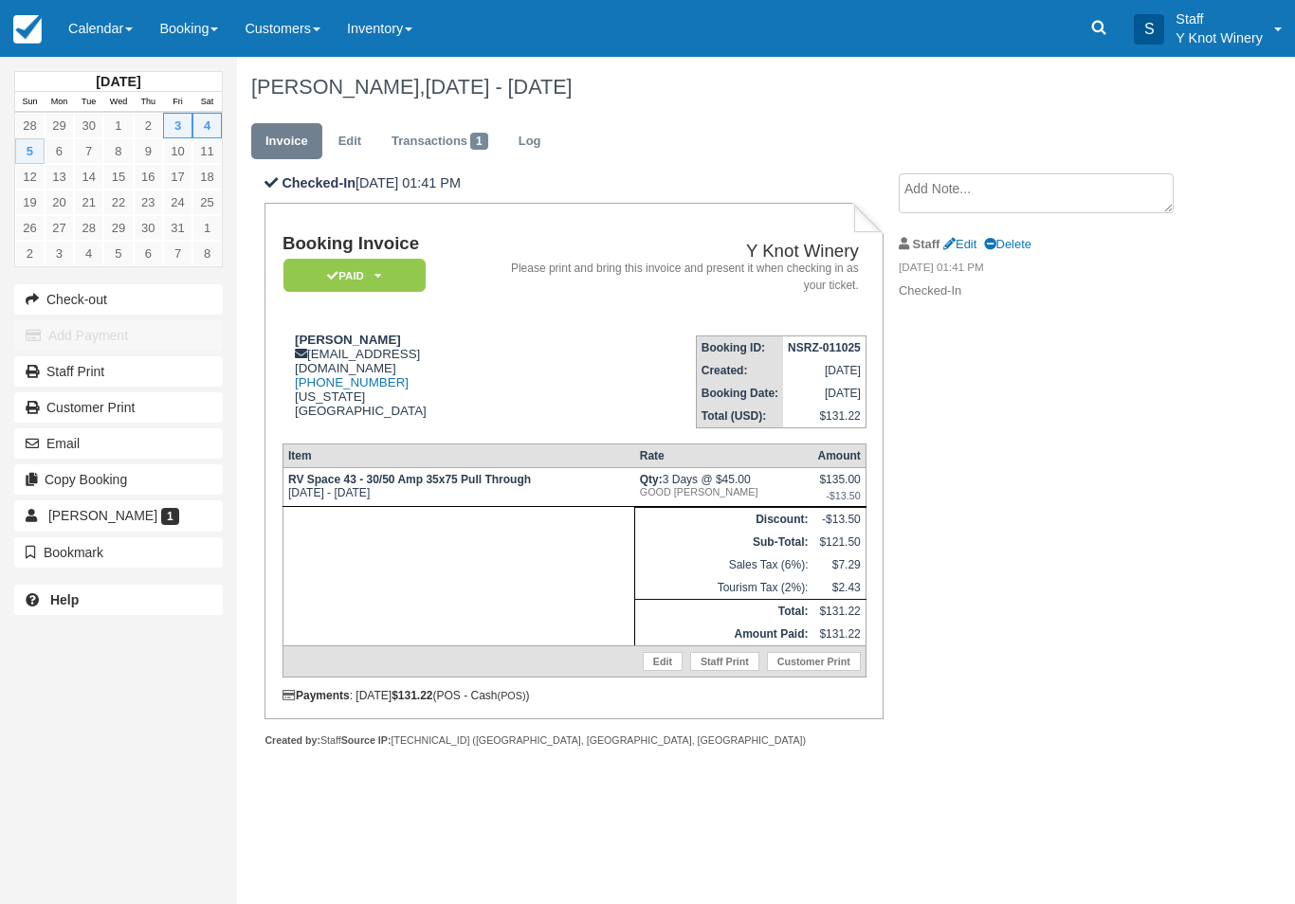
click at [655, 671] on link "Edit" at bounding box center [663, 661] width 40 height 19
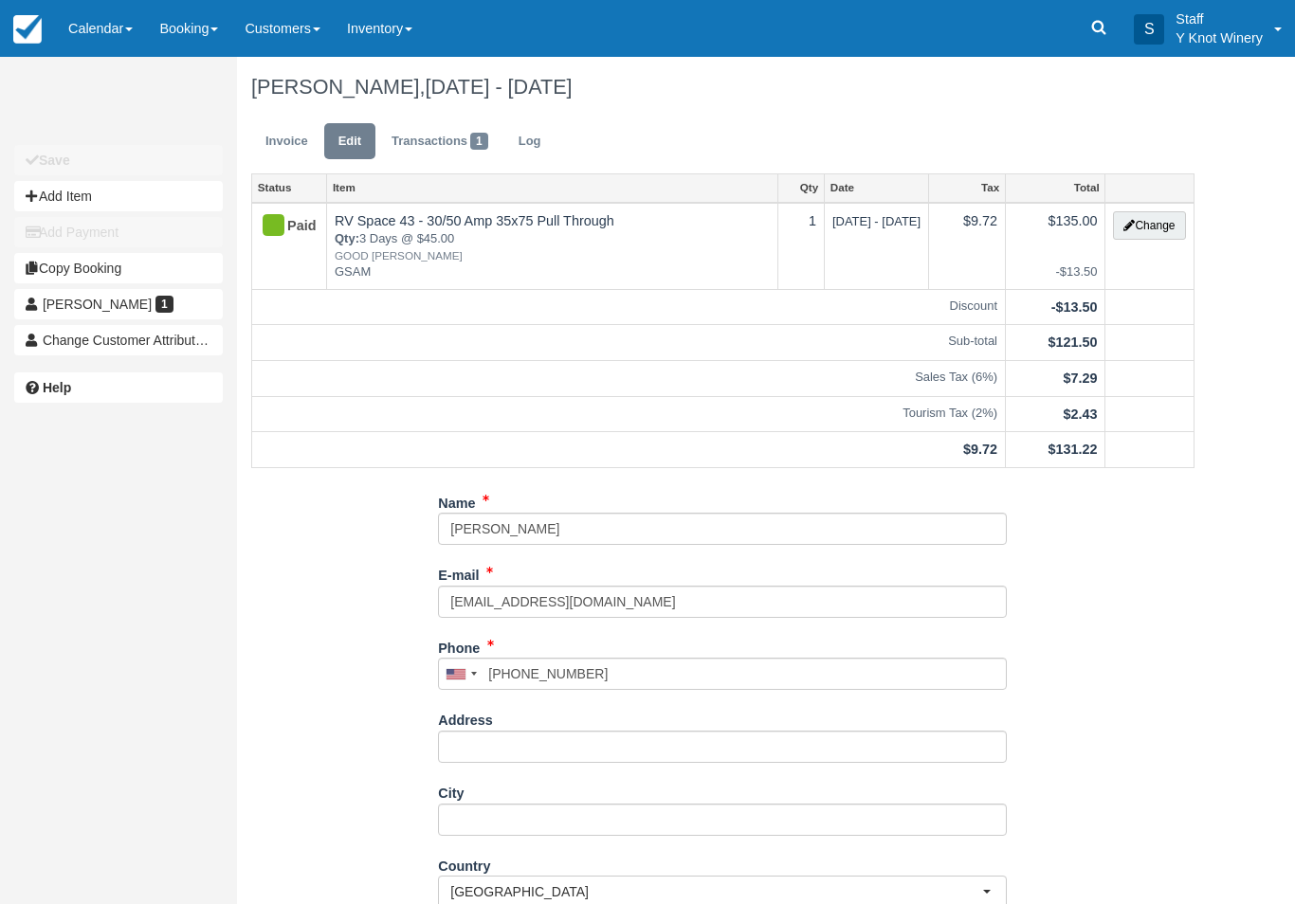
click at [1153, 231] on button "Change" at bounding box center [1149, 225] width 72 height 28
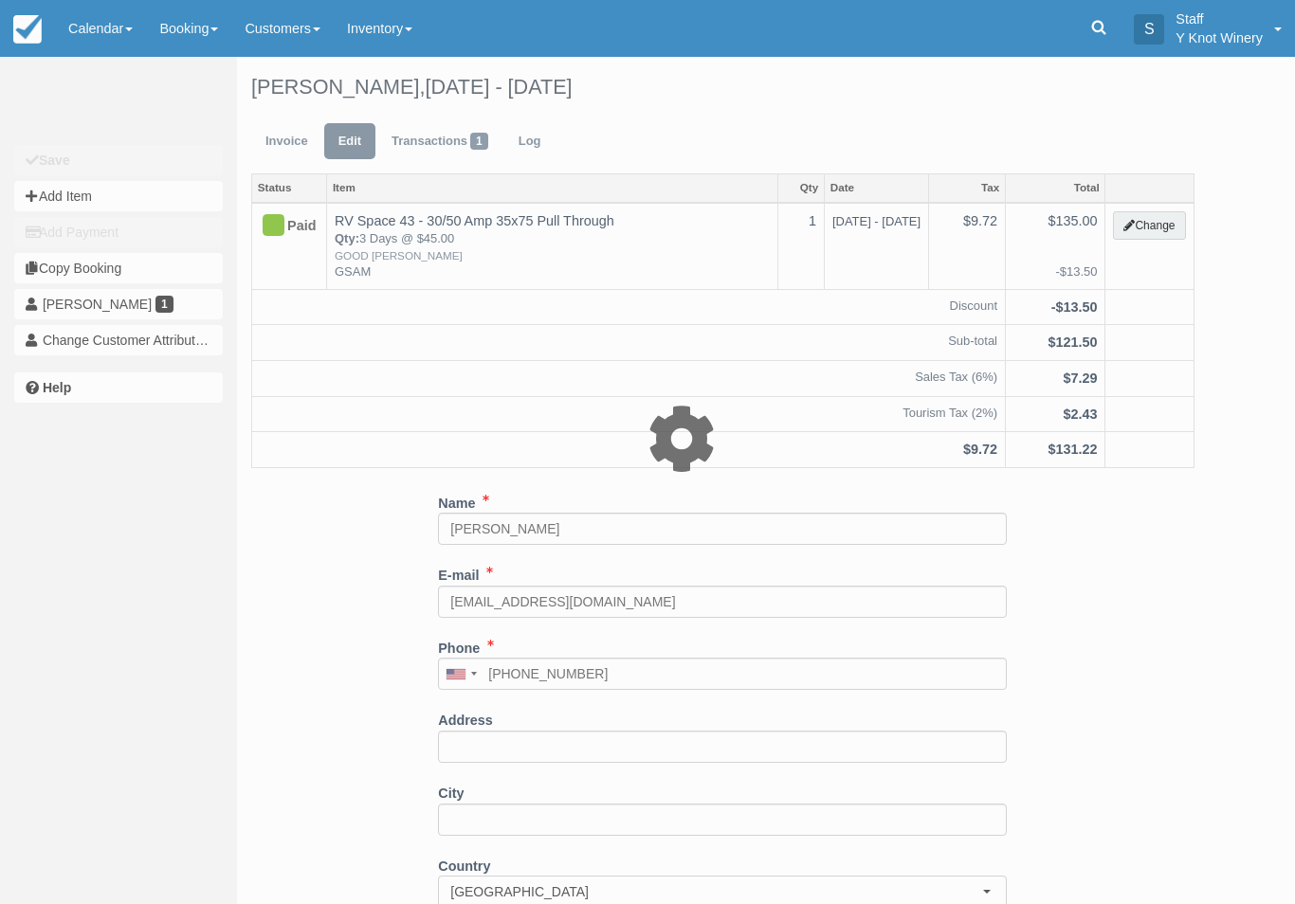
type input "135.00"
type input "GSAM"
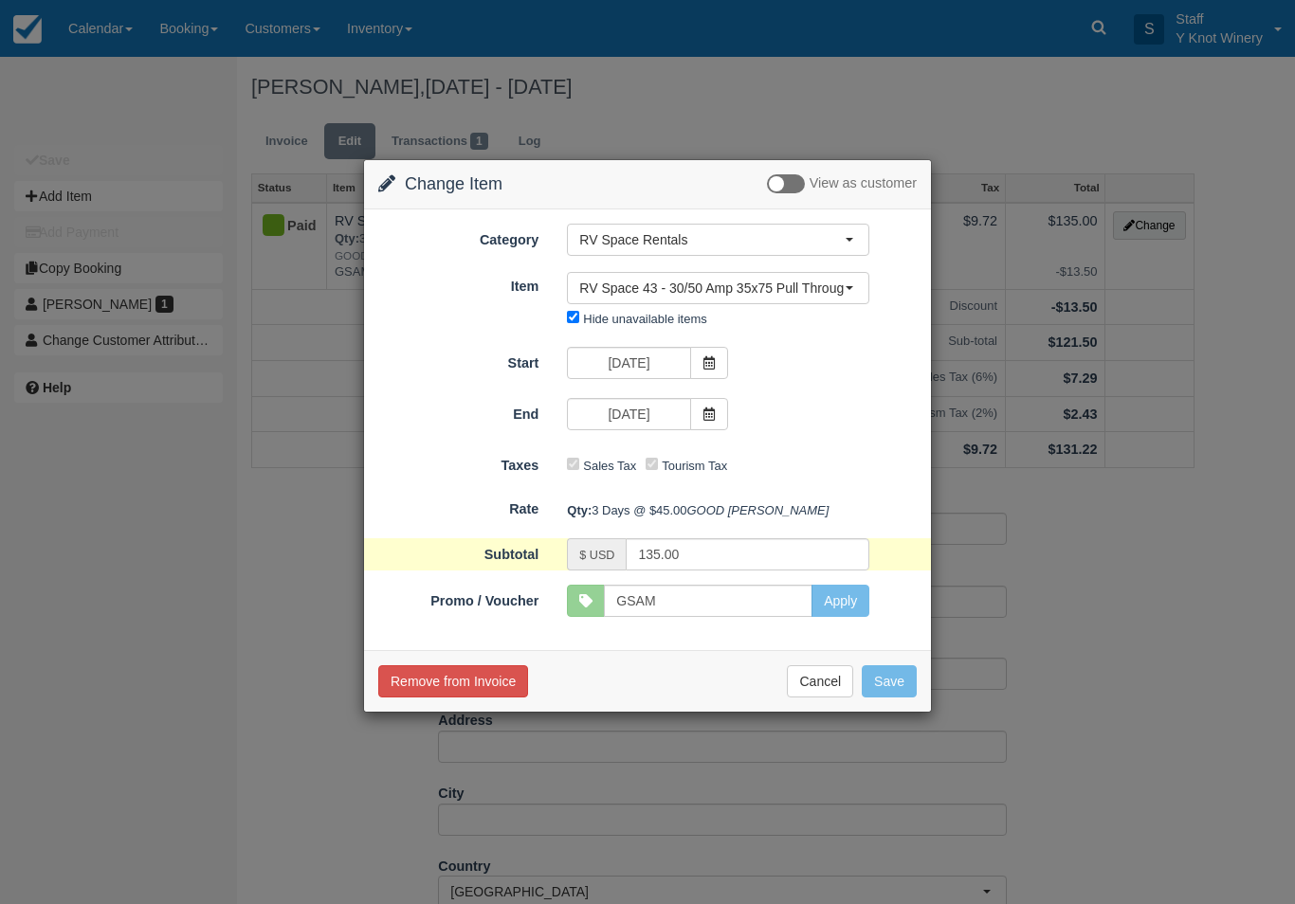
click at [717, 413] on span at bounding box center [709, 414] width 38 height 32
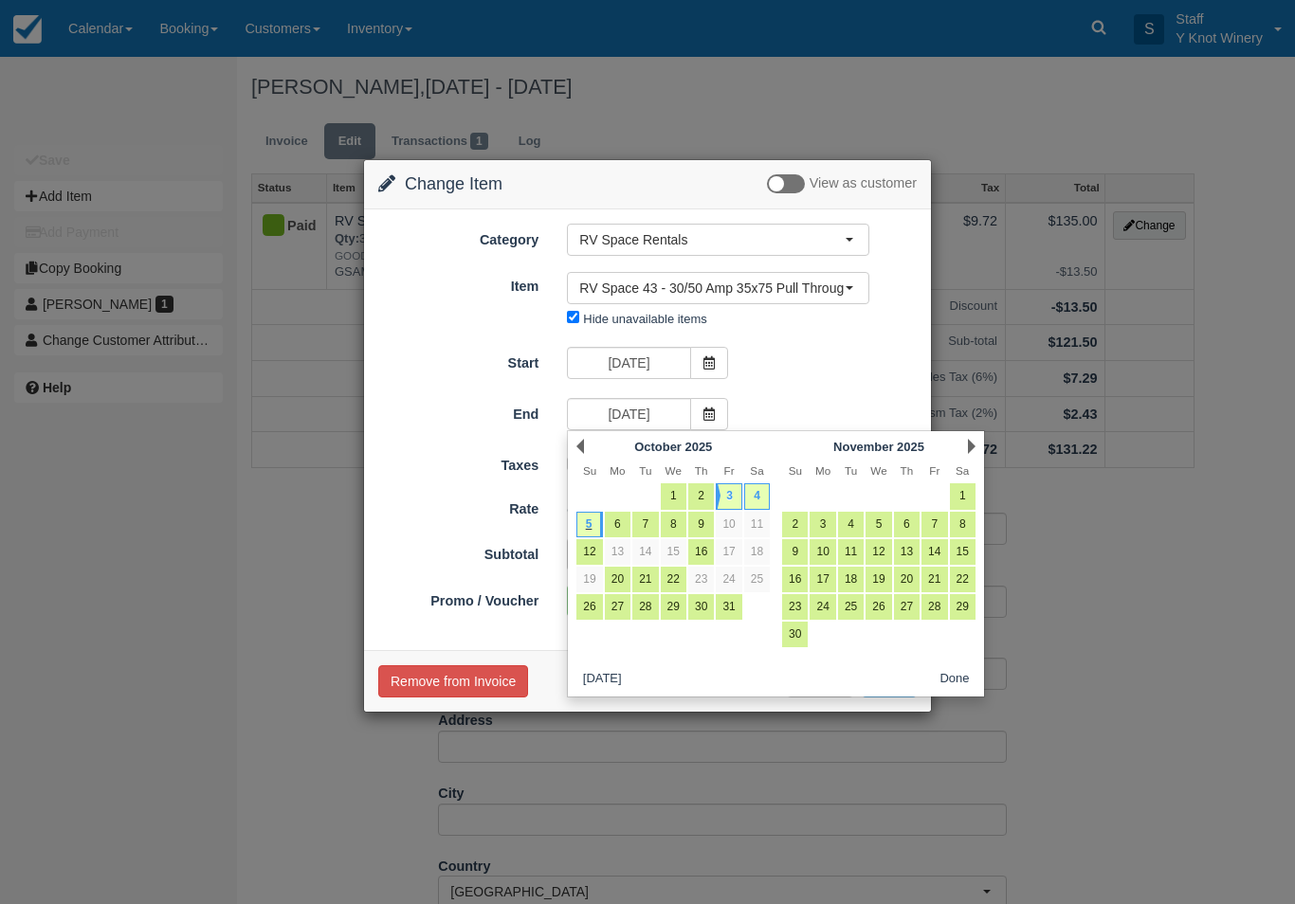
click at [618, 518] on link "6" at bounding box center [618, 525] width 26 height 26
type input "10/06/25"
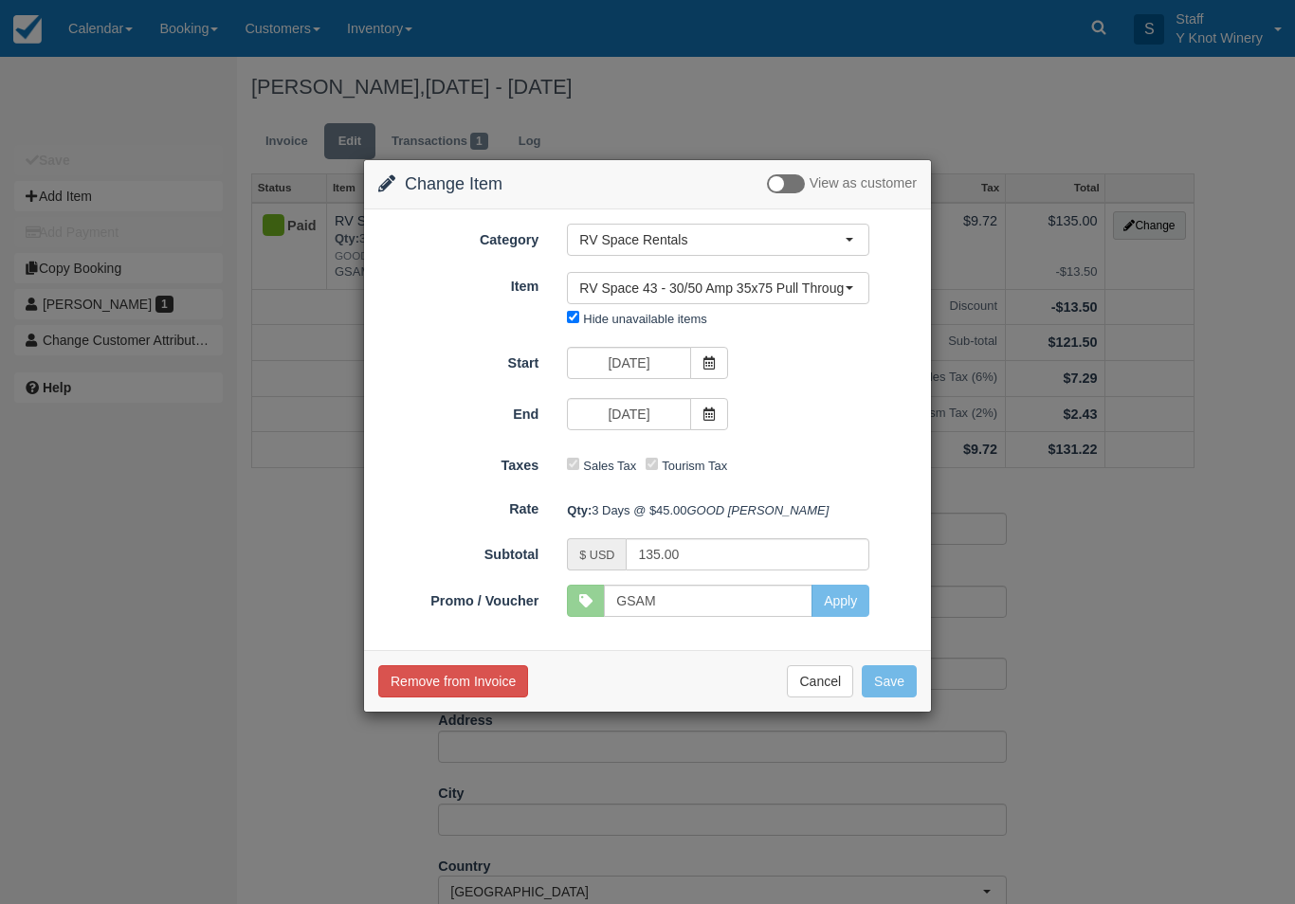
type input "180.00"
click at [889, 698] on button "Save" at bounding box center [889, 681] width 55 height 32
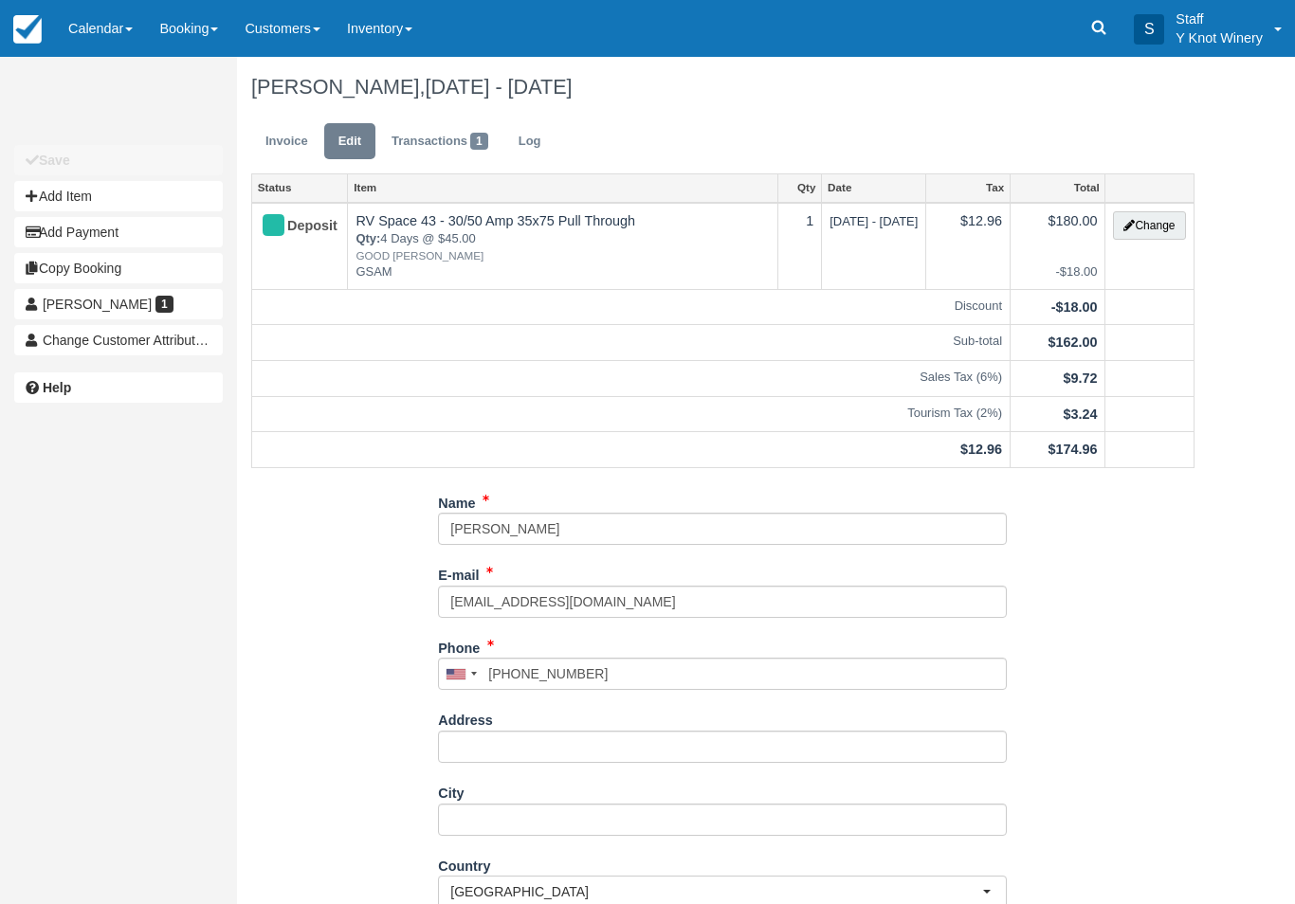
click at [285, 150] on link "Invoice" at bounding box center [286, 141] width 71 height 37
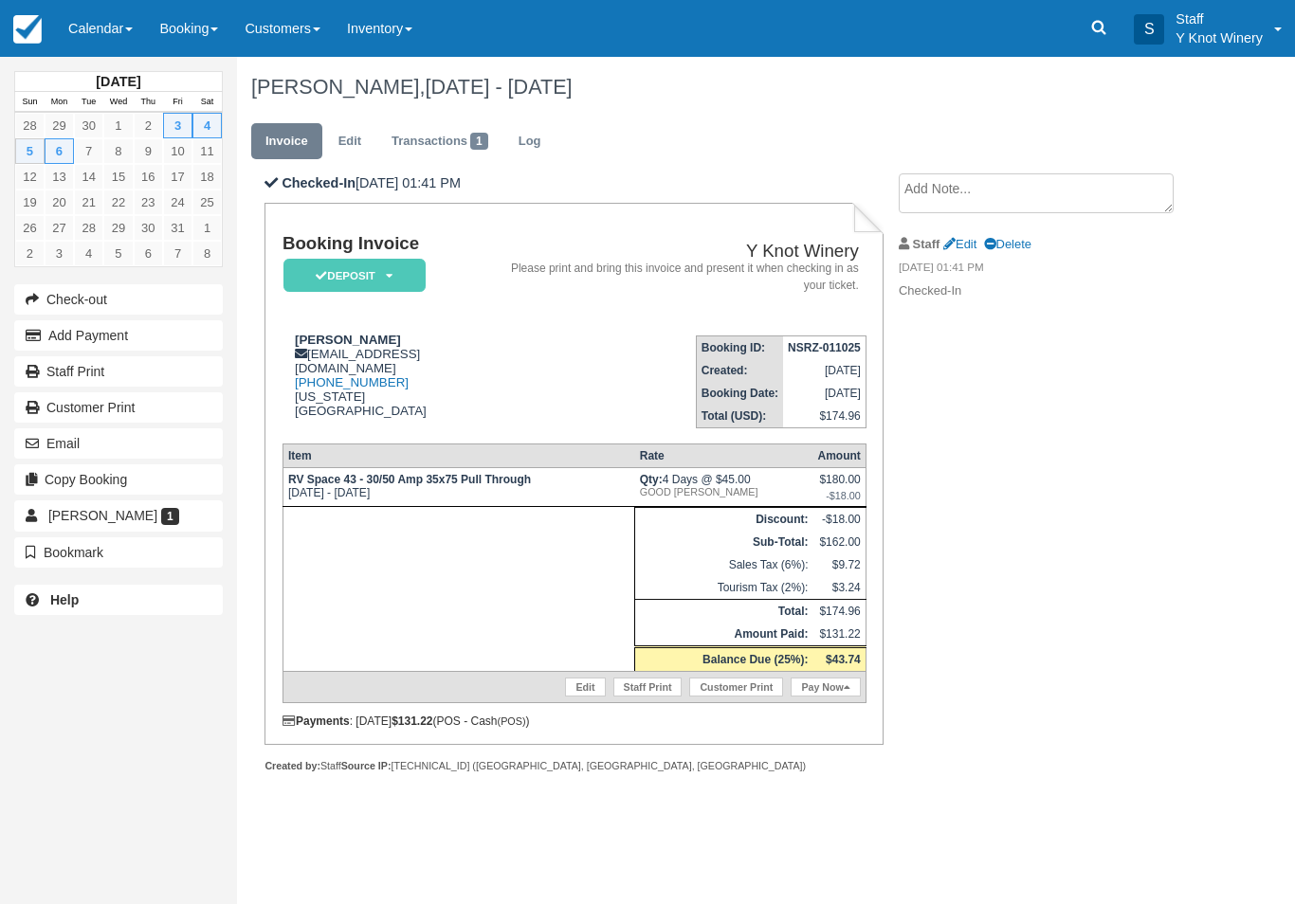
click at [837, 697] on link "Pay Now" at bounding box center [824, 687] width 69 height 19
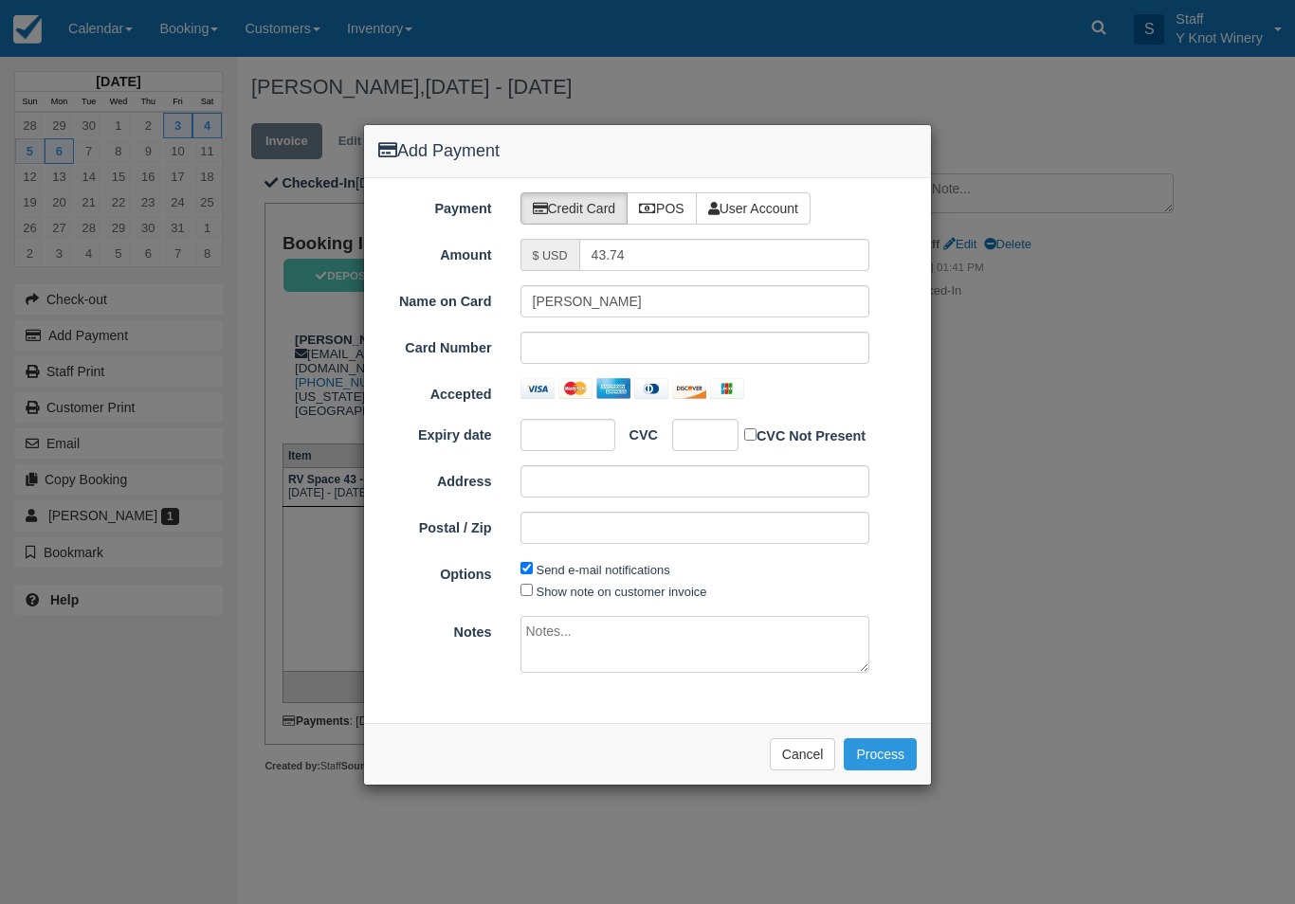
click at [831, 723] on div "Please wait while the payment is processed ... Cancel Process" at bounding box center [647, 754] width 567 height 62
click at [715, 437] on div at bounding box center [705, 435] width 66 height 32
click at [538, 591] on label "Show note on customer invoice" at bounding box center [621, 592] width 171 height 14
click at [533, 591] on input "Show note on customer invoice" at bounding box center [526, 590] width 12 height 12
checkbox input "true"
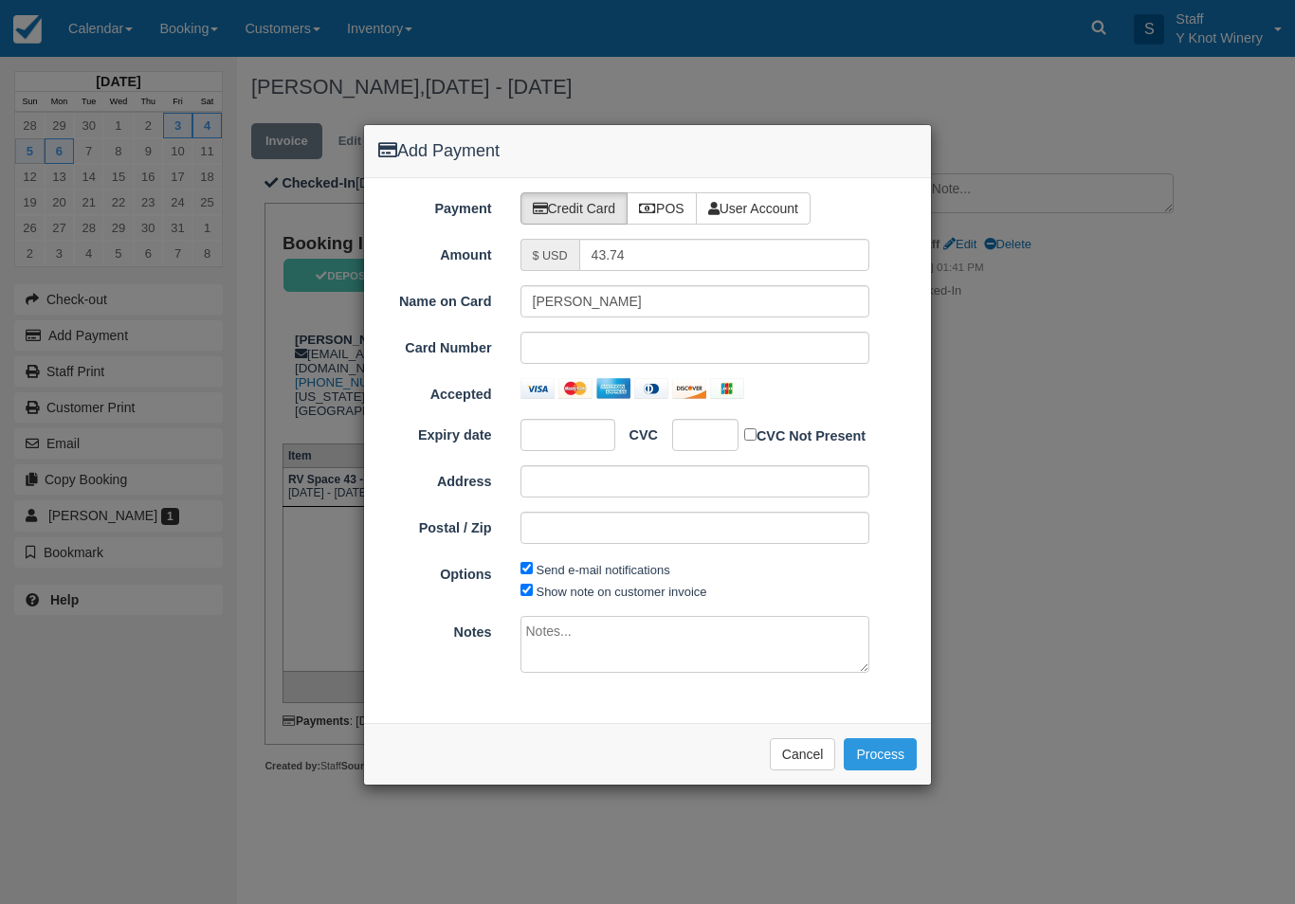
click at [894, 750] on button "Process" at bounding box center [880, 754] width 73 height 32
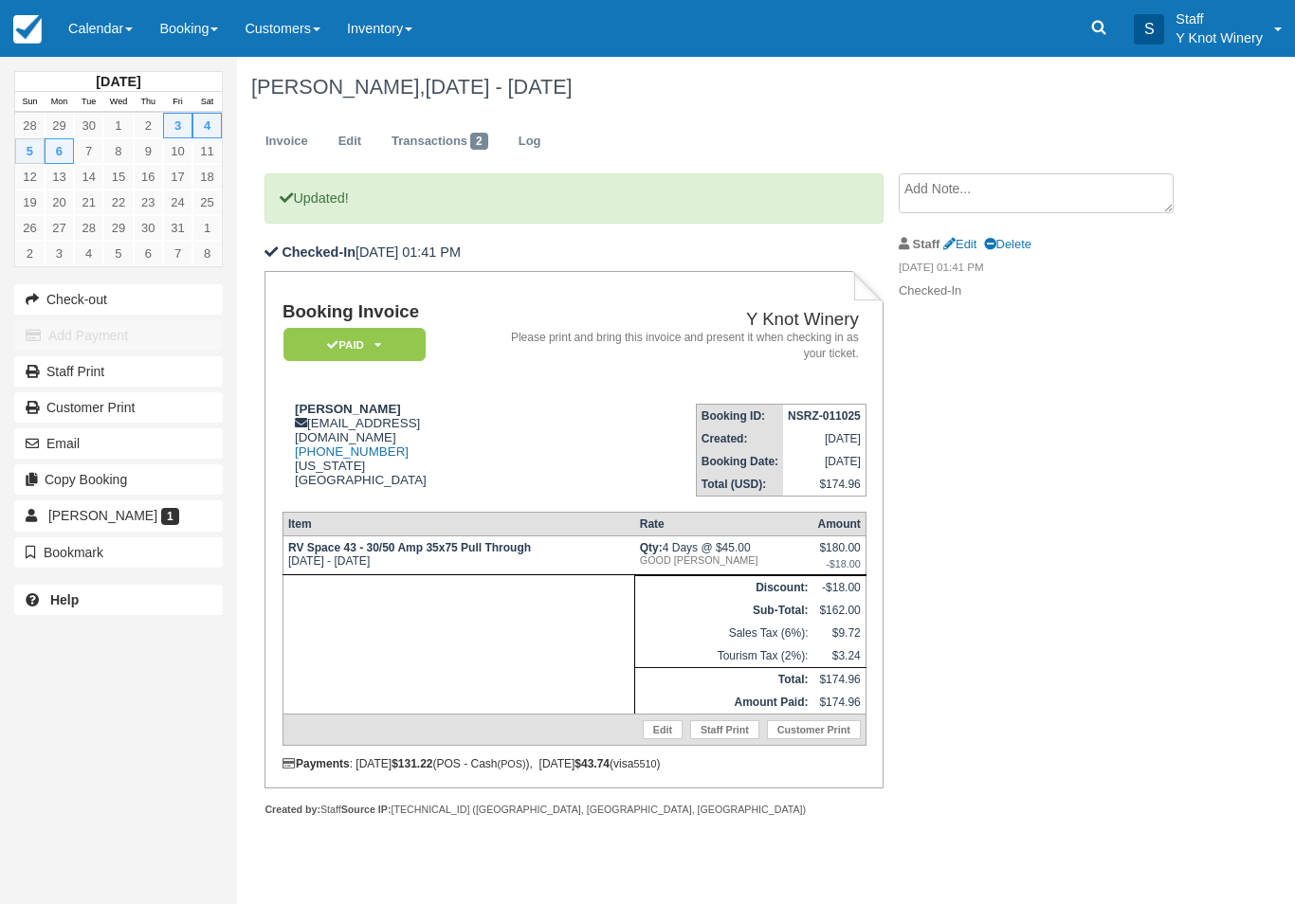
click at [92, 22] on link "Calendar" at bounding box center [100, 28] width 91 height 57
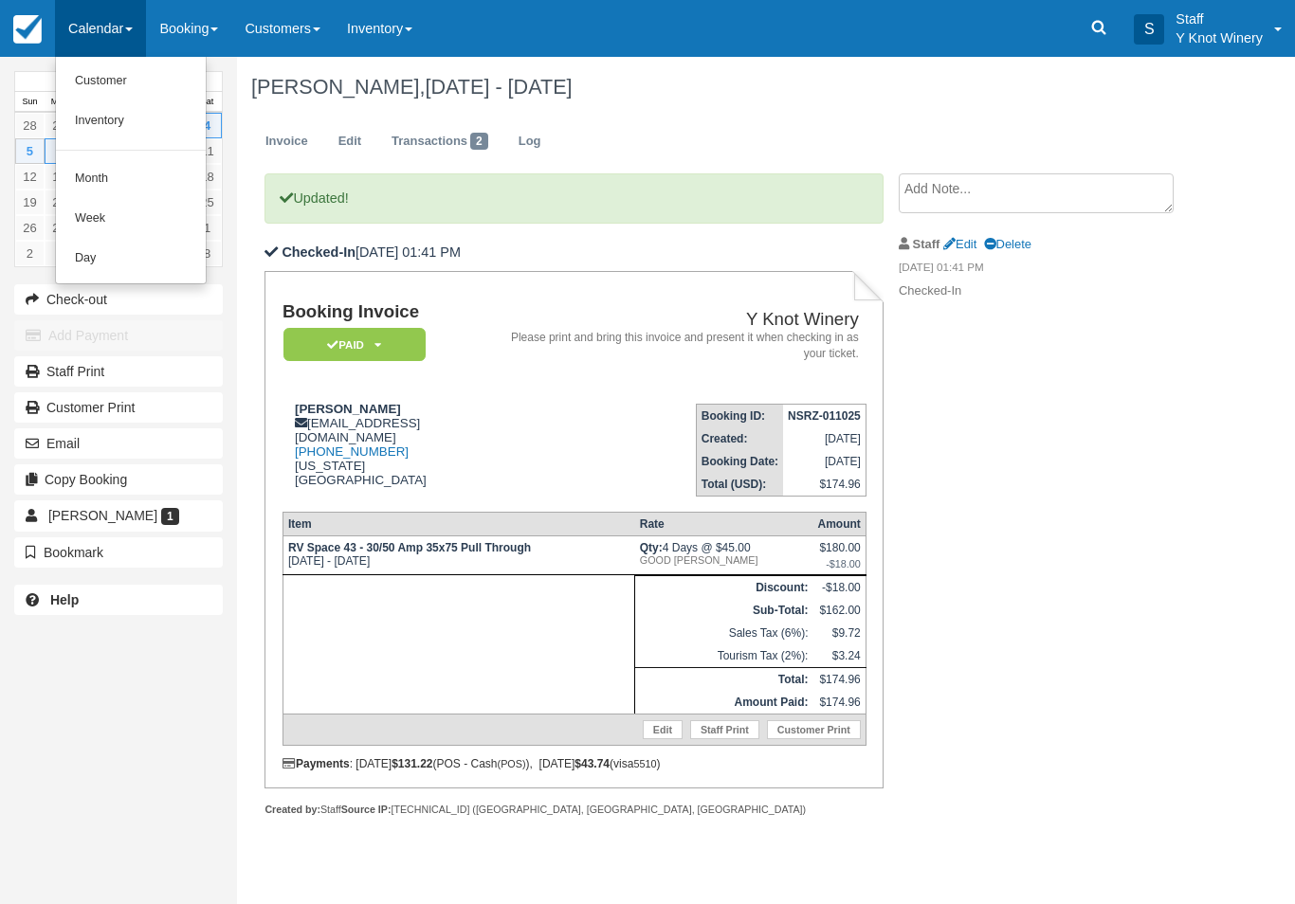
click at [90, 81] on link "Customer" at bounding box center [131, 82] width 150 height 40
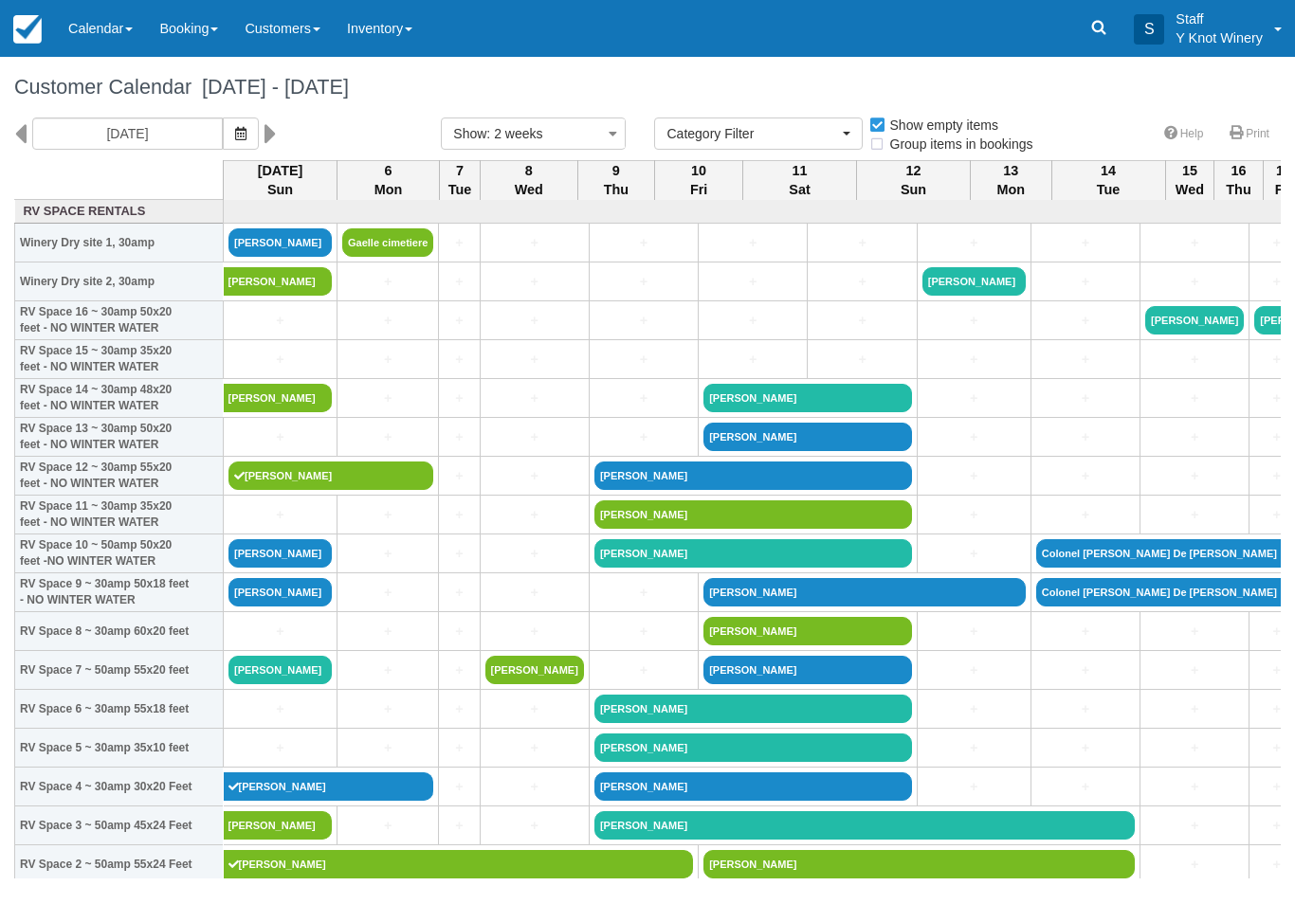
select select
